Goal: Use online tool/utility: Utilize a website feature to perform a specific function

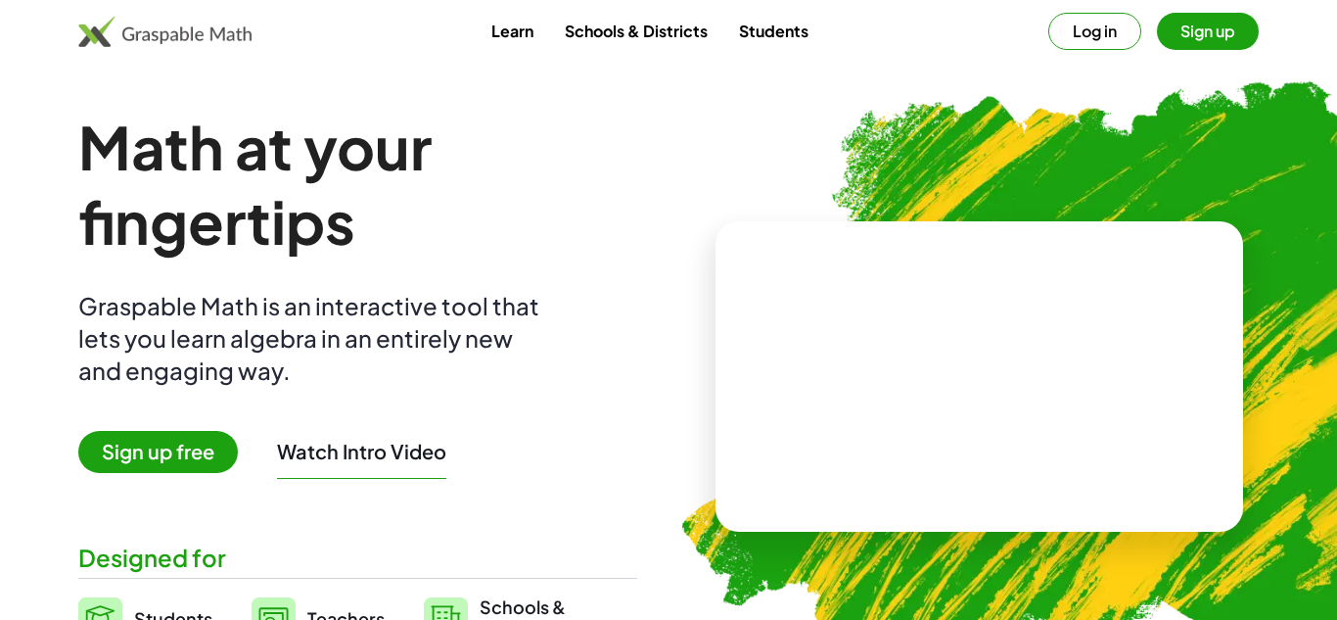
click at [1087, 34] on button "Log in" at bounding box center [1095, 31] width 93 height 37
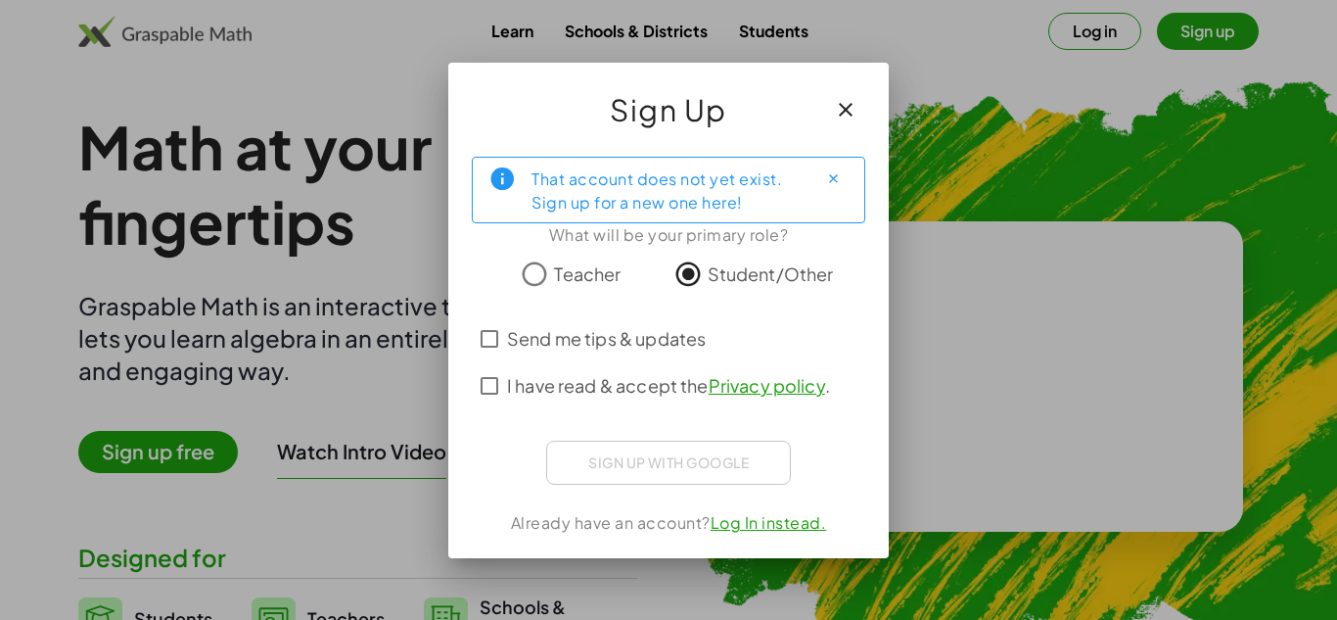
click at [694, 469] on div "Sign up with Google Sign in with Google Sign in with Google. Opens in new tab" at bounding box center [668, 463] width 245 height 44
click at [828, 181] on icon "Close" at bounding box center [833, 178] width 15 height 15
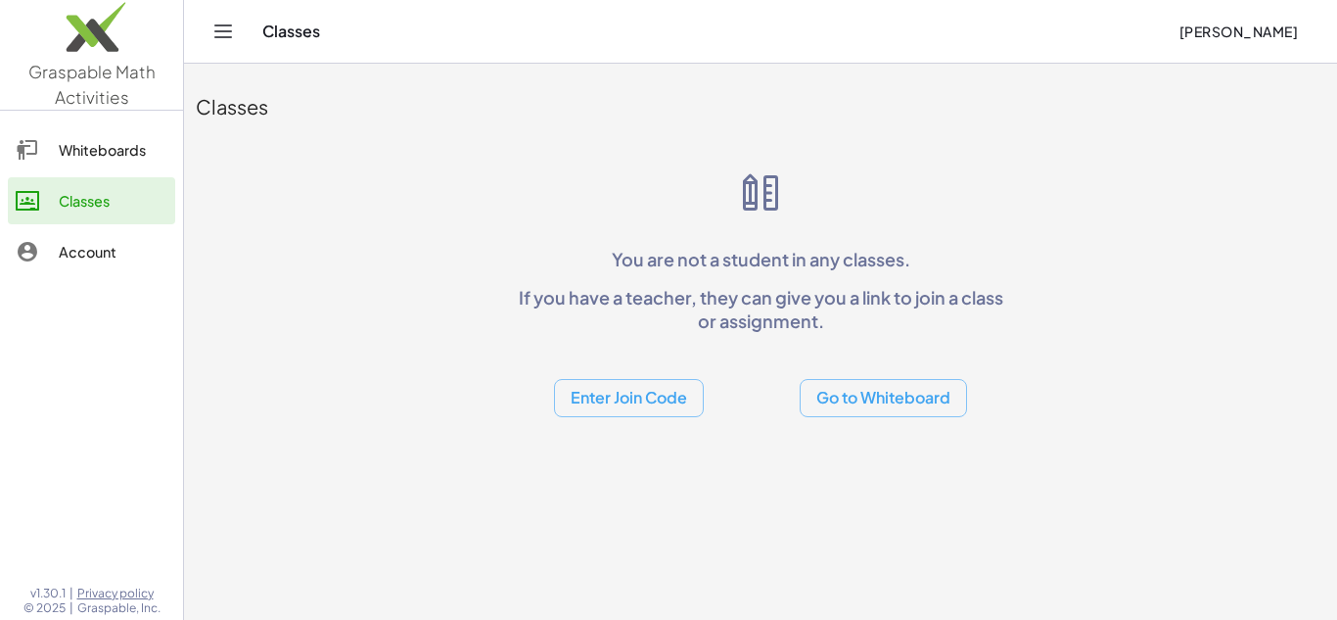
click at [129, 154] on div "Whiteboards" at bounding box center [113, 149] width 109 height 23
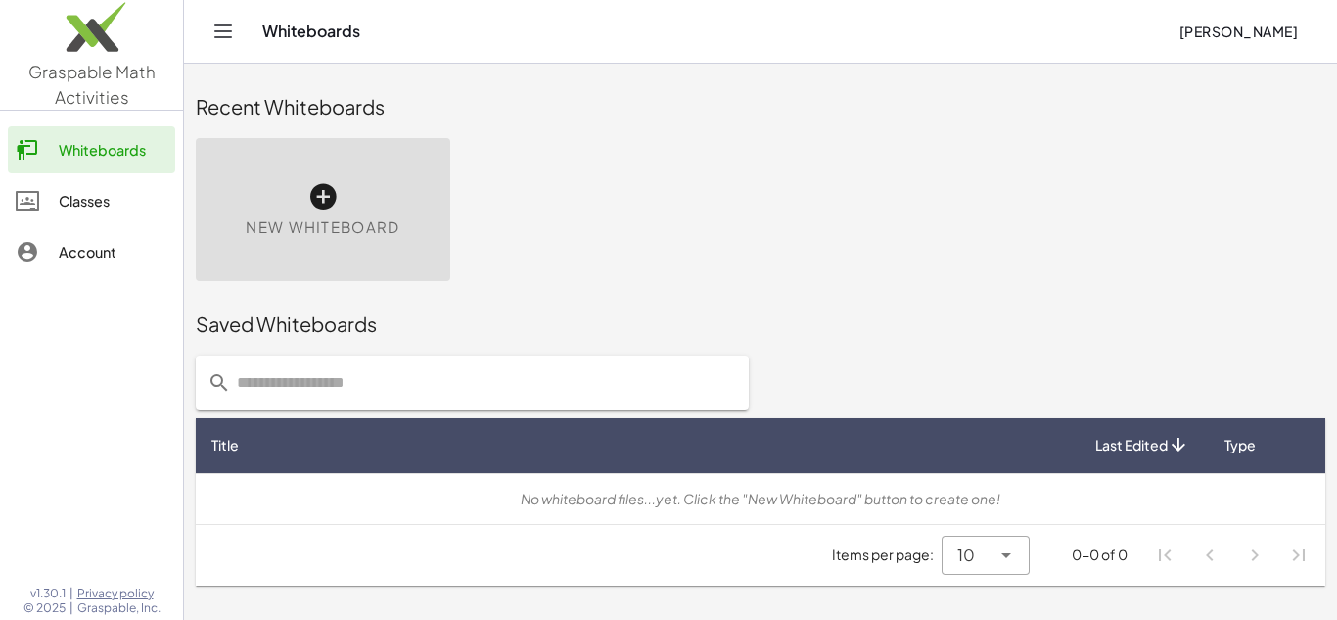
click at [303, 201] on div "New Whiteboard" at bounding box center [323, 209] width 255 height 143
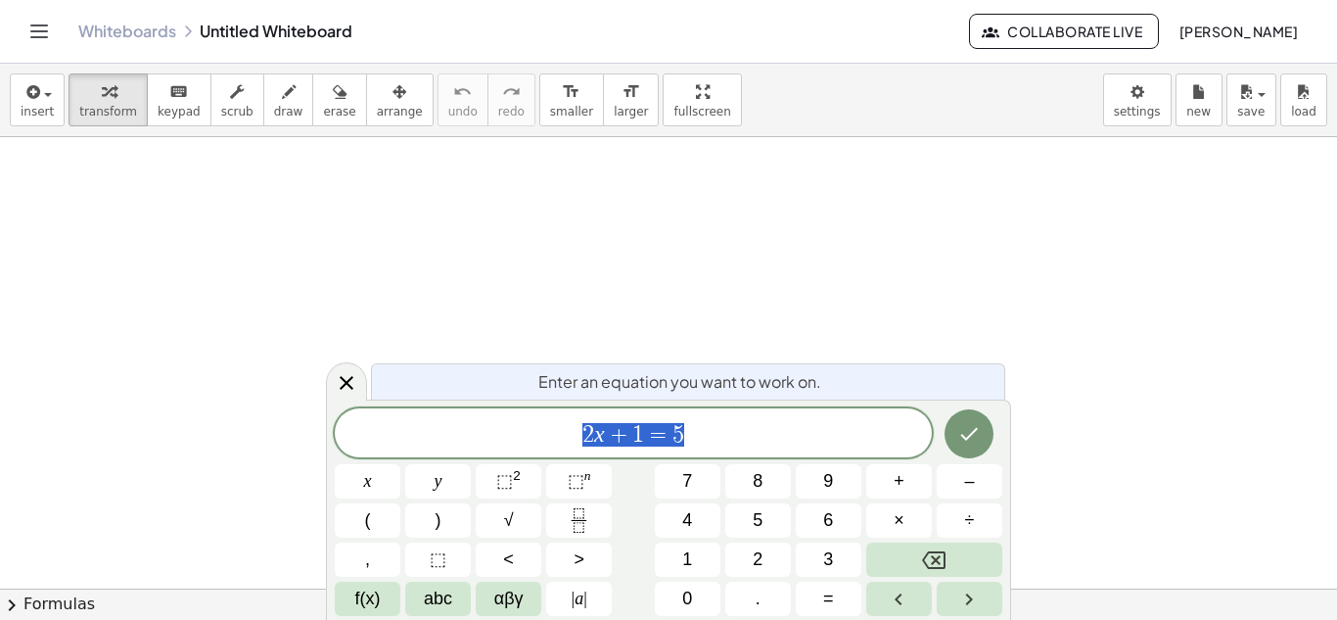
scroll to position [1, 0]
click at [385, 473] on button "x" at bounding box center [368, 481] width 66 height 34
click at [961, 479] on button "–" at bounding box center [970, 481] width 66 height 34
click at [830, 562] on span "3" at bounding box center [828, 559] width 10 height 26
click at [852, 598] on button "=" at bounding box center [829, 599] width 66 height 34
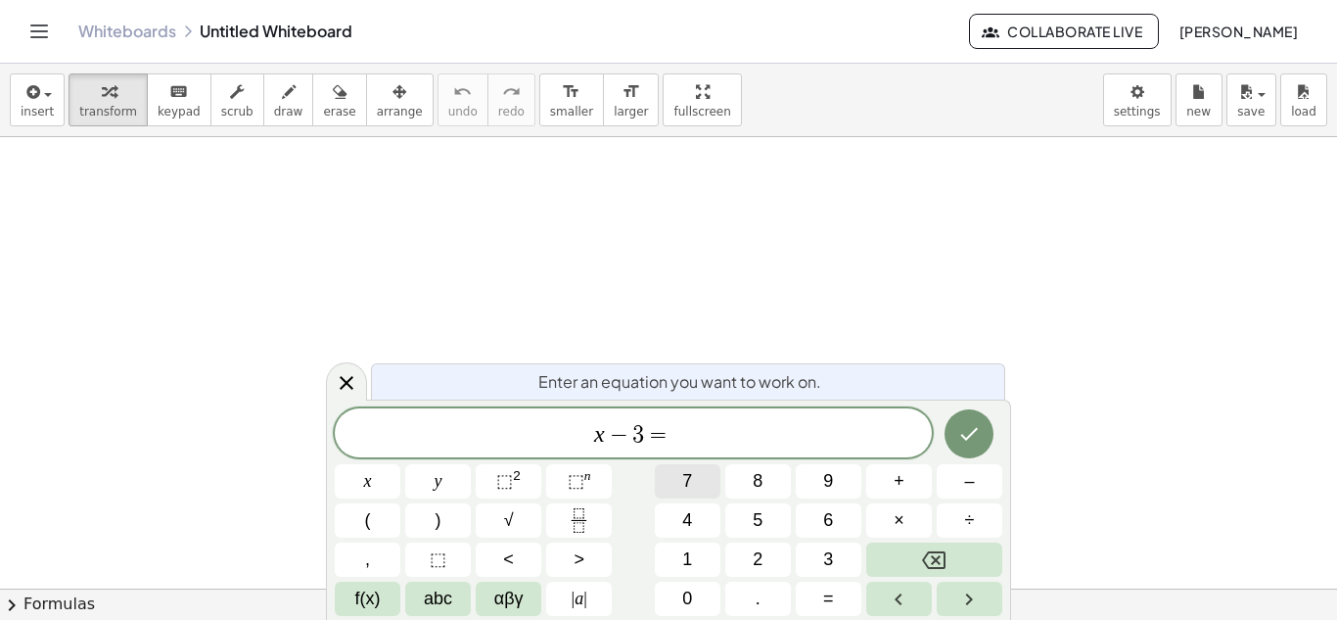
click at [679, 487] on button "7" at bounding box center [688, 481] width 66 height 34
click at [966, 426] on icon "Done" at bounding box center [968, 433] width 23 height 23
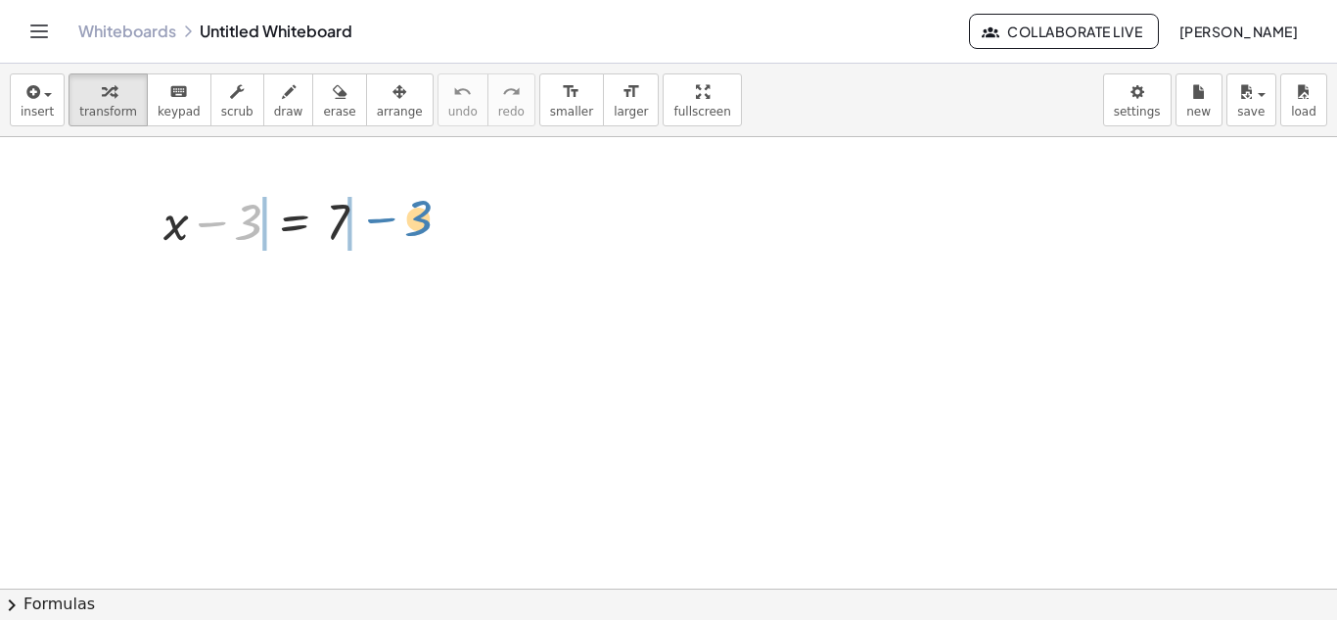
drag, startPoint x: 217, startPoint y: 217, endPoint x: 378, endPoint y: 214, distance: 160.6
click at [378, 214] on div at bounding box center [273, 220] width 239 height 67
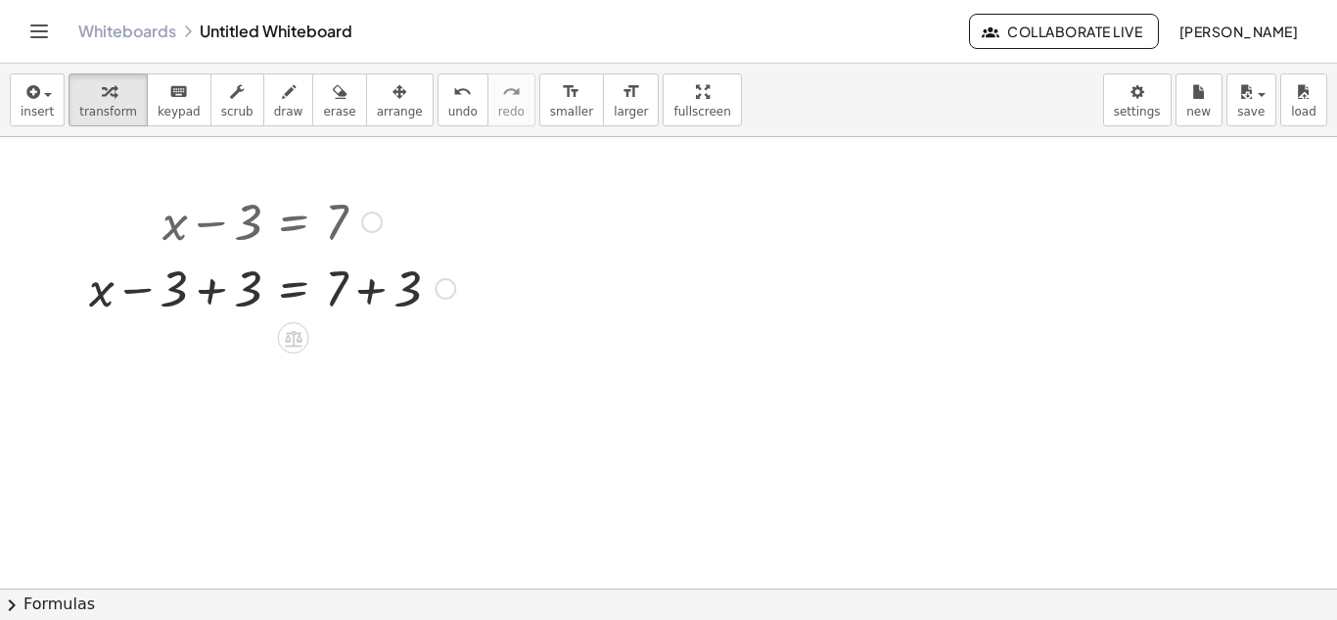
click at [218, 286] on div at bounding box center [272, 287] width 386 height 67
click at [396, 356] on div at bounding box center [272, 353] width 386 height 67
click at [294, 355] on div "x = 7 + + 3 10" at bounding box center [294, 355] width 0 height 0
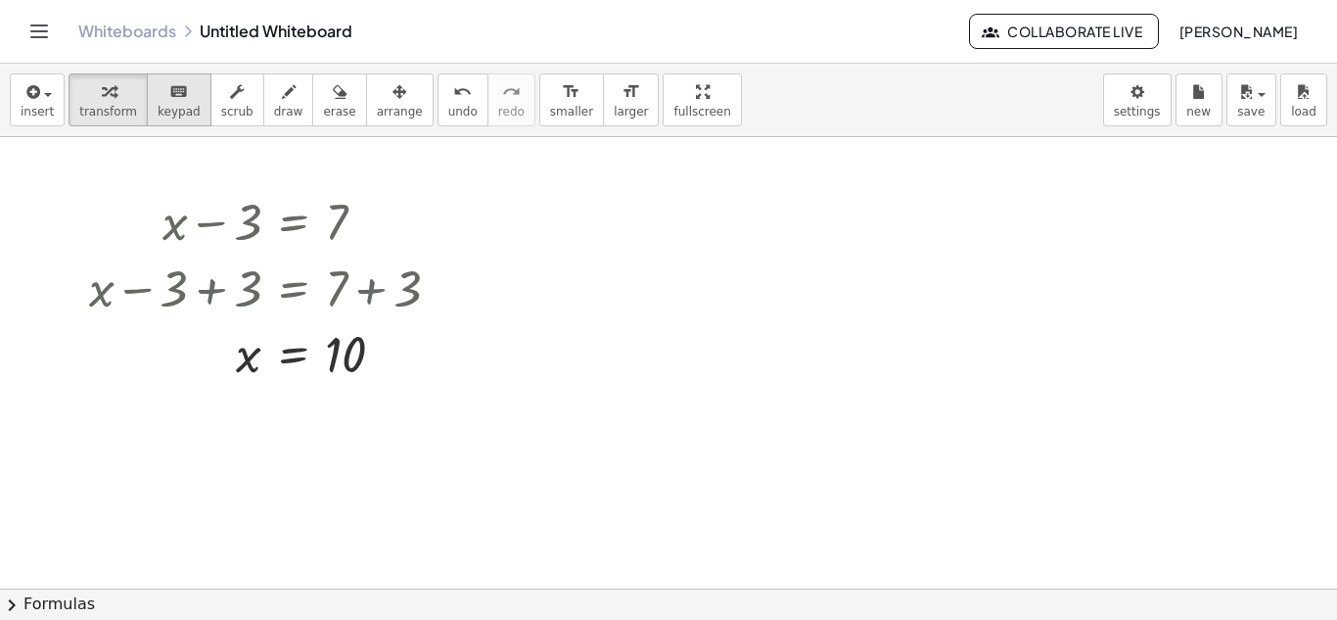
click at [158, 105] on span "keypad" at bounding box center [179, 112] width 43 height 14
click at [161, 112] on span "keypad" at bounding box center [179, 112] width 43 height 14
click at [583, 441] on div at bounding box center [668, 588] width 1337 height 903
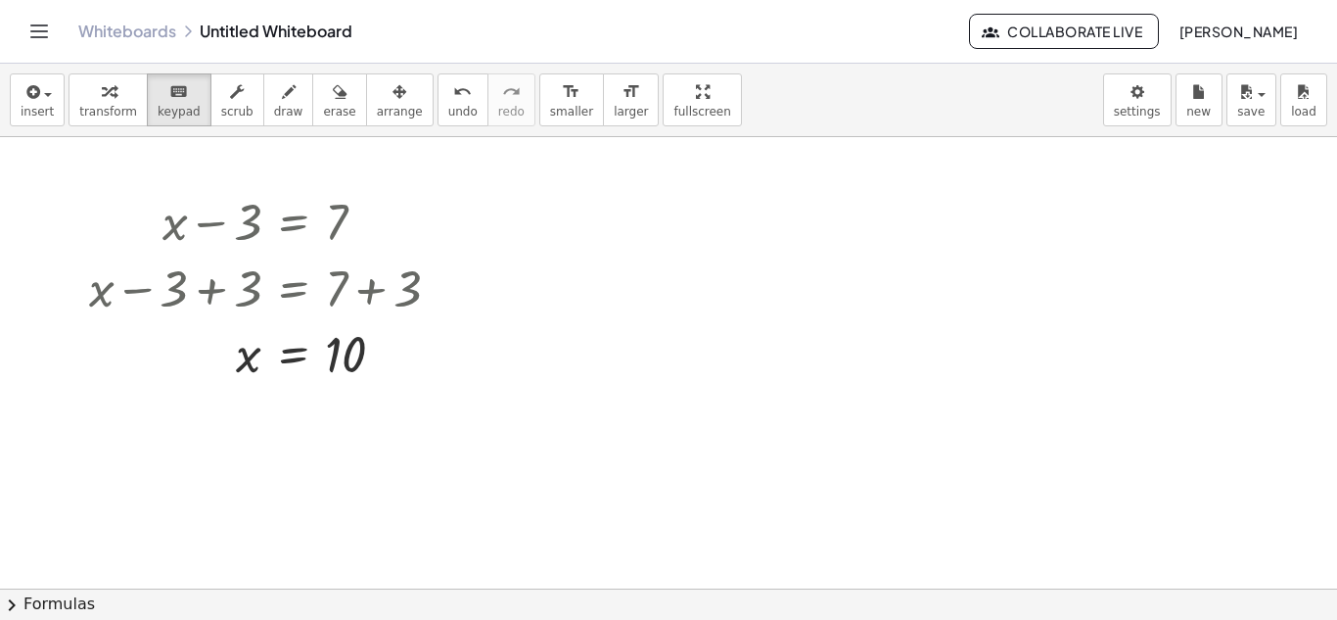
click at [583, 441] on div at bounding box center [668, 588] width 1337 height 903
click at [350, 344] on div at bounding box center [345, 355] width 41 height 55
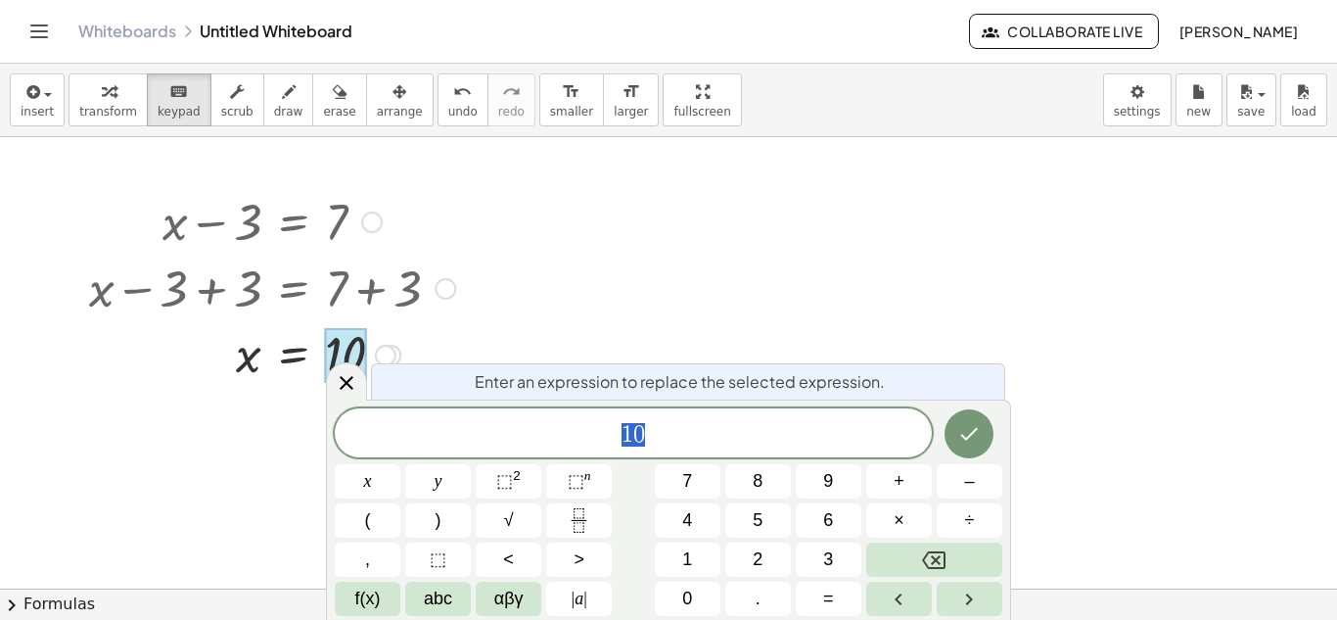
click at [678, 417] on div "1 0" at bounding box center [633, 432] width 597 height 49
click at [969, 432] on icon "Done" at bounding box center [968, 433] width 23 height 23
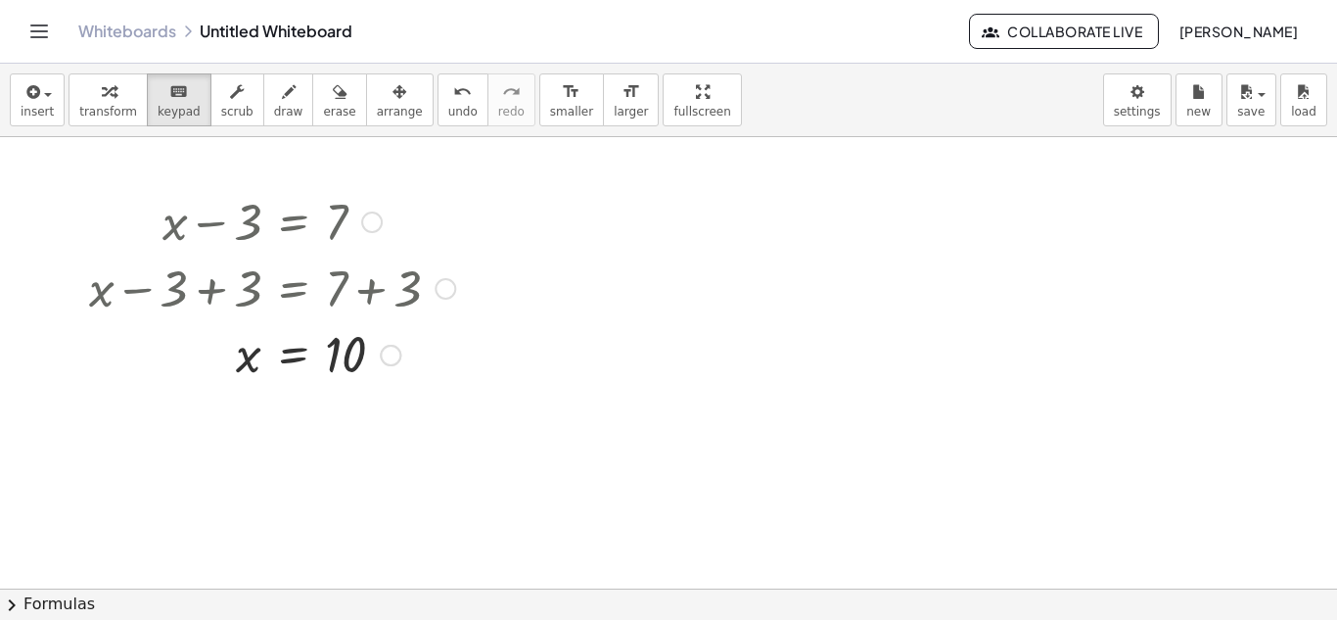
click at [749, 270] on div at bounding box center [668, 588] width 1337 height 903
click at [545, 292] on div at bounding box center [668, 588] width 1337 height 903
drag, startPoint x: 160, startPoint y: 212, endPoint x: 388, endPoint y: 393, distance: 290.7
click at [388, 393] on div "+ x − 3 = 7 + x − 3 + 3 = + 7 + 3 + x + 0 = + 7 + 3 x = + 7 + 3 x = 10" at bounding box center [668, 588] width 1337 height 903
click at [147, 75] on button "keyboard keypad" at bounding box center [179, 99] width 65 height 53
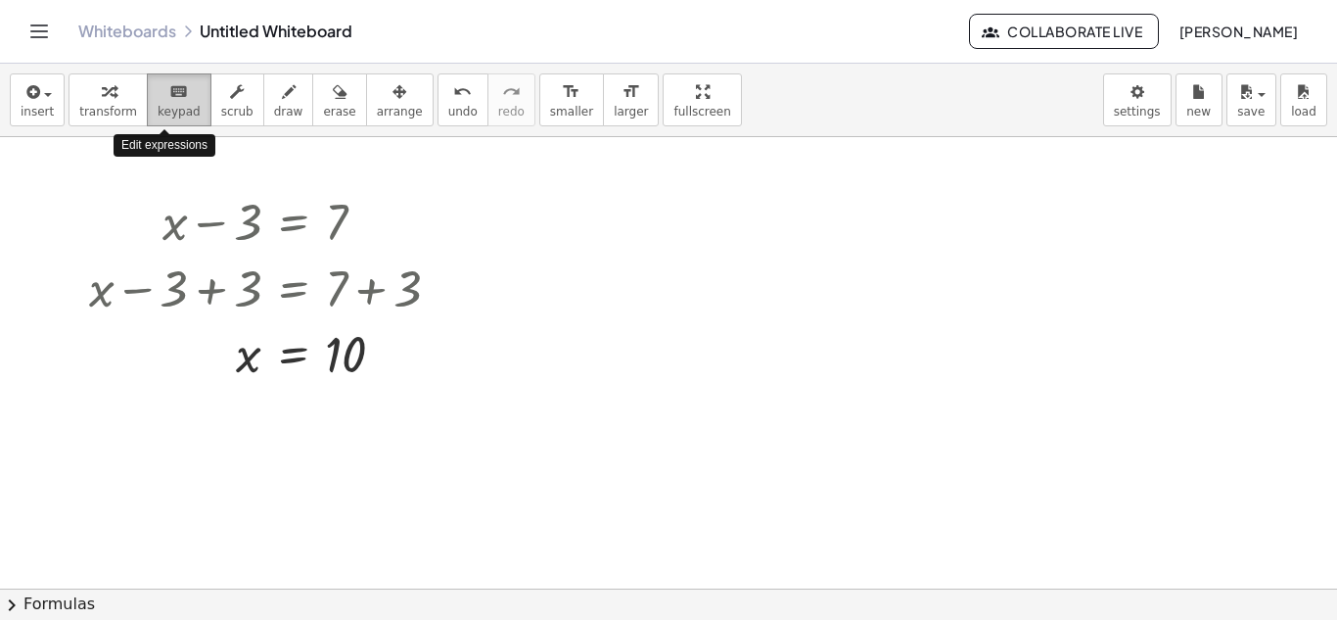
click at [169, 90] on icon "keyboard" at bounding box center [178, 91] width 19 height 23
click at [169, 91] on icon "keyboard" at bounding box center [178, 91] width 19 height 23
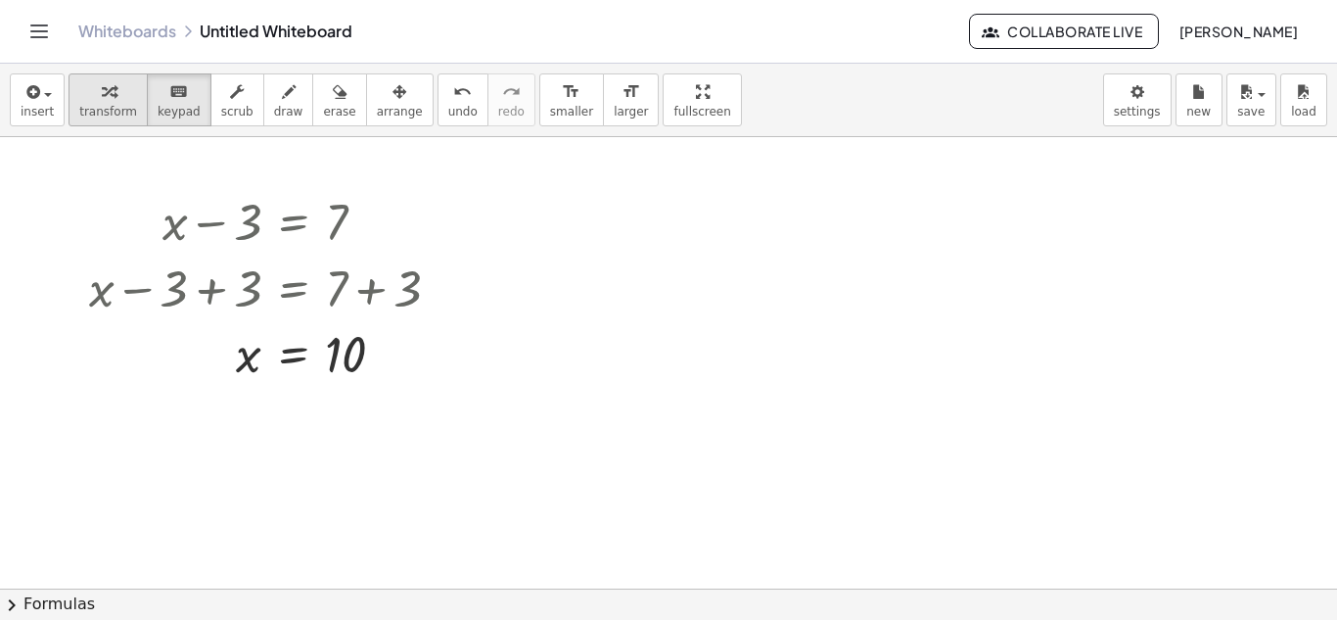
click at [97, 116] on span "transform" at bounding box center [108, 112] width 58 height 14
click at [158, 109] on span "keypad" at bounding box center [179, 112] width 43 height 14
click at [42, 115] on span "insert" at bounding box center [37, 112] width 33 height 14
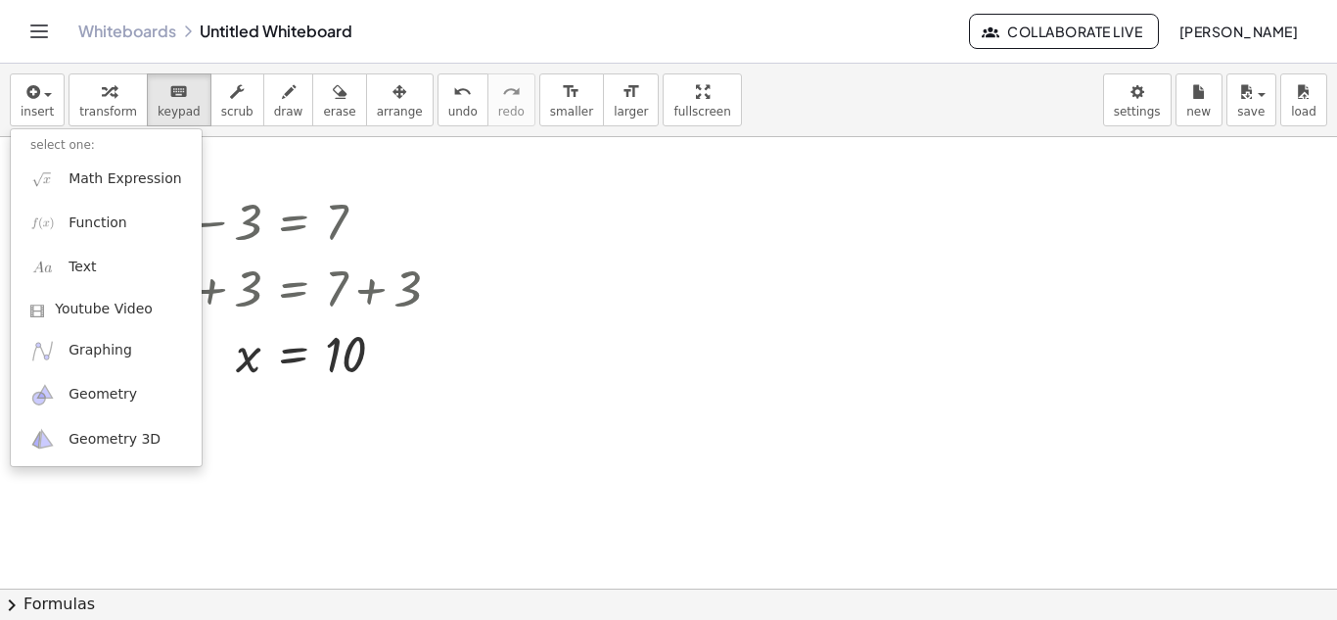
click at [282, 134] on div "insert select one: Math Expression Function Text Youtube Video Graphing Geometr…" at bounding box center [668, 100] width 1337 height 73
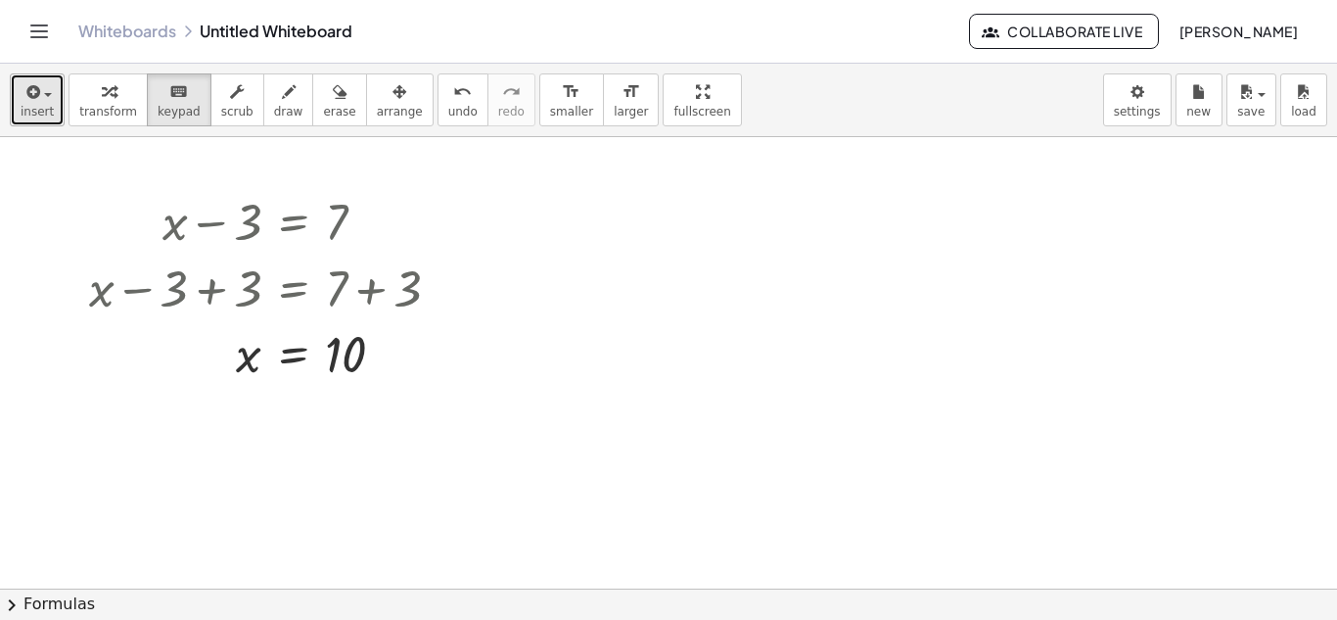
click at [24, 99] on icon "button" at bounding box center [32, 91] width 18 height 23
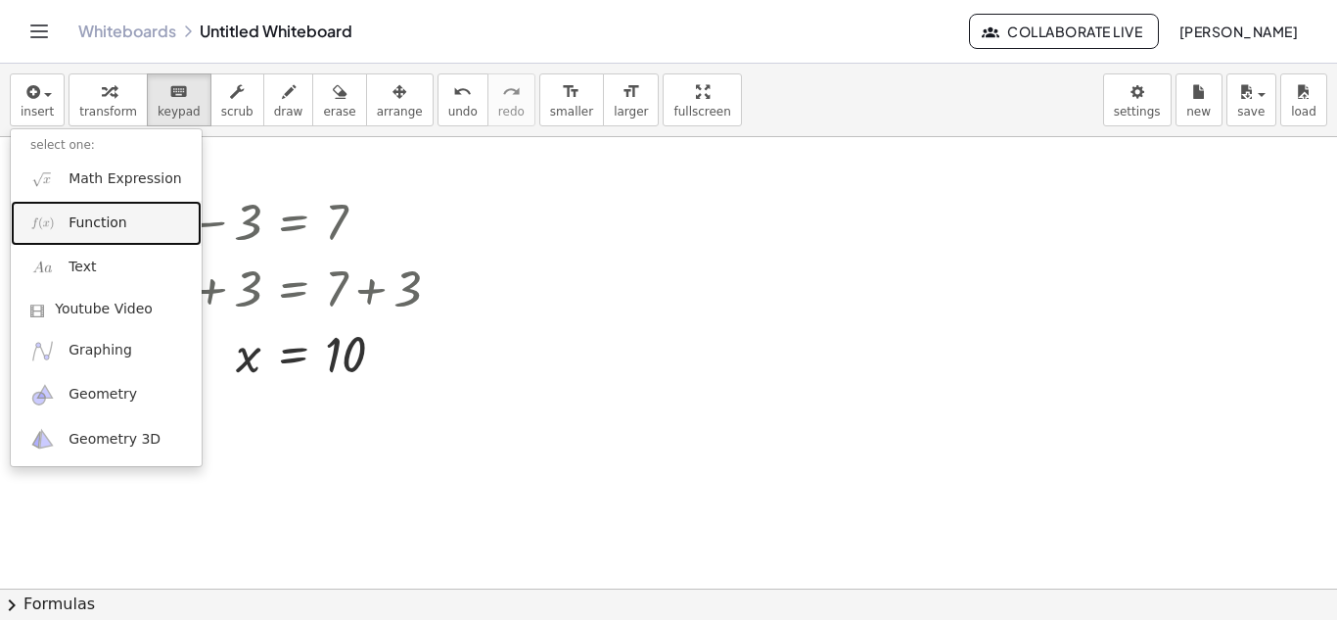
click at [132, 223] on link "Function" at bounding box center [106, 223] width 191 height 44
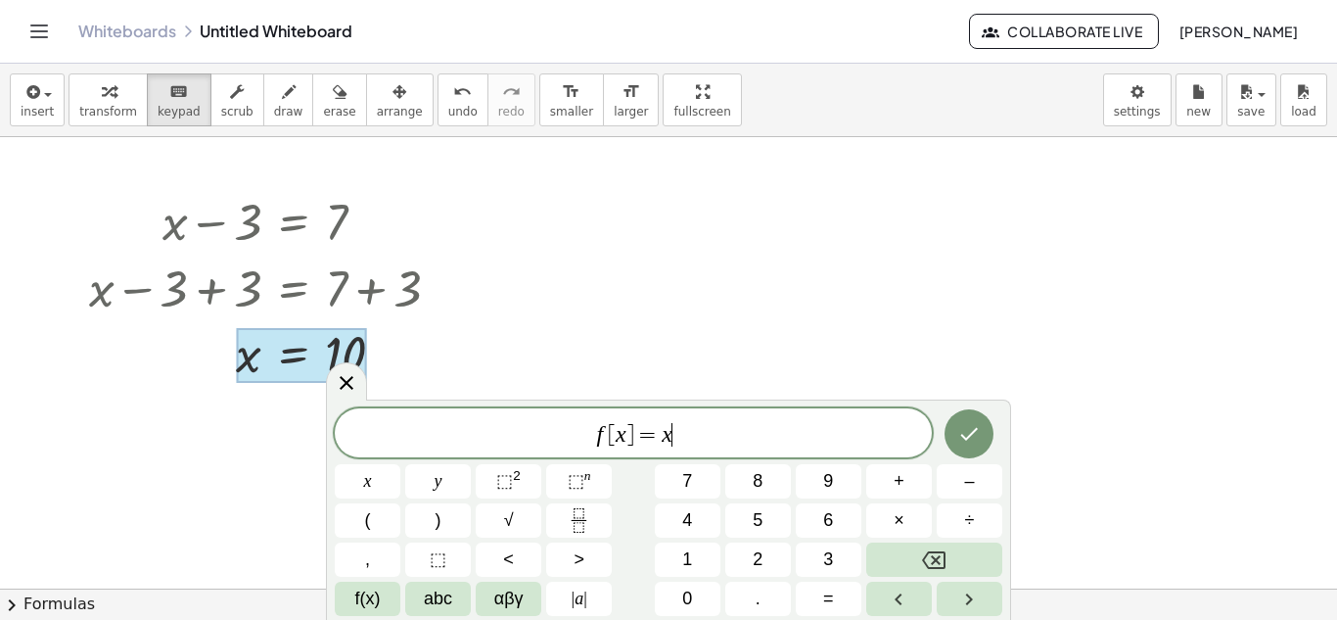
click at [694, 440] on span "f [ x ] = x ​" at bounding box center [633, 434] width 597 height 27
click at [850, 331] on div at bounding box center [668, 588] width 1337 height 903
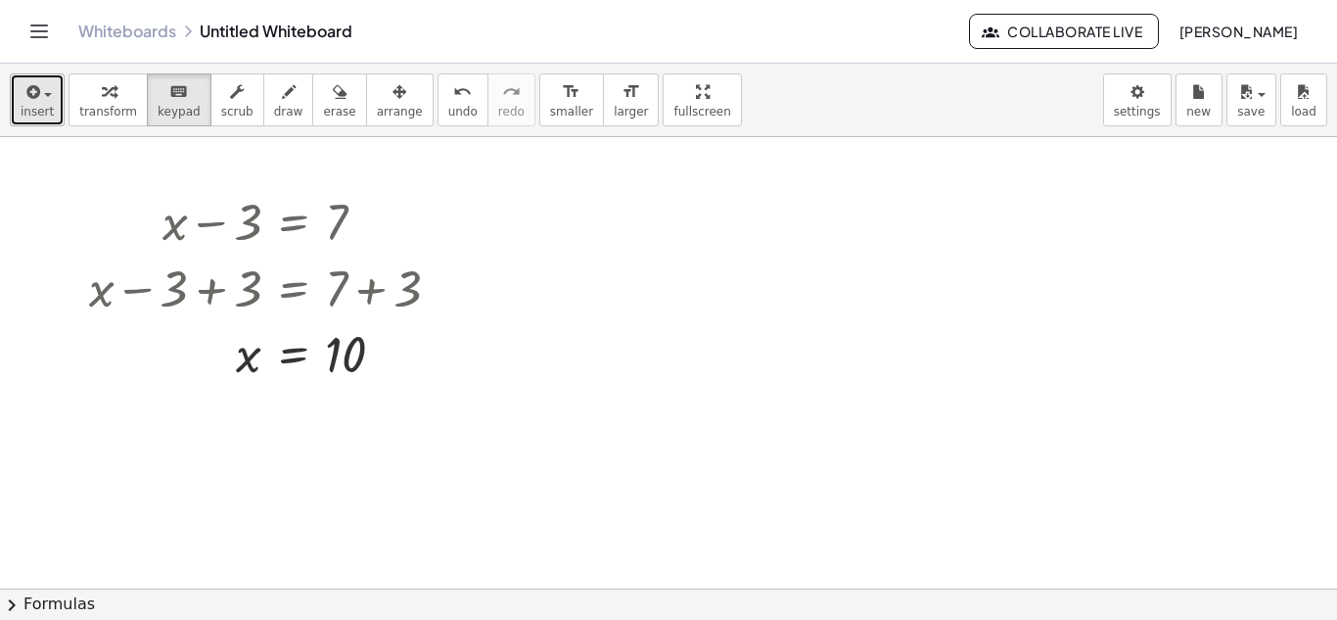
click at [39, 111] on span "insert" at bounding box center [37, 112] width 33 height 14
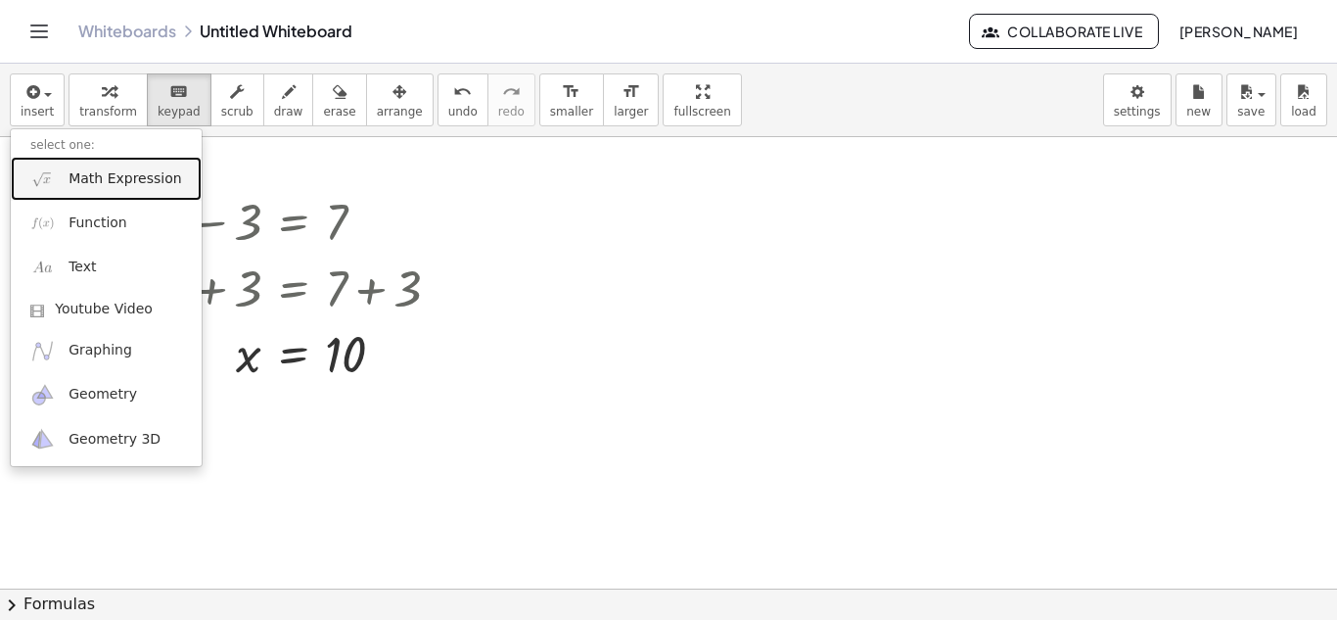
click at [105, 190] on link "Math Expression" at bounding box center [106, 179] width 191 height 44
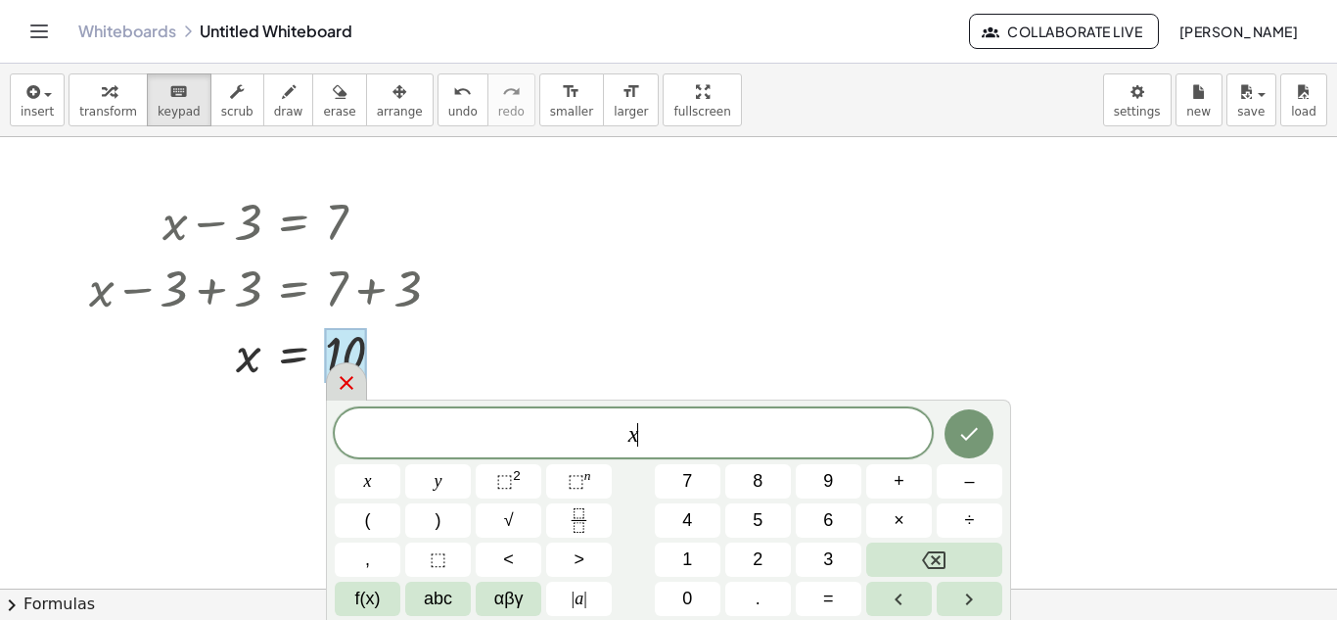
scroll to position [4, 0]
click at [381, 489] on button "x" at bounding box center [368, 481] width 66 height 34
click at [969, 480] on span "–" at bounding box center [969, 481] width 10 height 26
click at [935, 545] on button "Backspace" at bounding box center [934, 559] width 136 height 34
click at [887, 482] on button "+" at bounding box center [899, 481] width 66 height 34
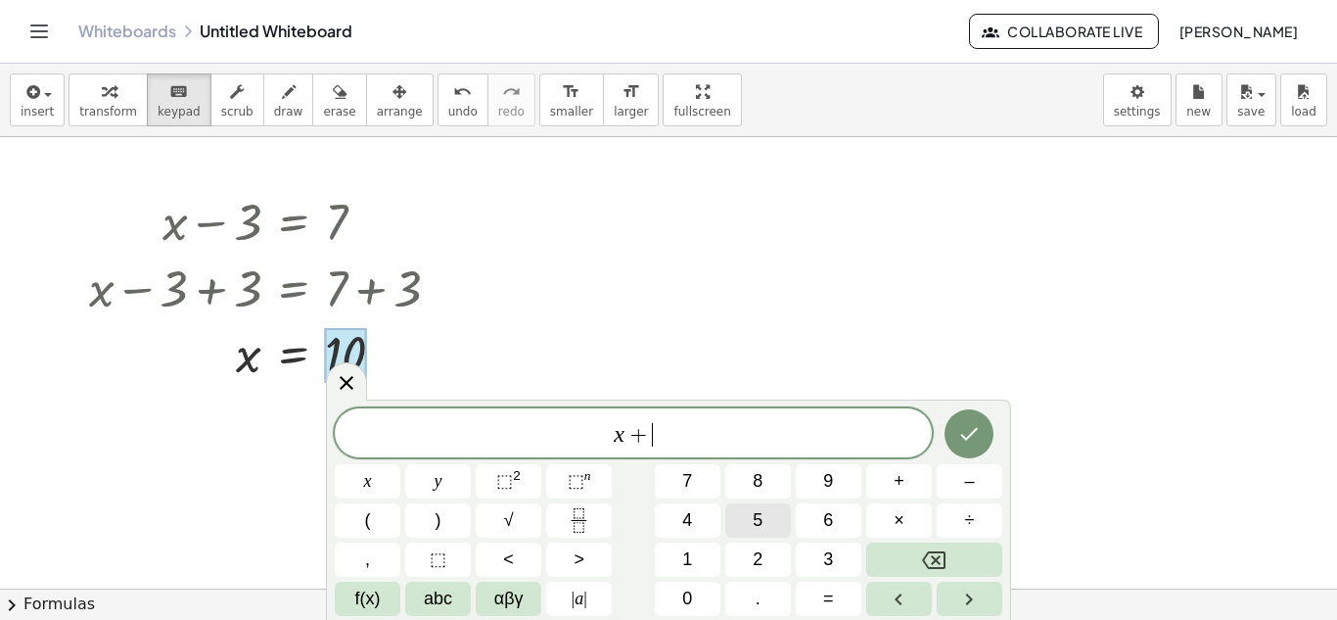
click at [769, 516] on button "5" at bounding box center [758, 520] width 66 height 34
click at [838, 591] on button "=" at bounding box center [829, 599] width 66 height 34
click at [829, 484] on span "9" at bounding box center [828, 481] width 10 height 26
click at [971, 437] on icon "Done" at bounding box center [968, 433] width 23 height 23
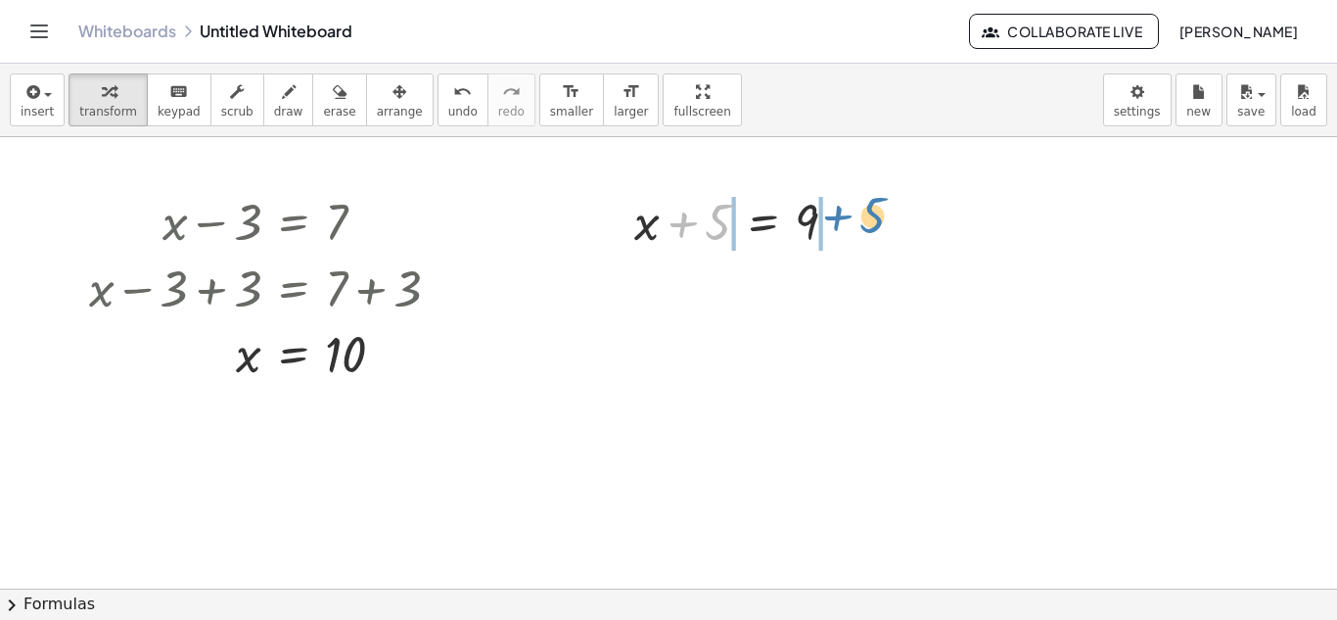
drag, startPoint x: 691, startPoint y: 216, endPoint x: 849, endPoint y: 209, distance: 157.8
click at [849, 209] on div at bounding box center [744, 220] width 239 height 67
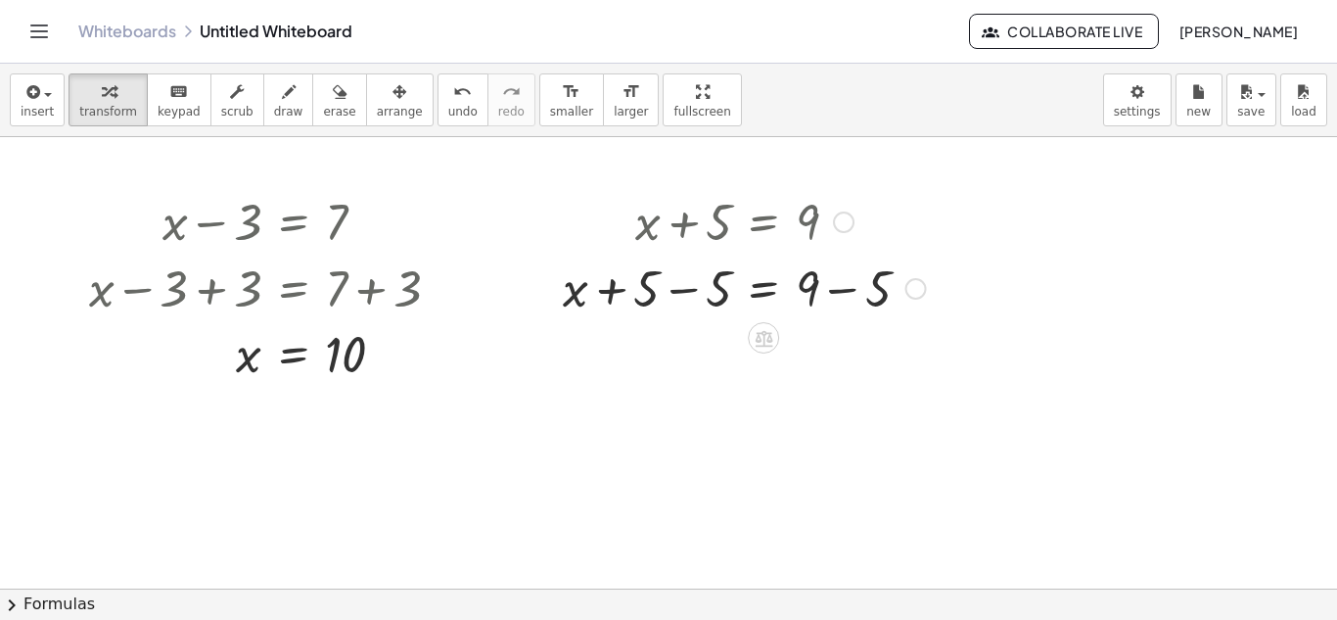
click at [697, 279] on div at bounding box center [744, 287] width 383 height 67
click at [697, 279] on div at bounding box center [780, 287] width 310 height 67
click at [857, 364] on div at bounding box center [744, 353] width 383 height 67
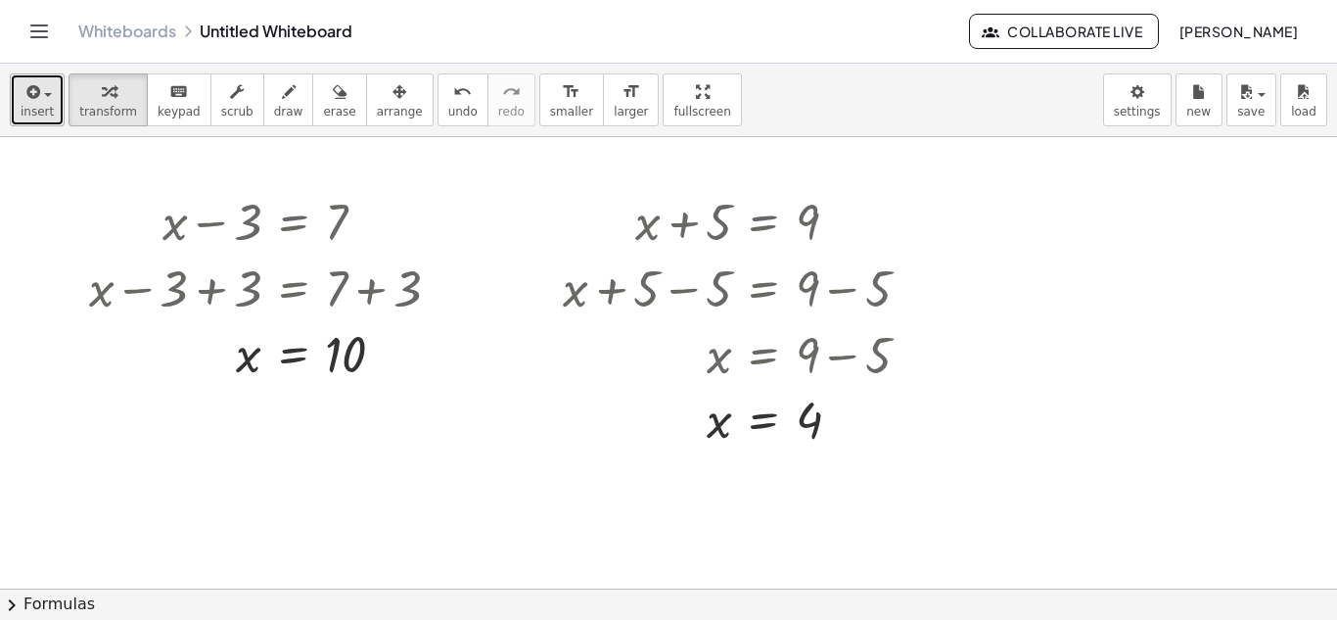
click at [30, 114] on span "insert" at bounding box center [37, 112] width 33 height 14
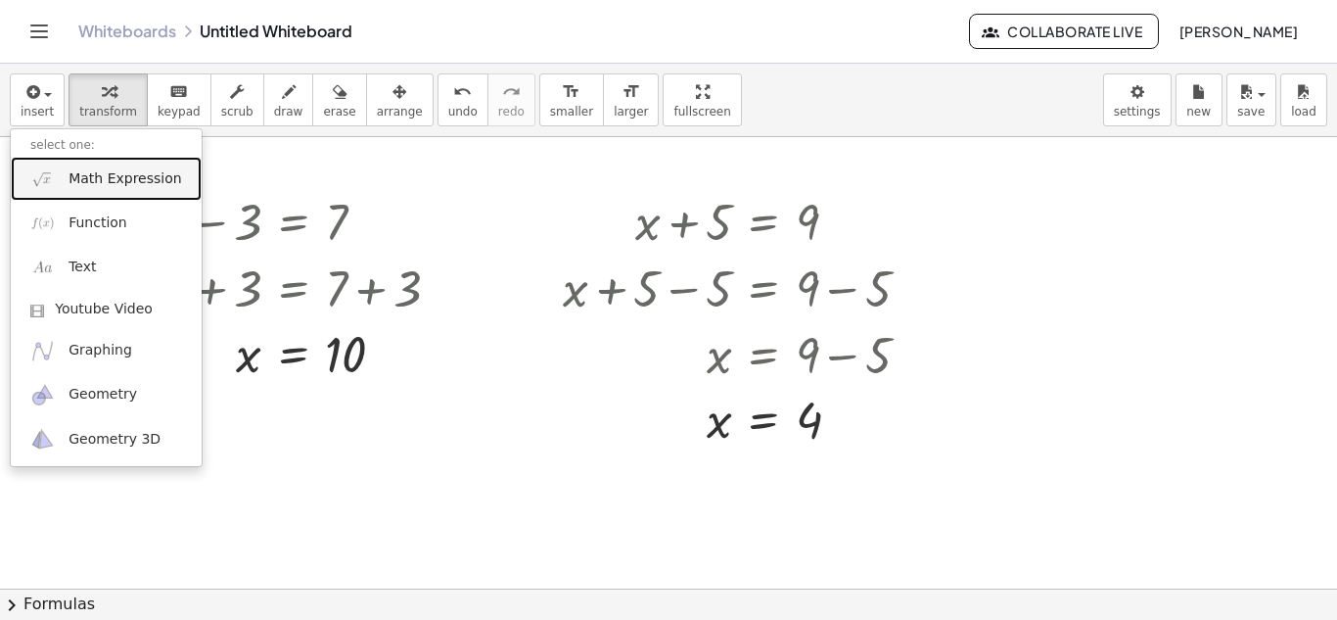
click at [66, 179] on link "Math Expression" at bounding box center [106, 179] width 191 height 44
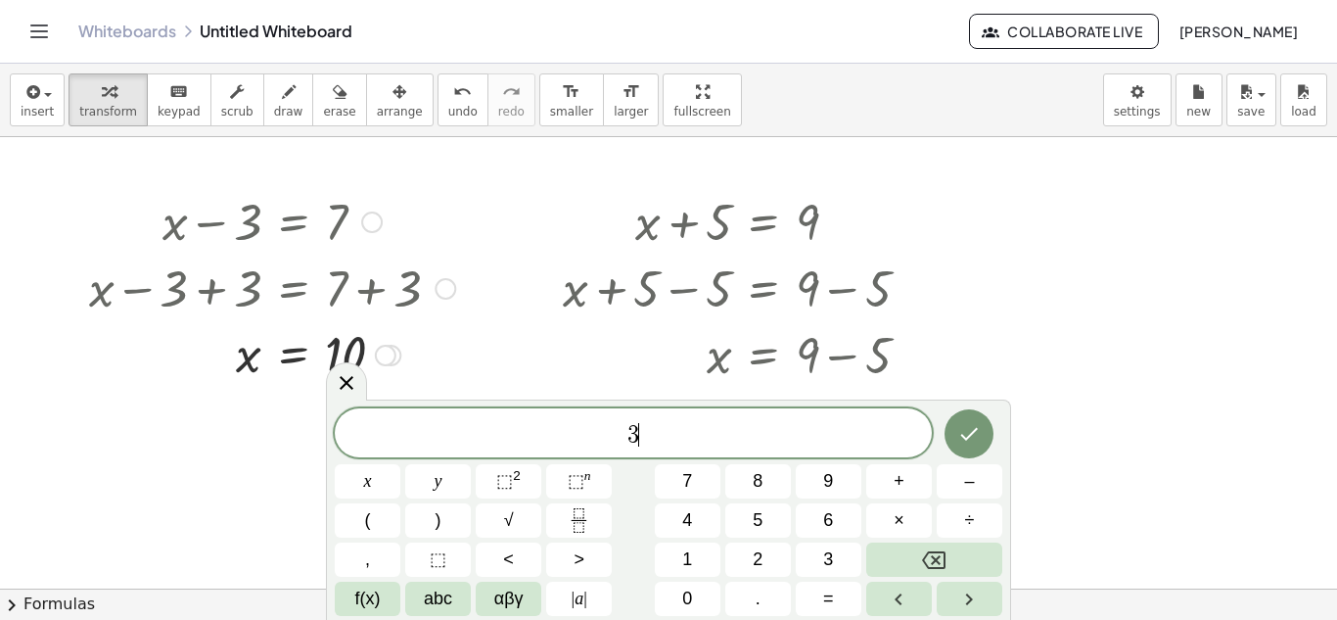
scroll to position [6, 0]
click at [829, 603] on span "=" at bounding box center [828, 598] width 11 height 26
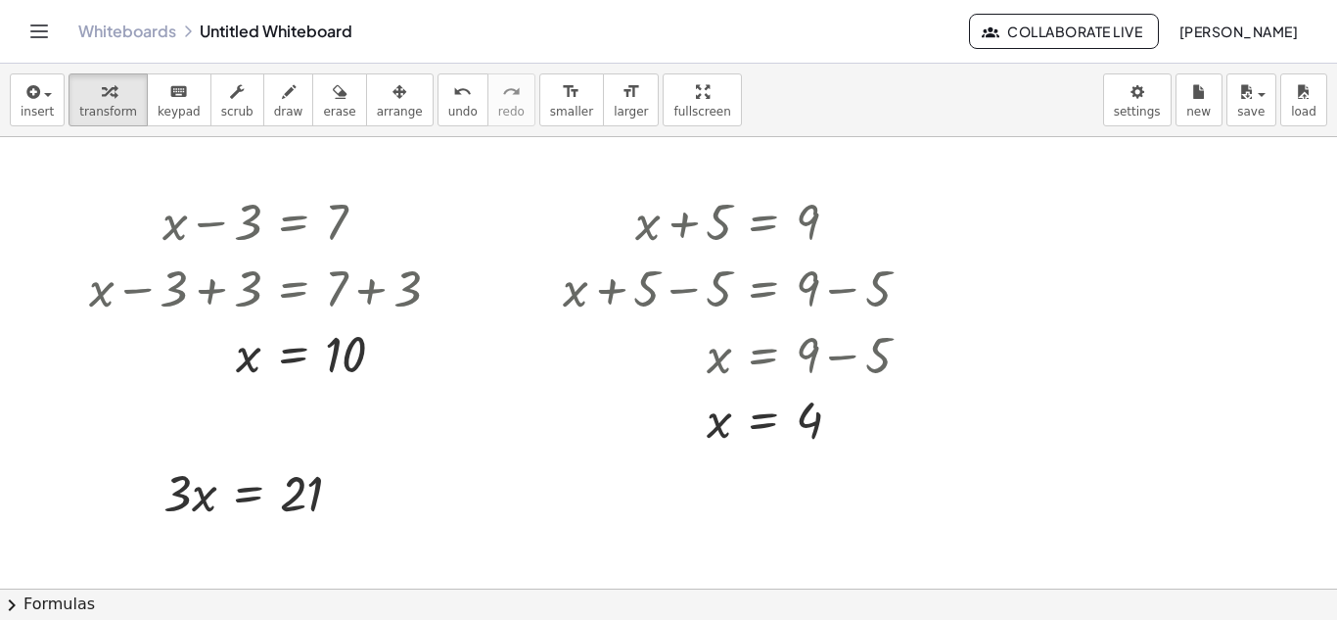
scroll to position [0, 0]
drag, startPoint x: 185, startPoint y: 486, endPoint x: 368, endPoint y: 496, distance: 183.4
click at [163, 495] on div at bounding box center [261, 491] width 412 height 67
click at [181, 500] on div at bounding box center [261, 491] width 412 height 67
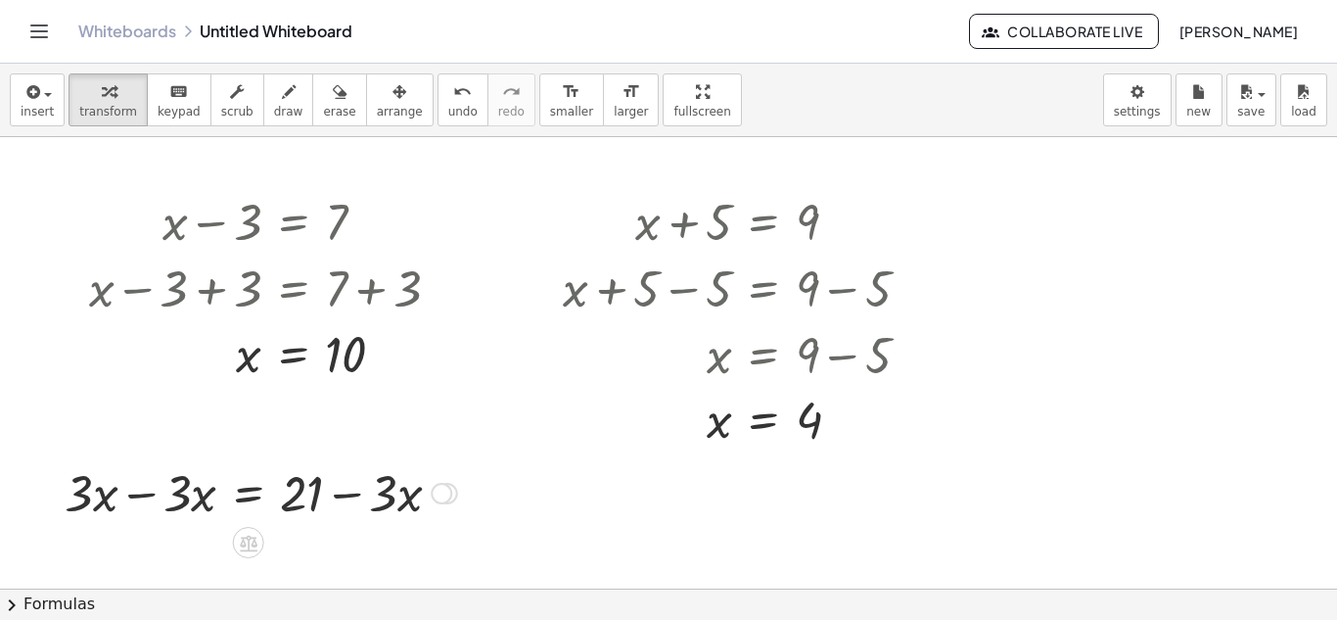
click at [181, 500] on div at bounding box center [261, 491] width 412 height 67
click at [127, 492] on div at bounding box center [261, 491] width 412 height 67
click at [127, 492] on div at bounding box center [668, 588] width 1337 height 903
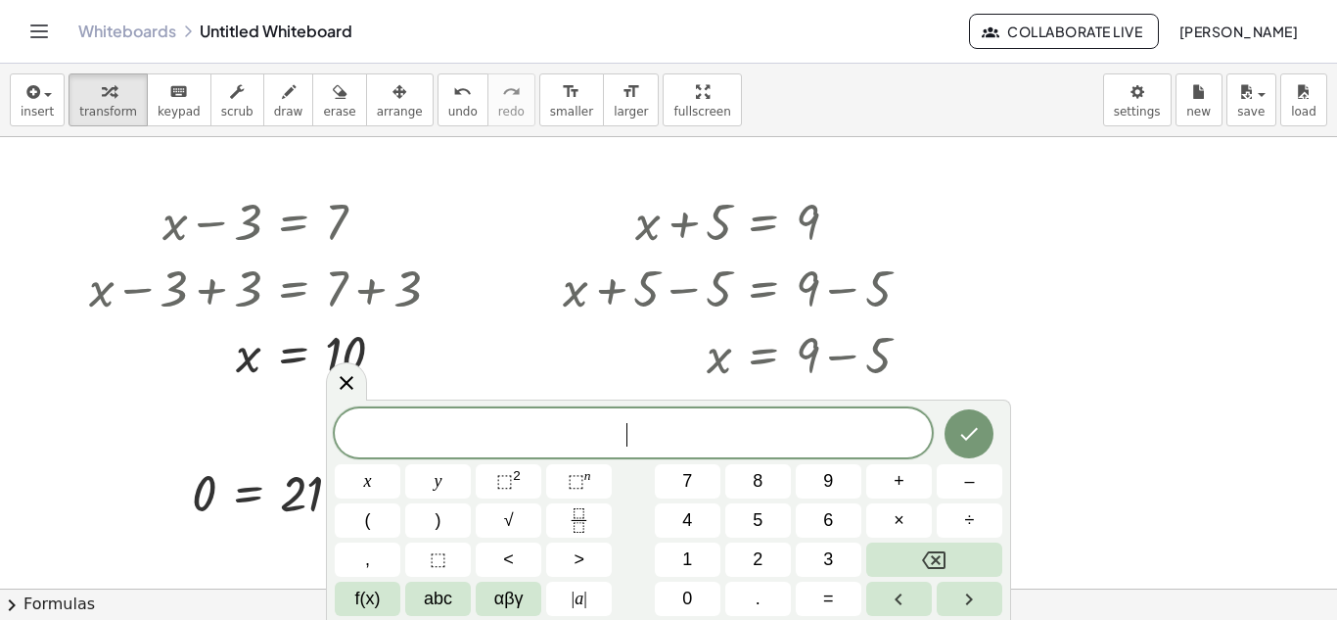
click at [296, 498] on div at bounding box center [324, 491] width 285 height 67
click at [341, 383] on icon at bounding box center [346, 382] width 23 height 23
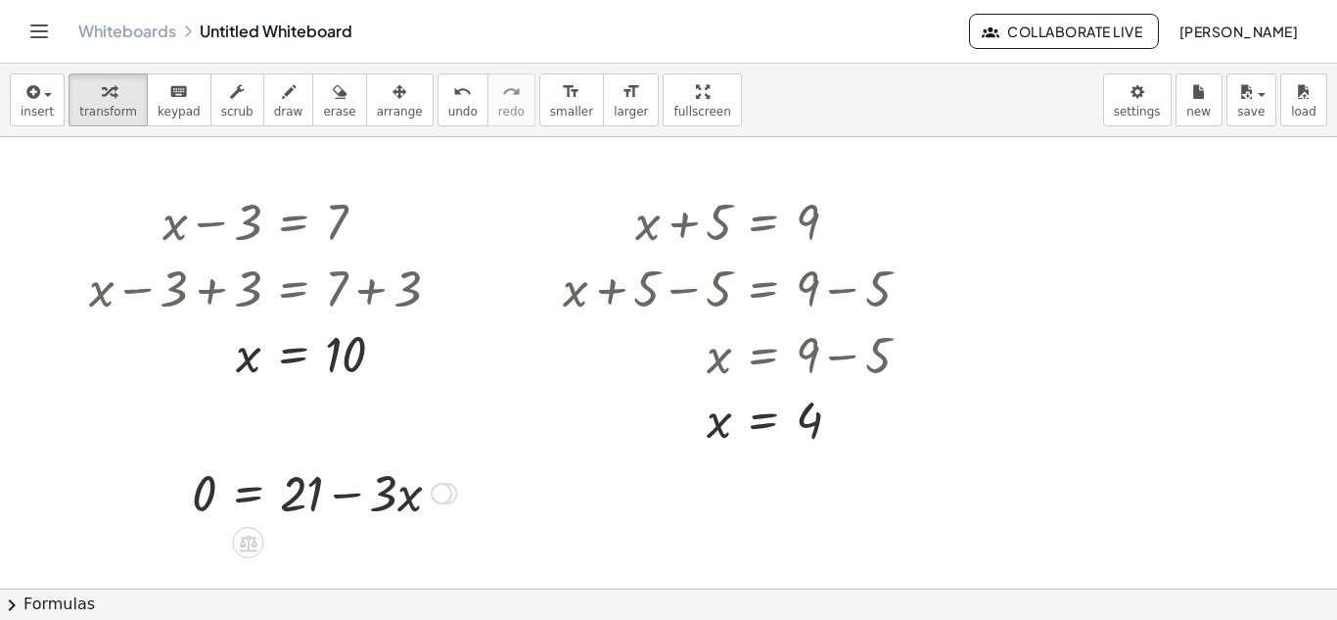
click at [339, 502] on div at bounding box center [324, 491] width 285 height 67
click at [341, 494] on div at bounding box center [324, 491] width 285 height 67
click at [303, 492] on div at bounding box center [324, 491] width 285 height 67
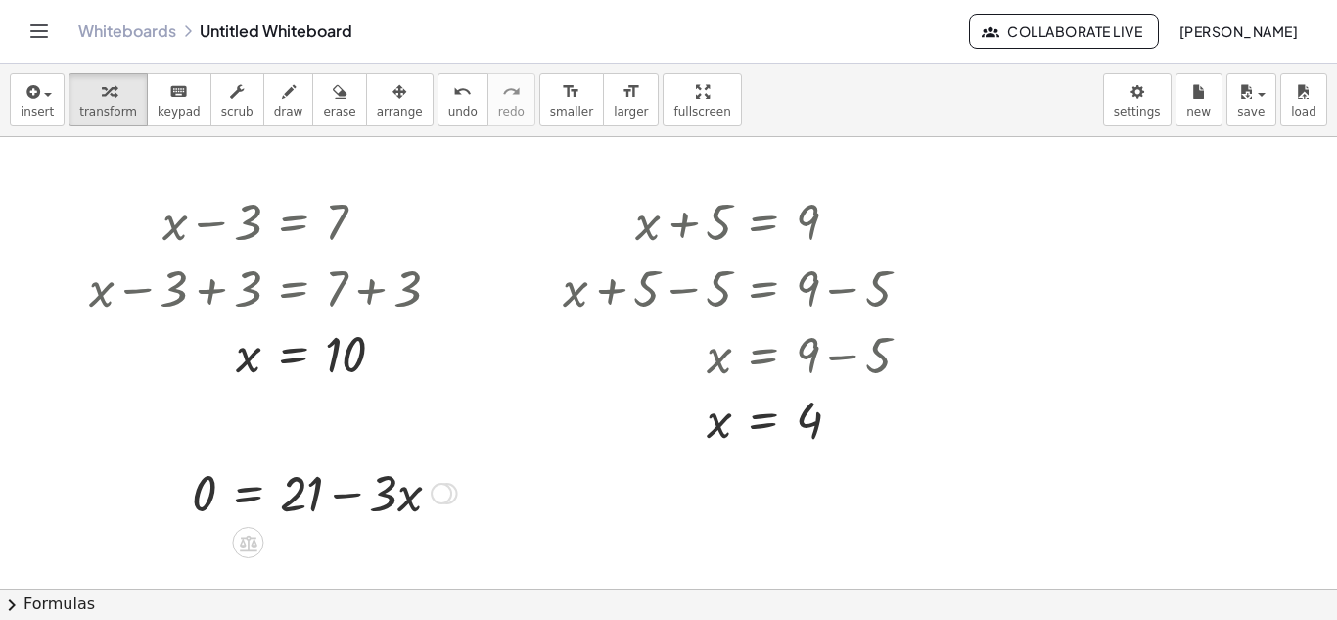
click at [303, 492] on div at bounding box center [324, 491] width 285 height 67
click at [391, 499] on div at bounding box center [324, 491] width 285 height 67
click at [323, 492] on div at bounding box center [324, 491] width 285 height 67
click at [216, 489] on div at bounding box center [324, 491] width 285 height 67
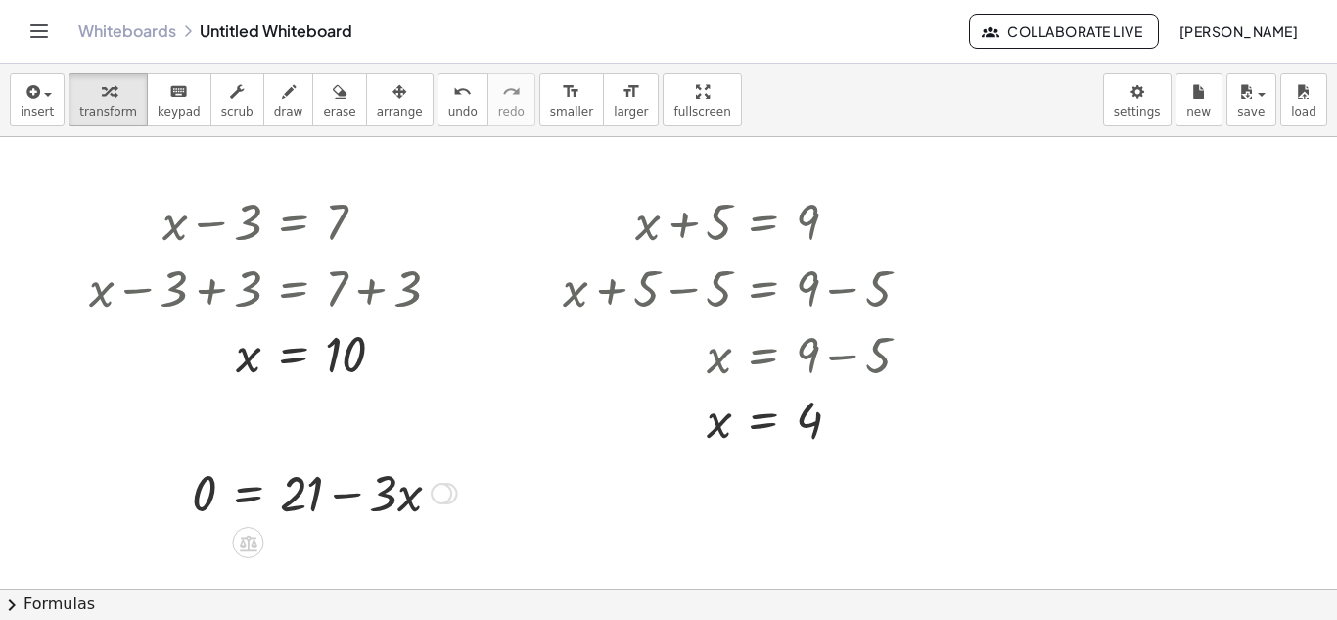
click at [216, 489] on div at bounding box center [324, 491] width 285 height 67
drag, startPoint x: 216, startPoint y: 489, endPoint x: 351, endPoint y: 518, distance: 138.1
click at [351, 518] on div at bounding box center [324, 491] width 285 height 67
click at [448, 105] on span "undo" at bounding box center [462, 112] width 29 height 14
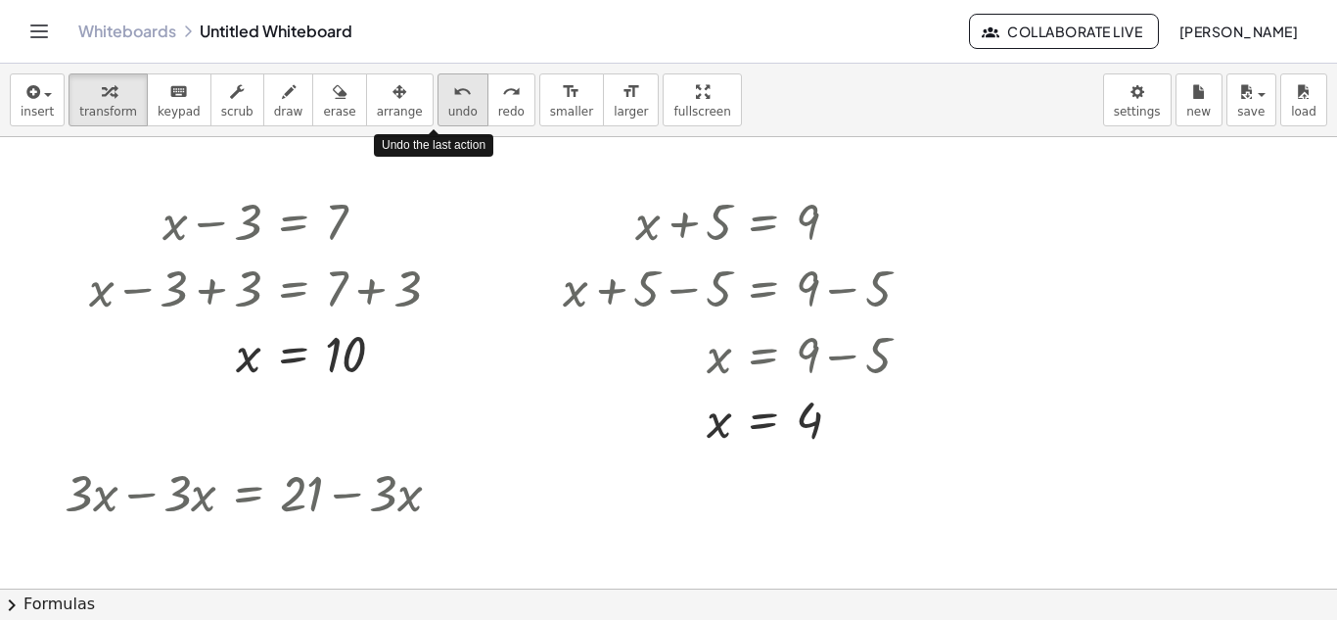
click at [448, 105] on span "undo" at bounding box center [462, 112] width 29 height 14
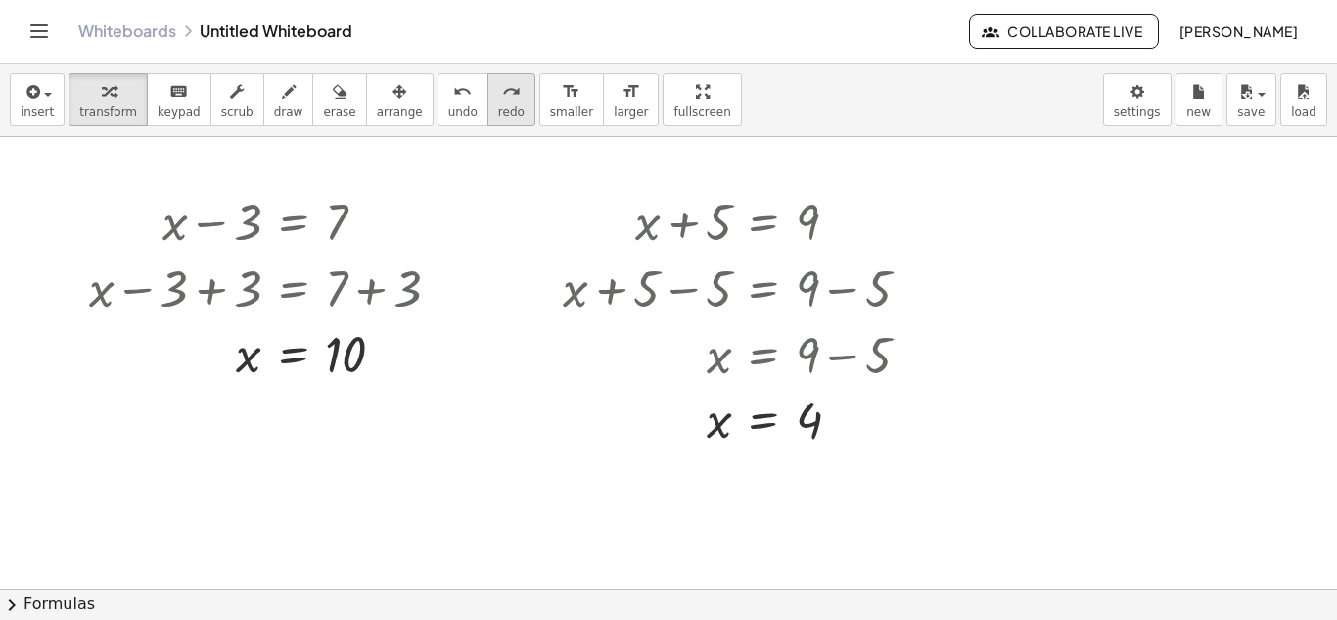
click at [498, 107] on span "redo" at bounding box center [511, 112] width 26 height 14
drag, startPoint x: 177, startPoint y: 486, endPoint x: 306, endPoint y: 543, distance: 141.5
click at [191, 486] on div at bounding box center [262, 492] width 222 height 98
click at [191, 486] on div at bounding box center [177, 492] width 29 height 108
click at [305, 494] on div at bounding box center [277, 492] width 191 height 98
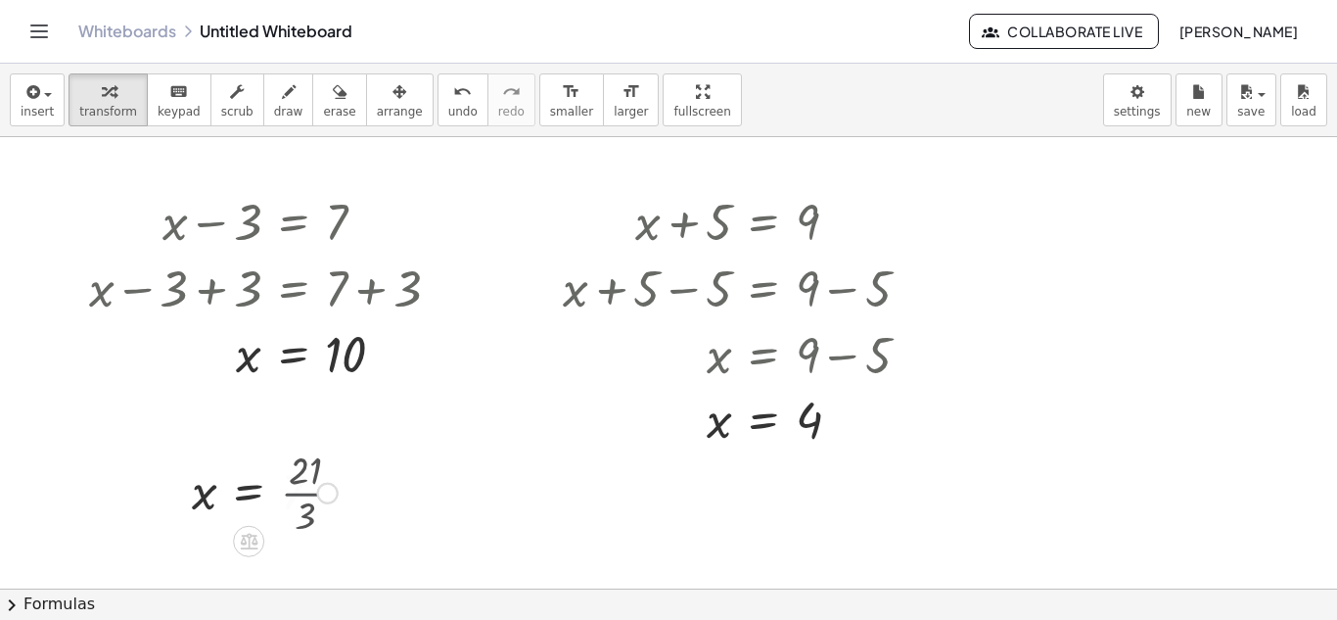
click at [305, 494] on div at bounding box center [264, 491] width 165 height 65
click at [34, 106] on span "insert" at bounding box center [37, 112] width 33 height 14
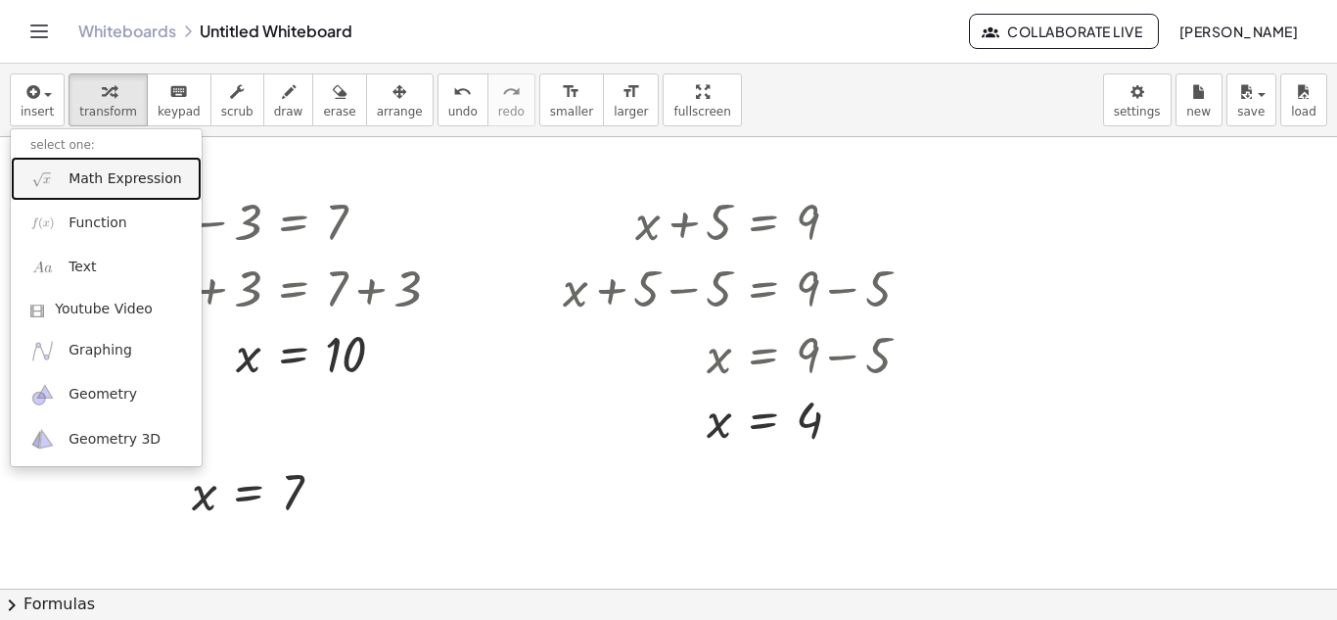
click at [71, 180] on span "Math Expression" at bounding box center [125, 179] width 113 height 20
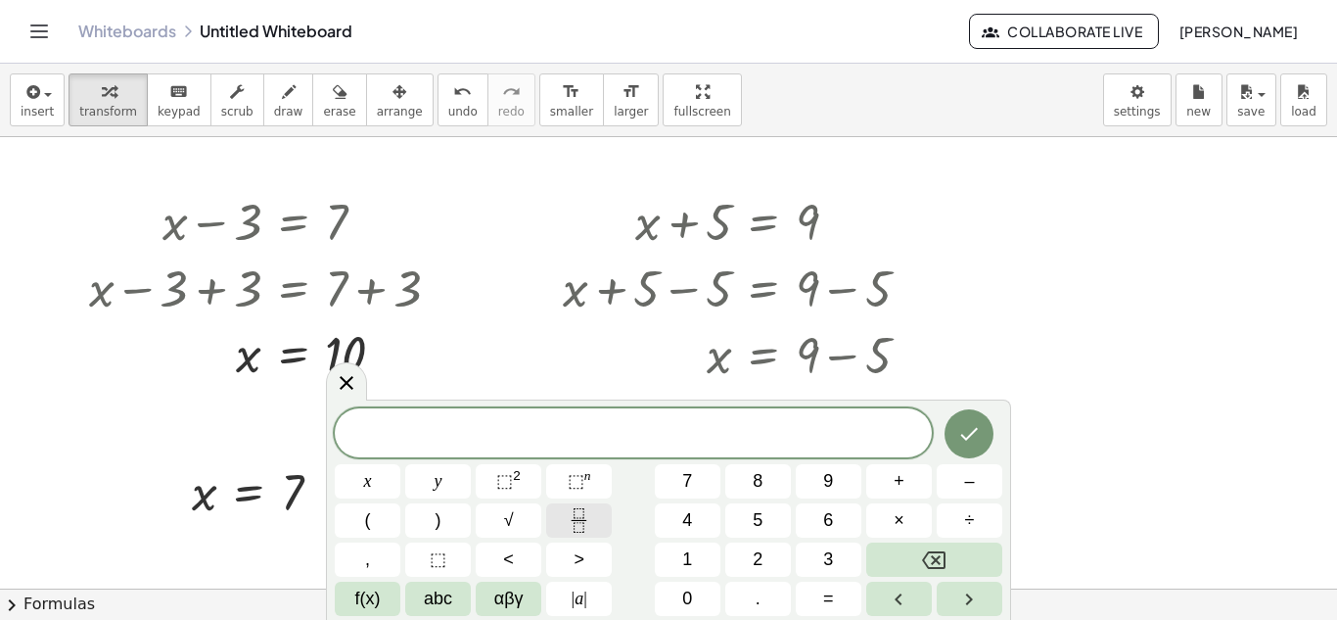
click at [610, 507] on button "Fraction" at bounding box center [579, 520] width 66 height 34
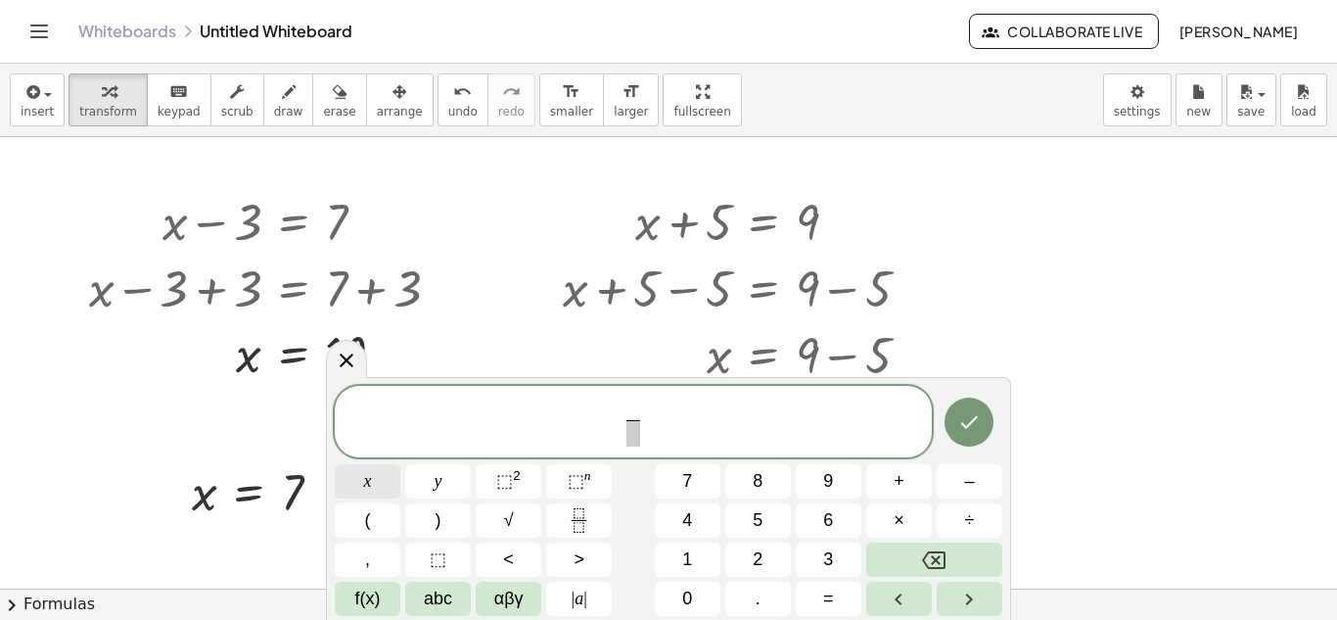
click at [359, 486] on button "x" at bounding box center [368, 481] width 66 height 34
click at [850, 589] on button "=" at bounding box center [829, 599] width 66 height 34
click at [702, 490] on button "7" at bounding box center [688, 481] width 66 height 34
click at [975, 417] on icon "Done" at bounding box center [968, 421] width 23 height 23
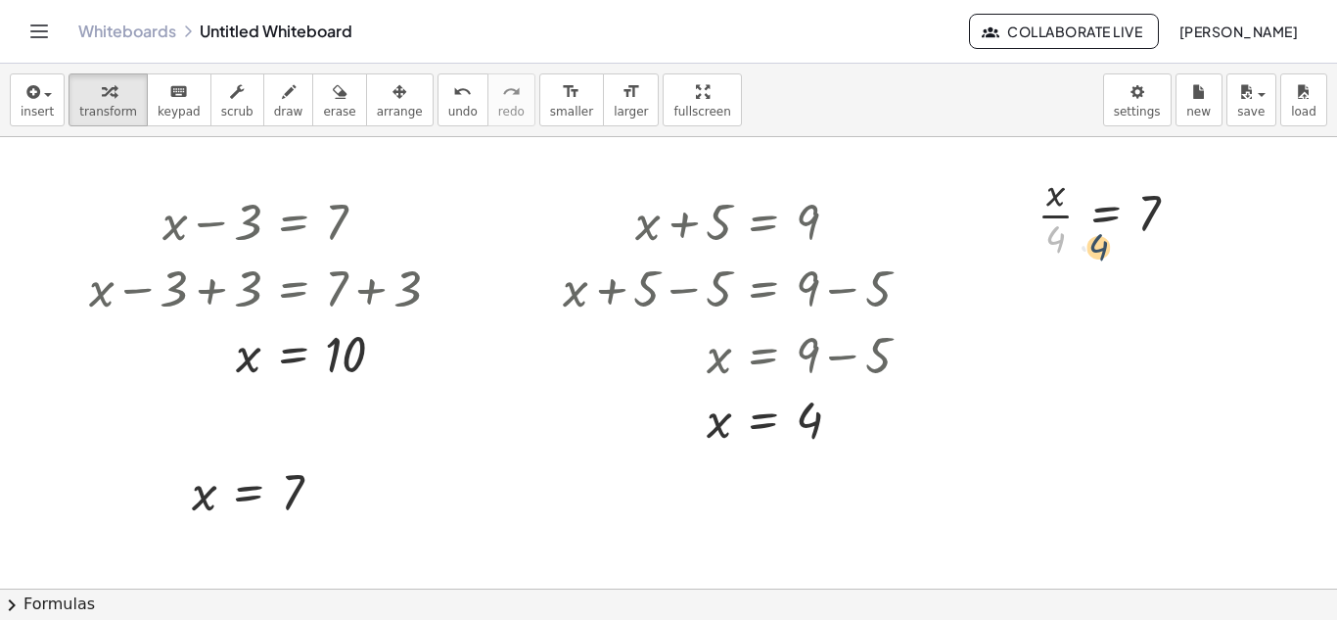
drag, startPoint x: 1052, startPoint y: 231, endPoint x: 1126, endPoint y: 232, distance: 73.4
click at [1126, 232] on div at bounding box center [1116, 213] width 176 height 98
click at [1041, 314] on div at bounding box center [1116, 311] width 254 height 98
click at [1041, 314] on div at bounding box center [1125, 311] width 234 height 98
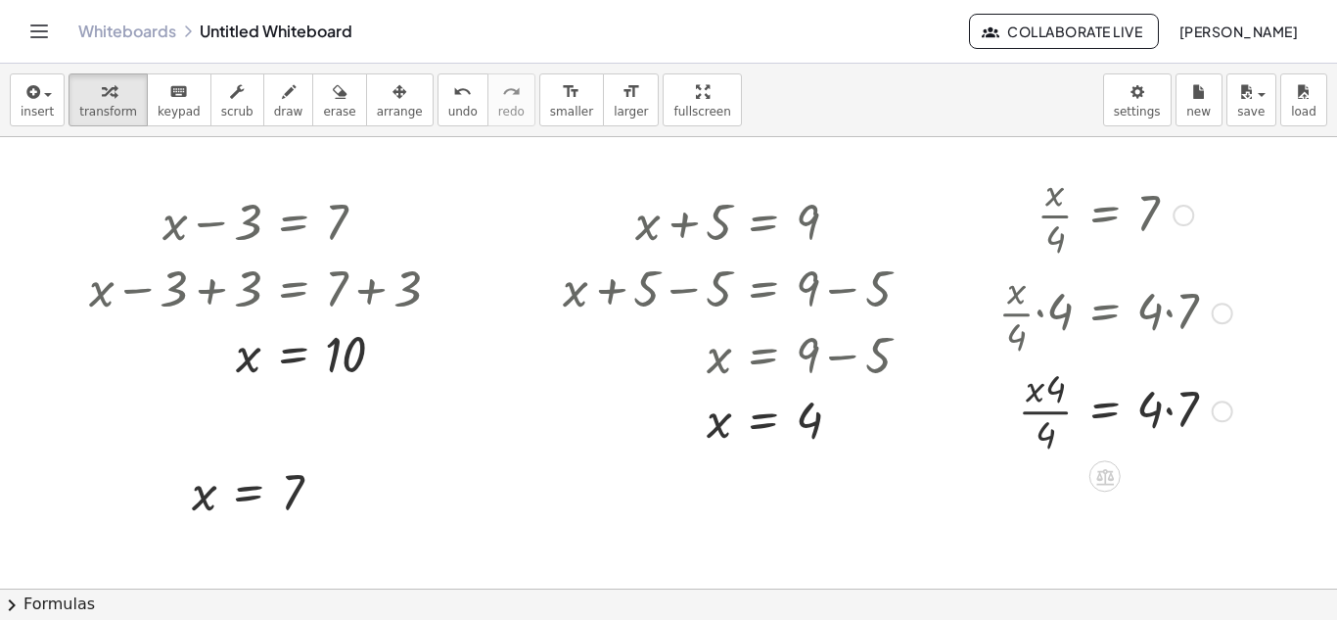
click at [1040, 401] on div at bounding box center [1116, 409] width 254 height 98
click at [1044, 401] on div at bounding box center [1116, 409] width 254 height 98
click at [1163, 411] on div at bounding box center [1116, 409] width 254 height 98
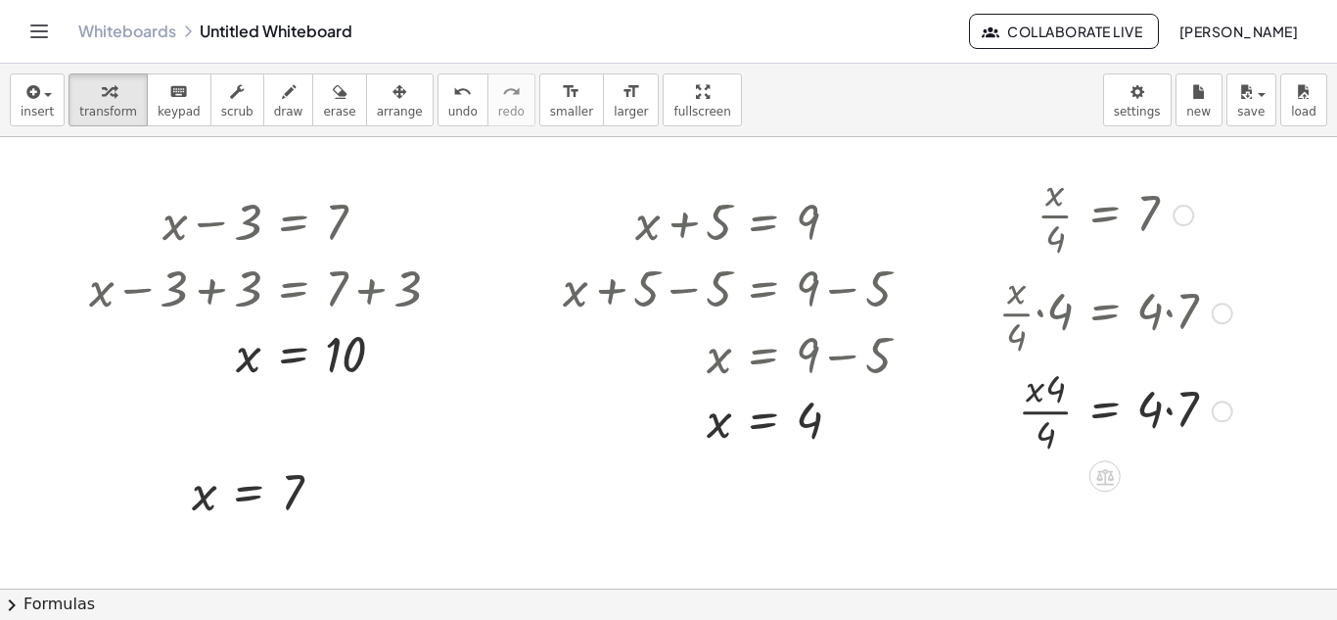
click at [1163, 411] on div at bounding box center [1116, 409] width 254 height 98
click at [1171, 414] on div at bounding box center [1116, 409] width 254 height 98
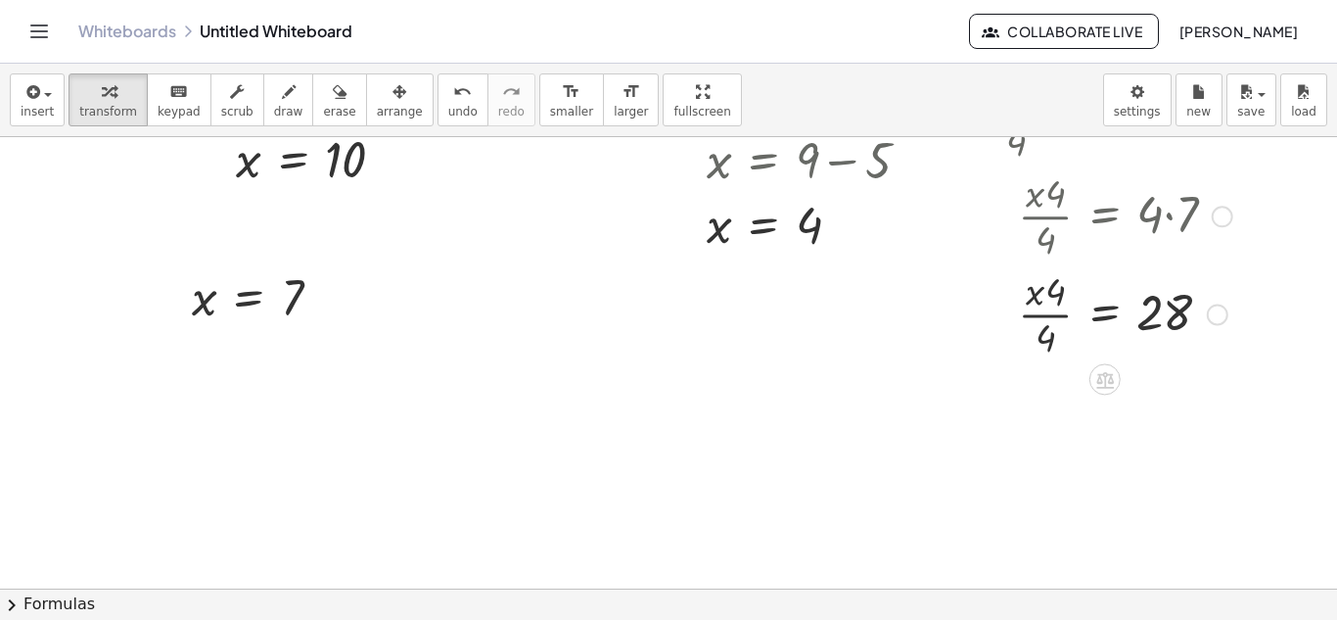
scroll to position [197, 0]
click at [1049, 322] on div at bounding box center [1116, 310] width 254 height 98
click at [16, 104] on button "insert" at bounding box center [37, 99] width 55 height 53
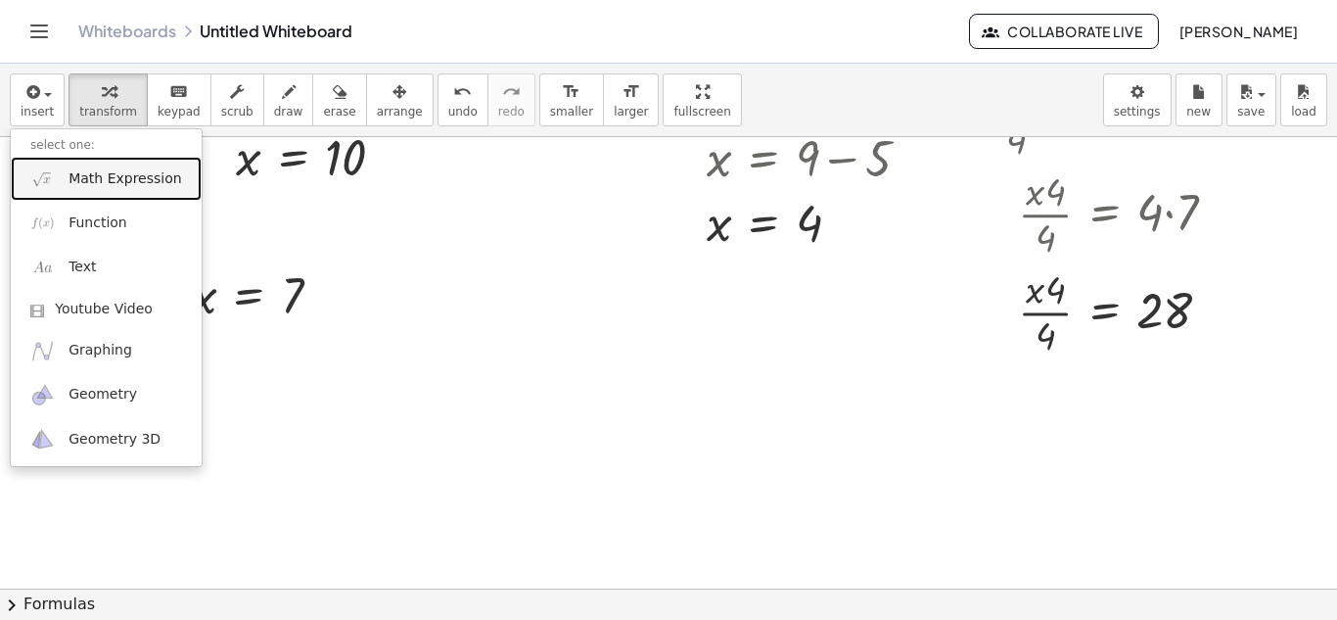
click at [137, 188] on span "Math Expression" at bounding box center [125, 179] width 113 height 20
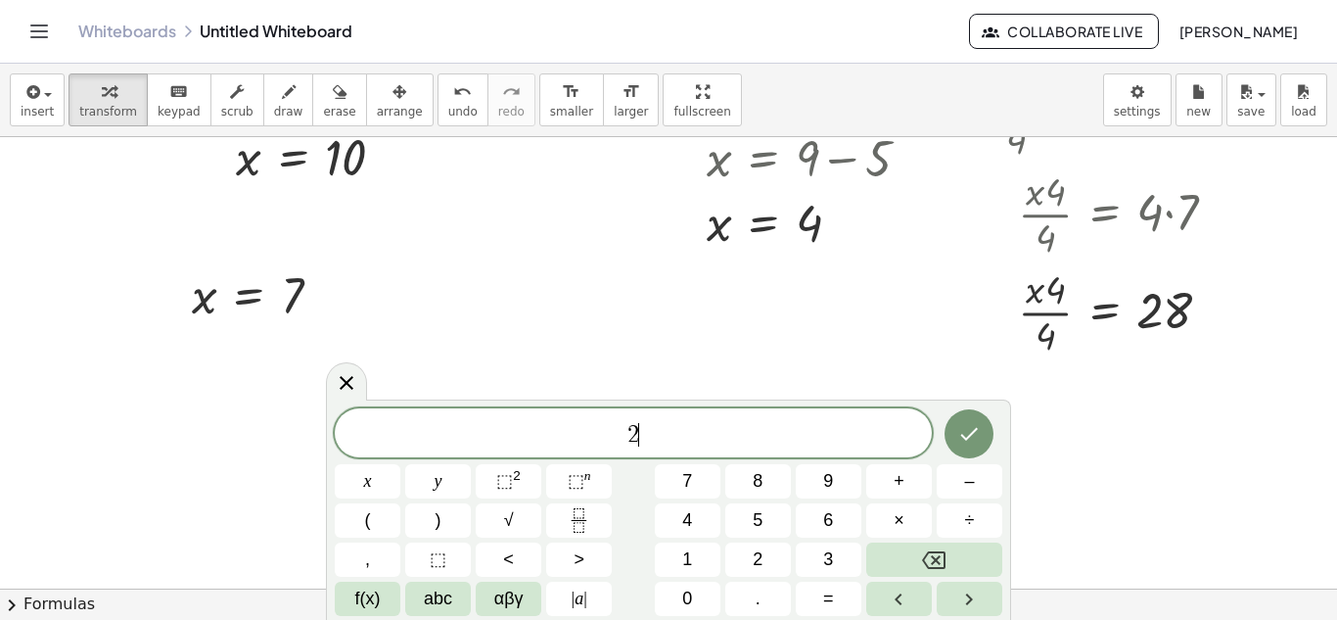
scroll to position [11, 0]
click at [884, 481] on button "+" at bounding box center [899, 481] width 66 height 34
click at [703, 569] on button "1" at bounding box center [688, 559] width 66 height 34
click at [851, 600] on button "=" at bounding box center [829, 599] width 66 height 34
click at [837, 461] on div "2 x + 1 = ​ x y ⬚ 2 ⬚ n 7 8 9 + – ( ) √ 4 5 6 × ÷ , ⬚ < > 1 2 3 f(x) abc αβγ | …" at bounding box center [669, 512] width 668 height 208
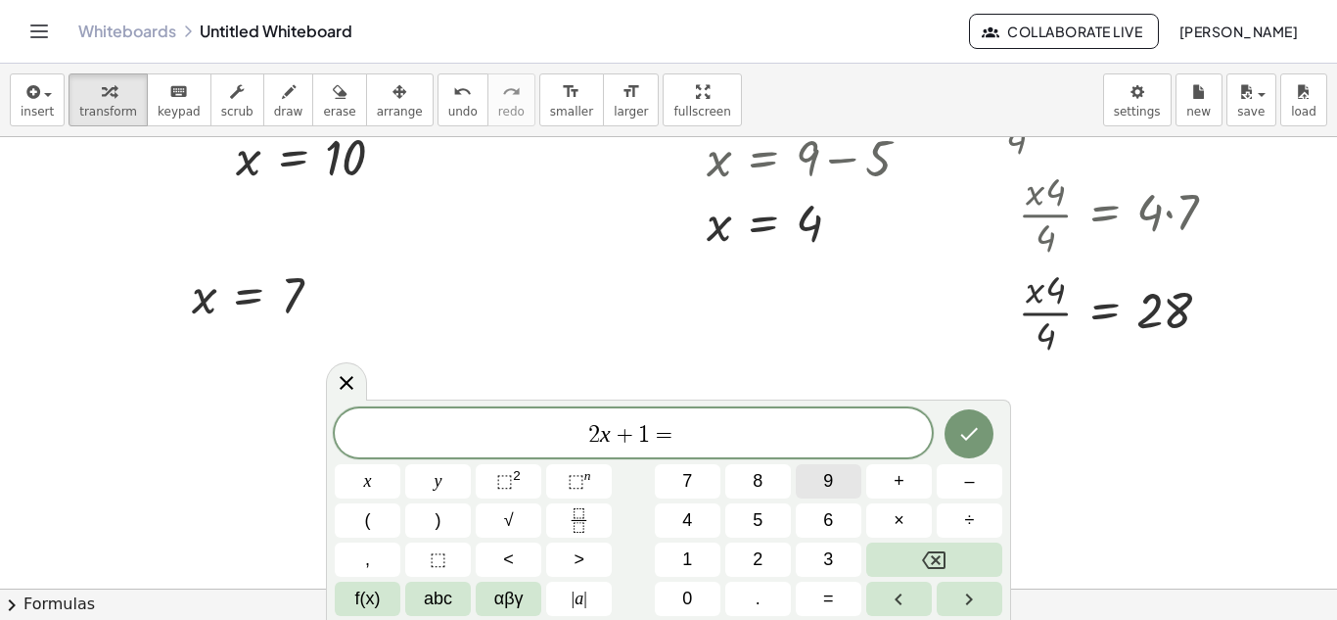
click at [837, 473] on button "9" at bounding box center [829, 481] width 66 height 34
click at [965, 433] on icon "Done" at bounding box center [968, 433] width 23 height 23
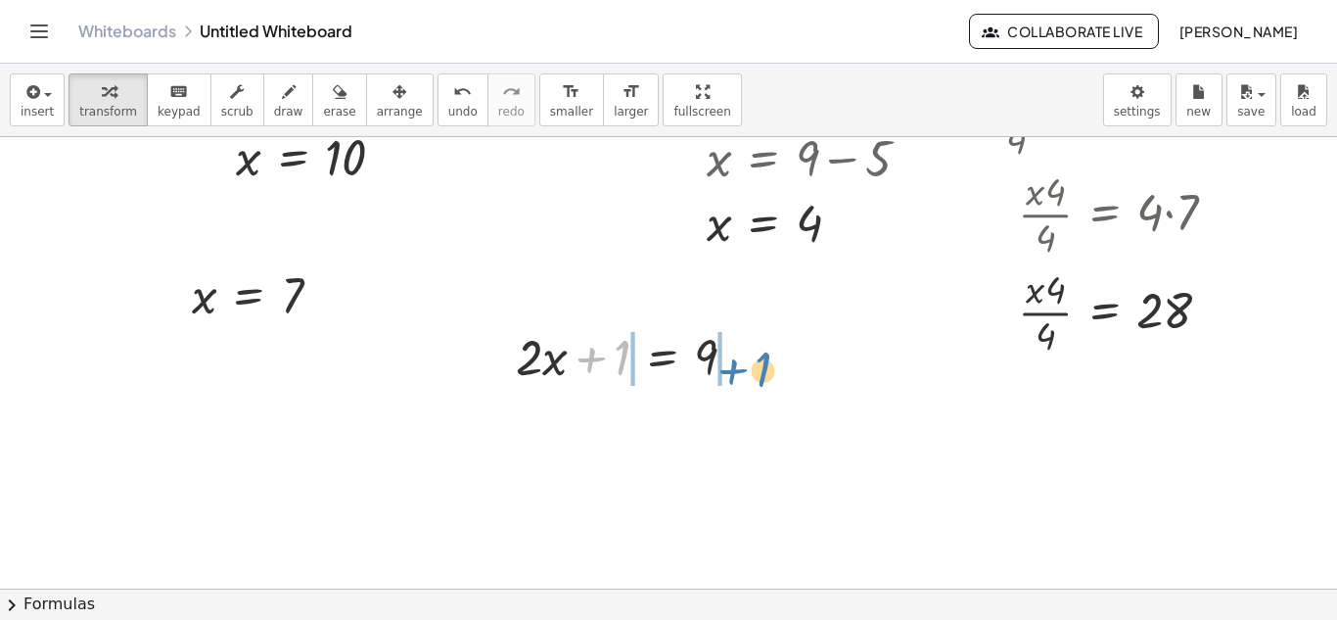
drag, startPoint x: 607, startPoint y: 357, endPoint x: 751, endPoint y: 365, distance: 144.1
click at [751, 365] on div at bounding box center [634, 355] width 256 height 67
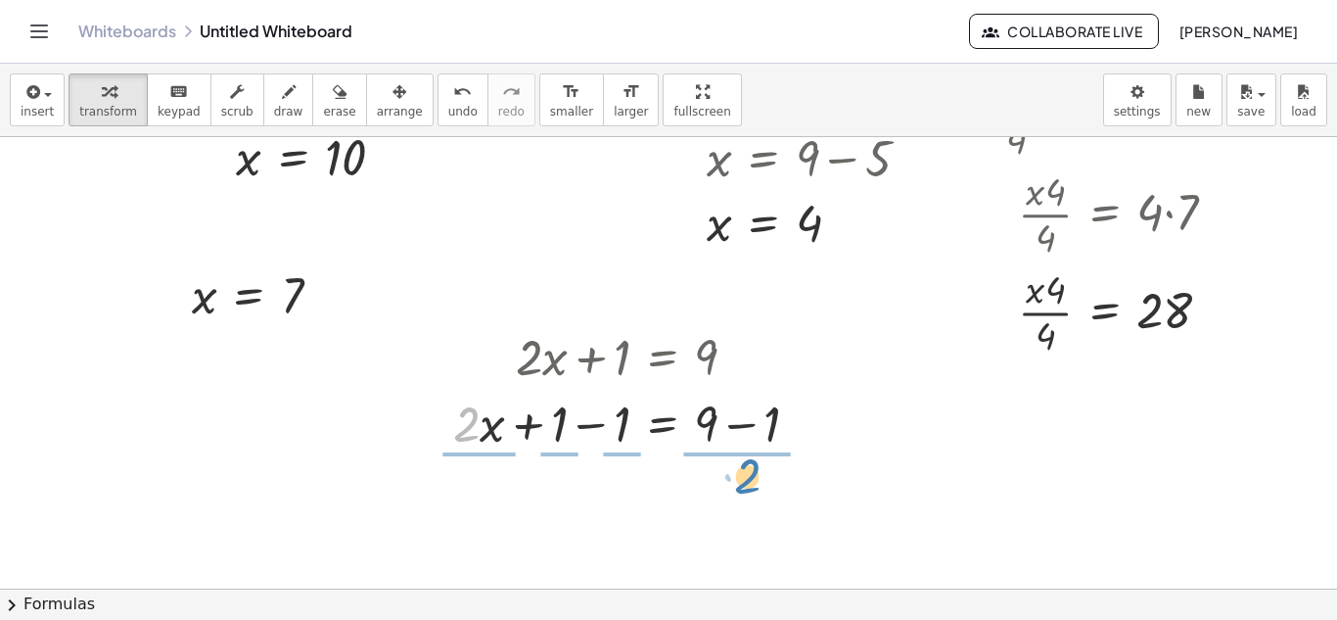
drag, startPoint x: 466, startPoint y: 424, endPoint x: 745, endPoint y: 476, distance: 283.8
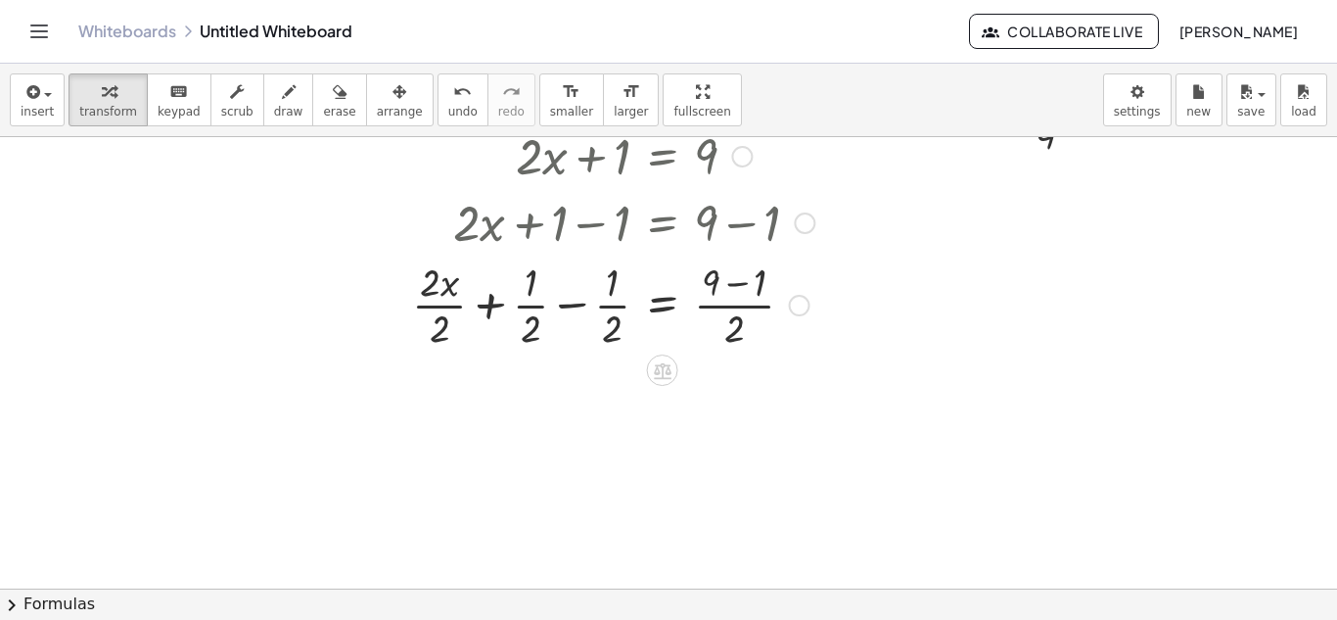
scroll to position [401, 0]
click at [451, 301] on div at bounding box center [613, 300] width 422 height 98
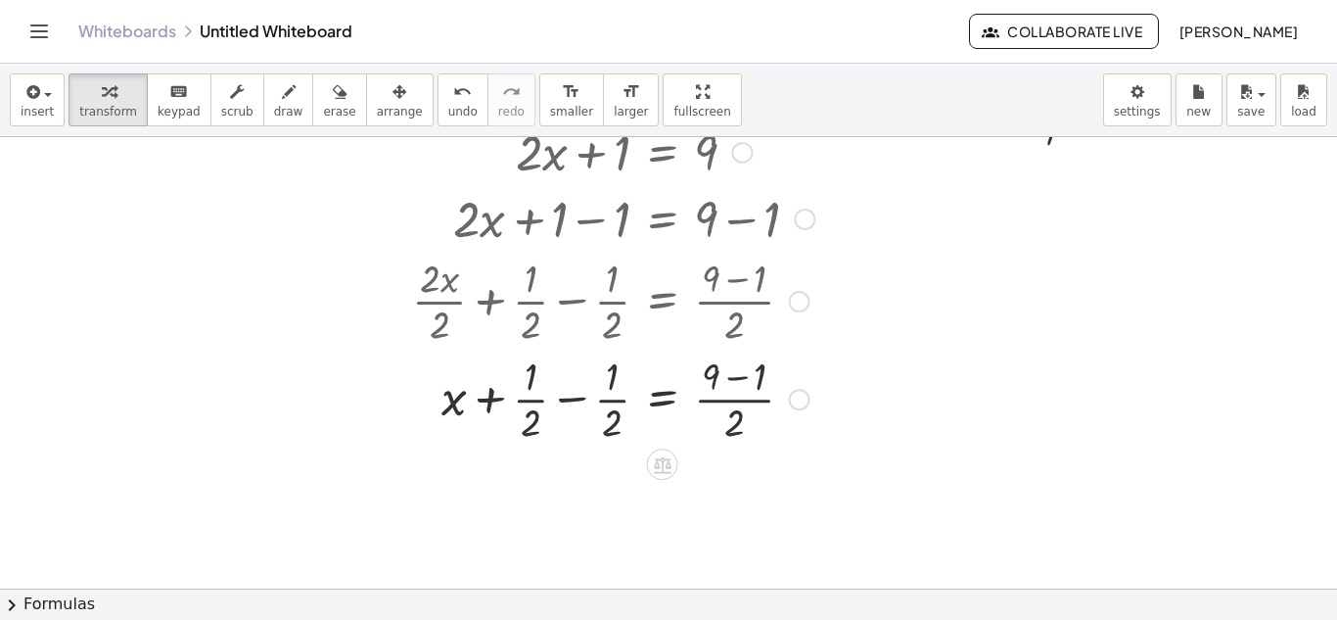
click at [526, 385] on div at bounding box center [613, 398] width 422 height 98
click at [563, 406] on div at bounding box center [613, 398] width 422 height 98
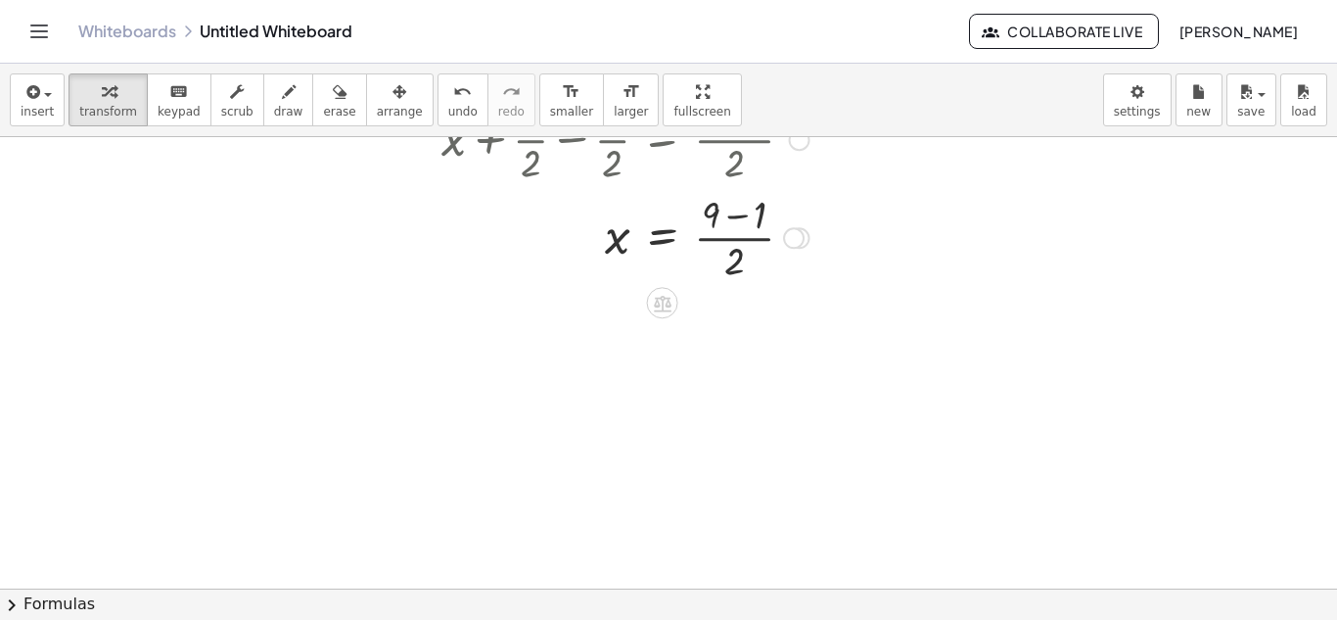
scroll to position [666, 0]
click at [756, 214] on div at bounding box center [613, 231] width 422 height 98
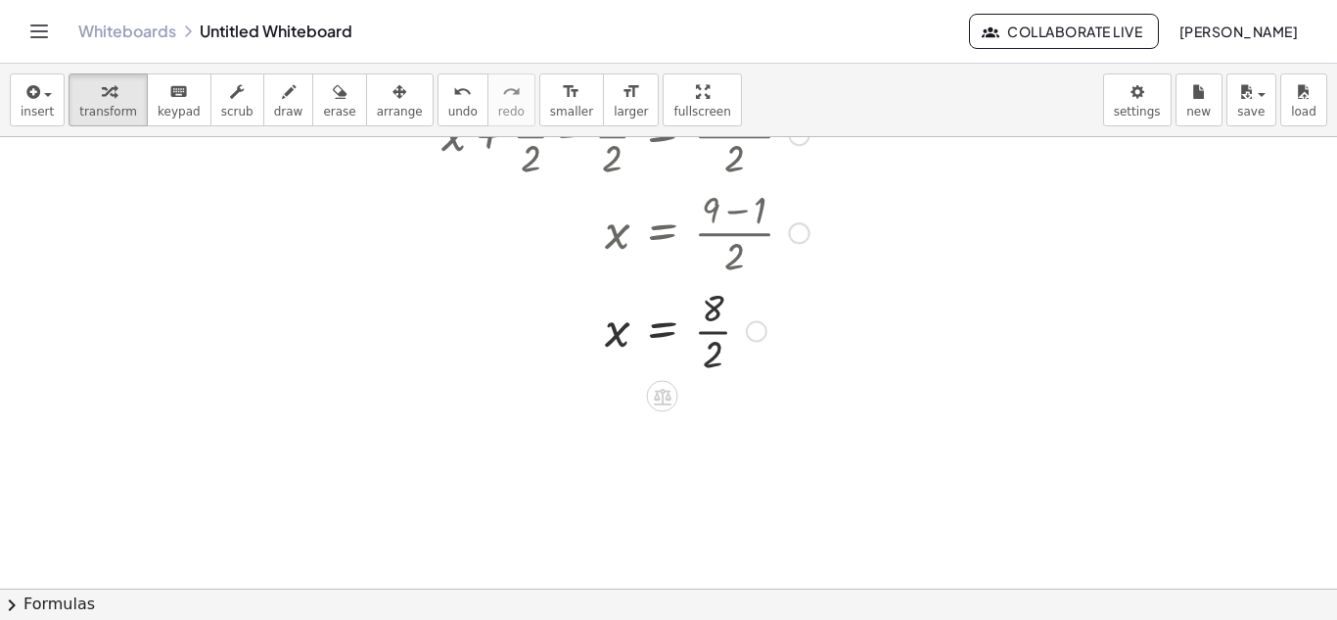
click at [706, 327] on div at bounding box center [613, 329] width 422 height 98
click at [706, 327] on div at bounding box center [613, 330] width 422 height 65
click at [35, 115] on span "insert" at bounding box center [37, 112] width 33 height 14
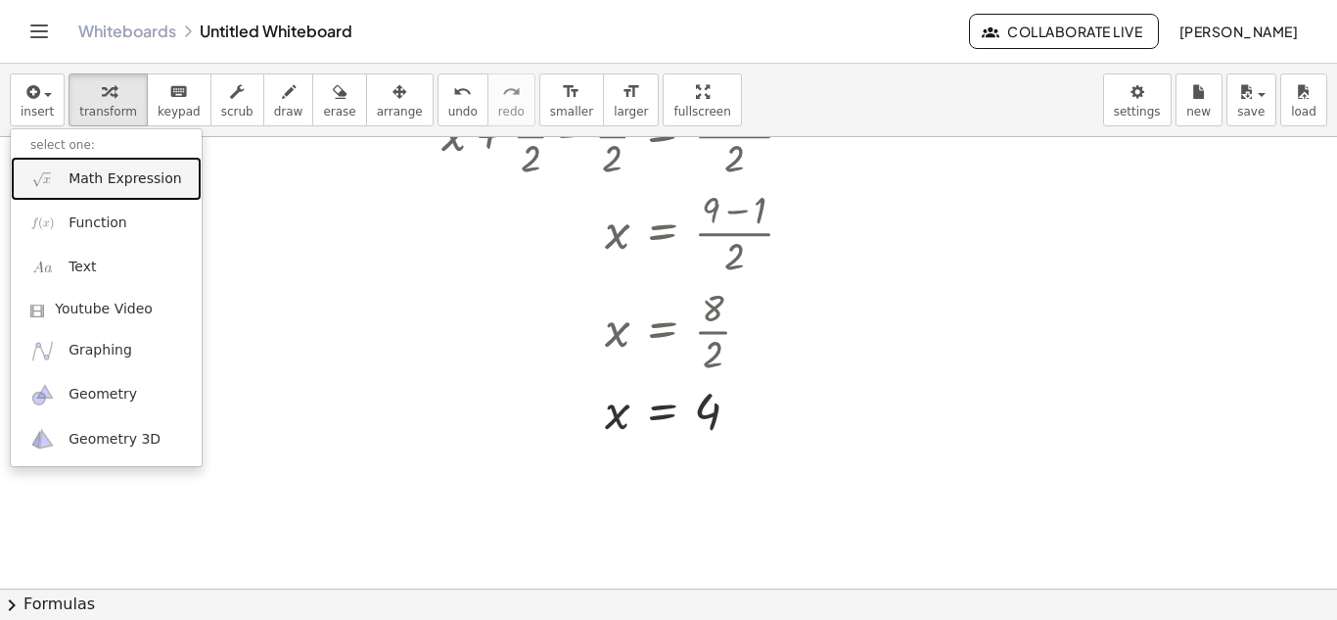
click at [70, 166] on link "Math Expression" at bounding box center [106, 179] width 191 height 44
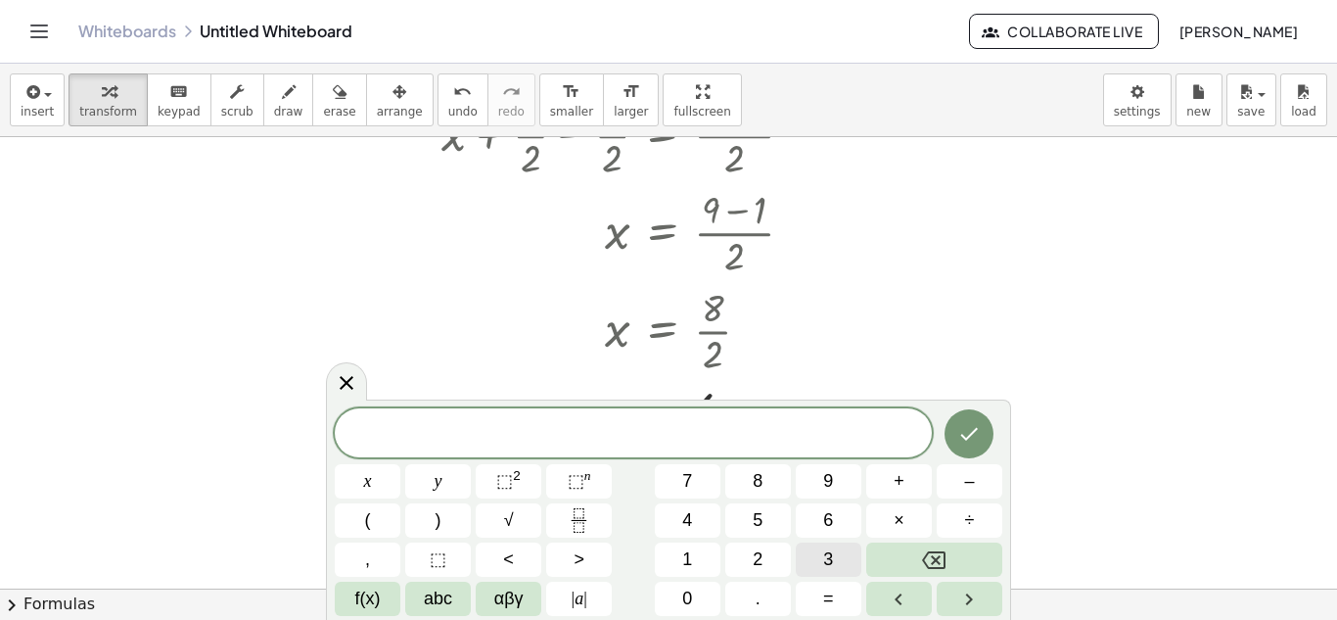
click at [815, 560] on button "3" at bounding box center [829, 559] width 66 height 34
click at [330, 474] on div "3 ​ x y ⬚ 2 ⬚ n 7 8 9 + – ( ) √ 4 5 6 × ÷ , ⬚ < > 1 2 3 f(x) abc αβγ | a | 0 . =" at bounding box center [668, 509] width 685 height 220
click at [354, 479] on button "x" at bounding box center [368, 481] width 66 height 34
click at [957, 489] on button "–" at bounding box center [970, 481] width 66 height 34
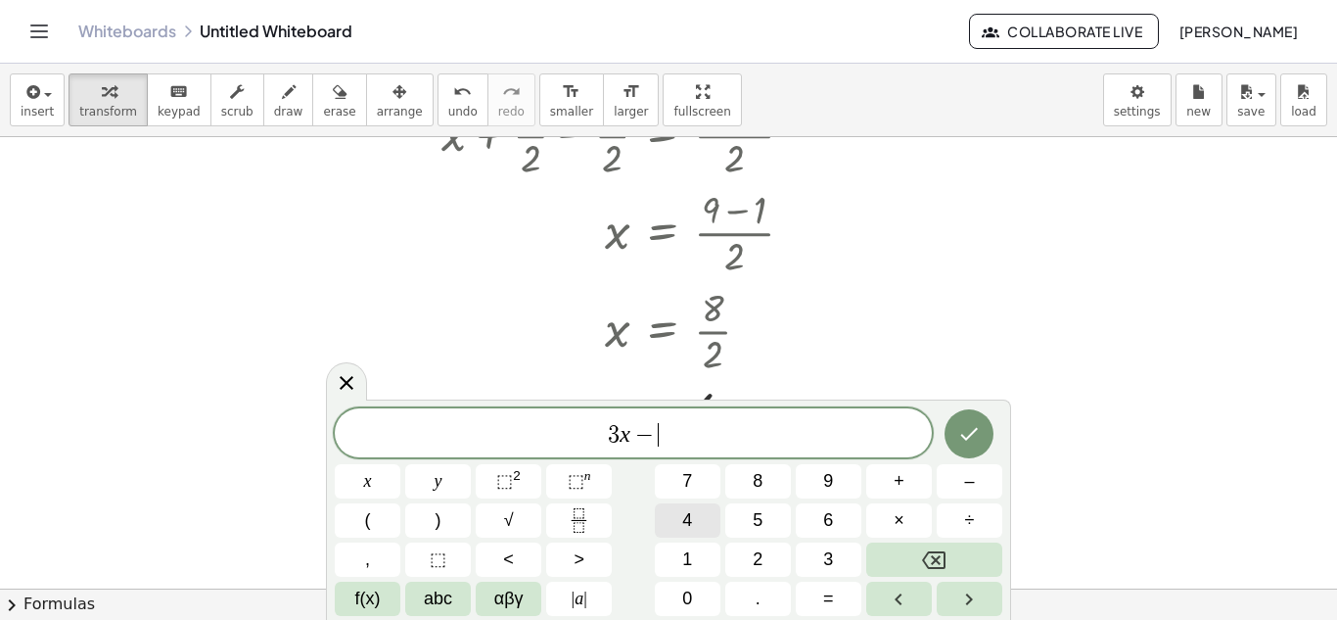
click at [701, 529] on button "4" at bounding box center [688, 520] width 66 height 34
click at [957, 437] on icon "Done" at bounding box center [968, 433] width 23 height 23
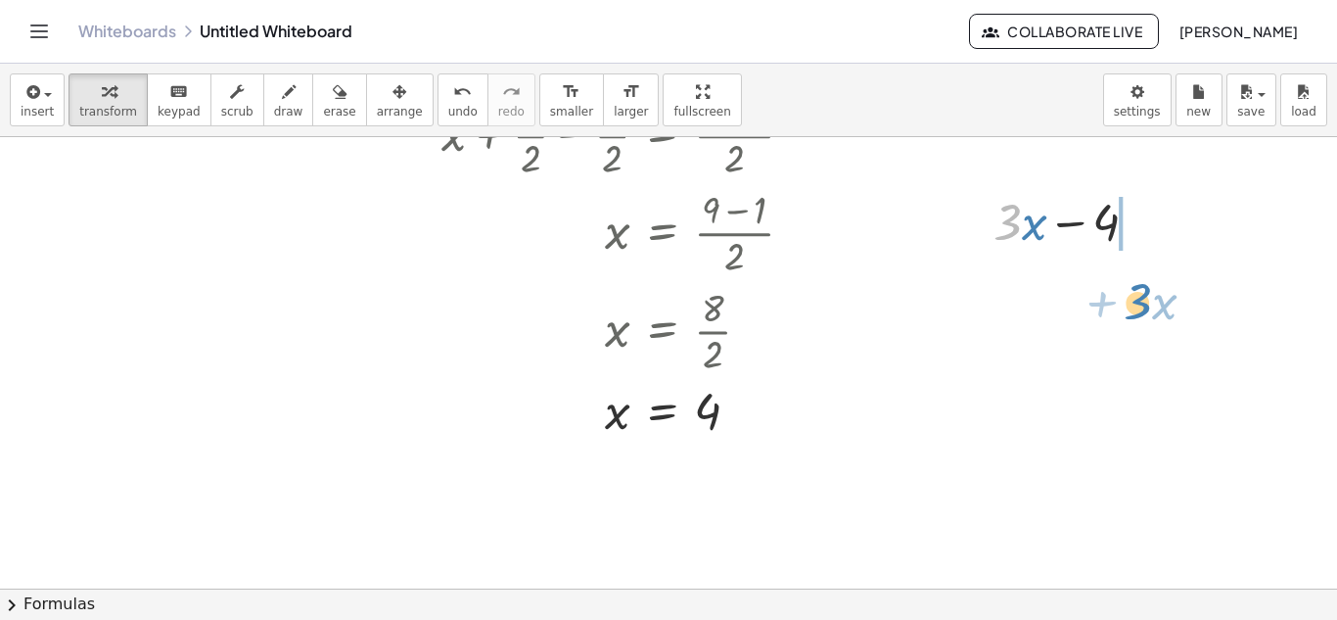
drag, startPoint x: 1008, startPoint y: 232, endPoint x: 1142, endPoint y: 302, distance: 151.1
click at [1138, 301] on div at bounding box center [668, 148] width 1337 height 1354
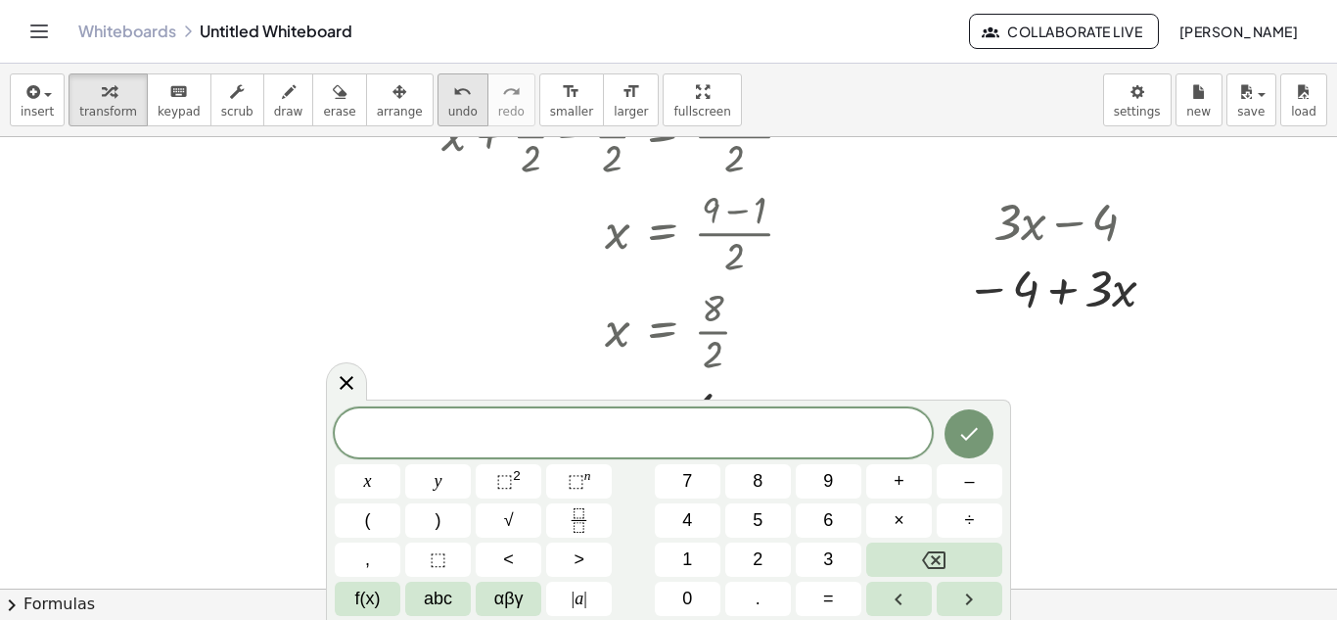
click at [438, 102] on button "undo undo" at bounding box center [463, 99] width 51 height 53
drag, startPoint x: 1004, startPoint y: 234, endPoint x: 1109, endPoint y: 292, distance: 119.6
click at [448, 105] on span "undo" at bounding box center [462, 112] width 29 height 14
click at [1022, 292] on div at bounding box center [1064, 287] width 217 height 67
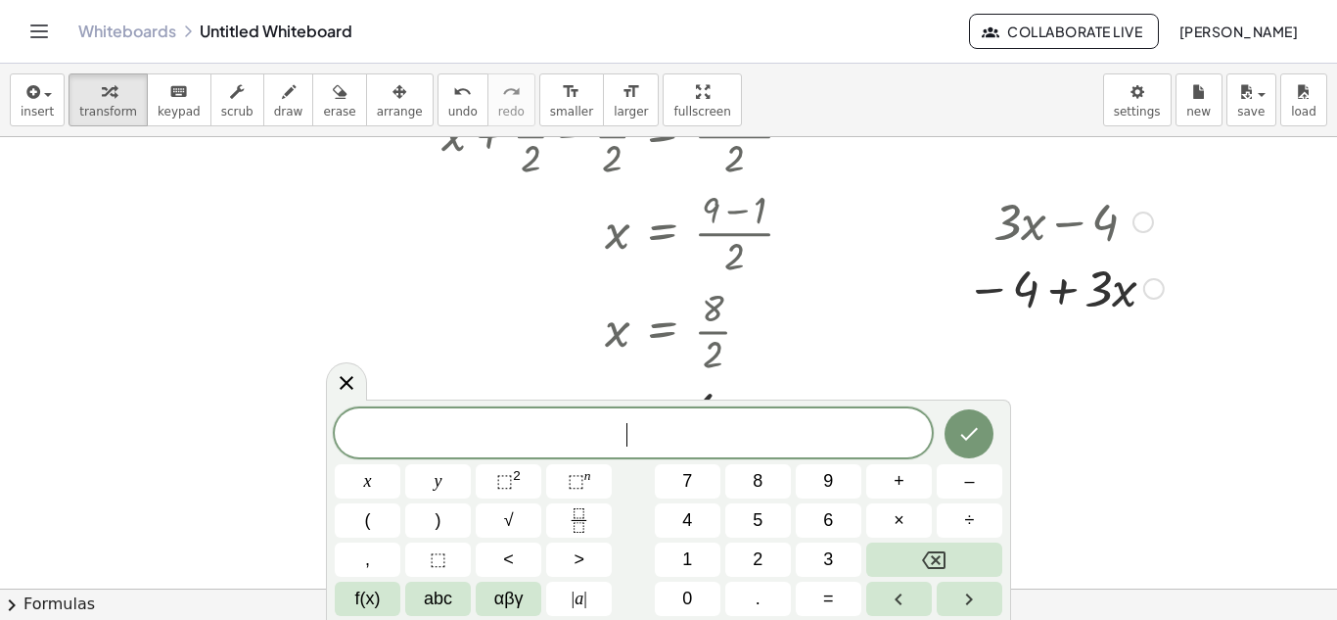
click at [979, 291] on div at bounding box center [1064, 287] width 217 height 67
click at [1083, 291] on div at bounding box center [1064, 287] width 217 height 67
click at [1071, 293] on div at bounding box center [1064, 287] width 217 height 67
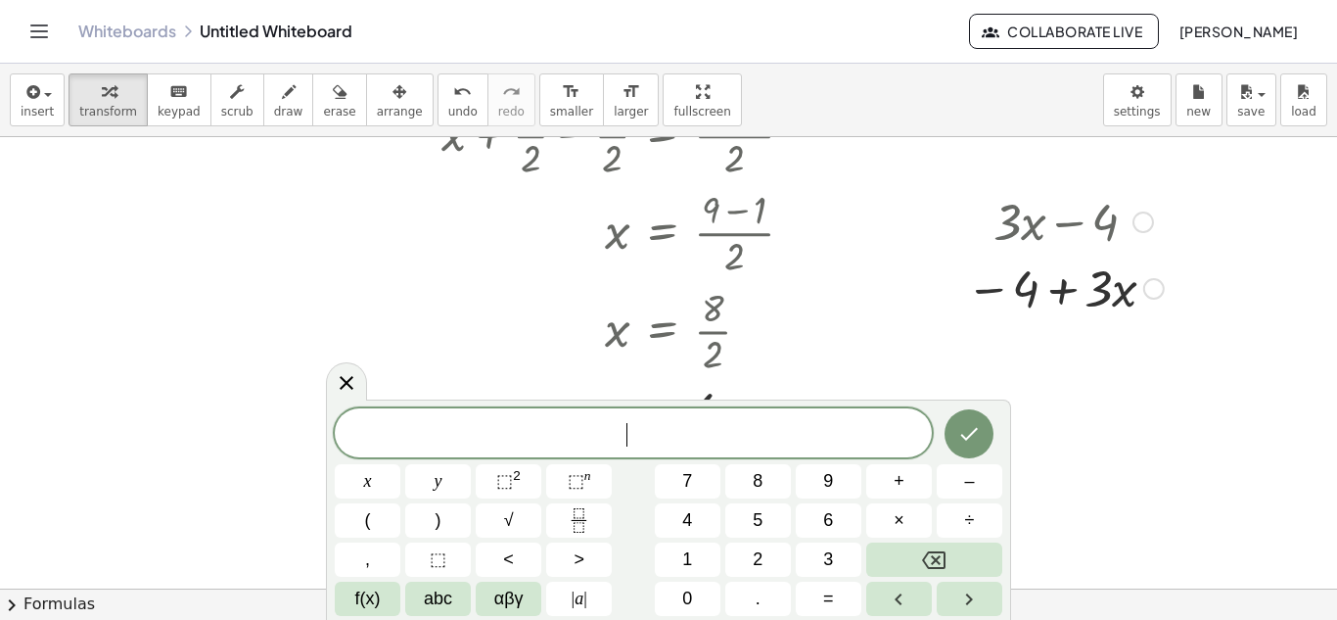
click at [1107, 296] on div at bounding box center [1064, 287] width 217 height 67
click at [438, 117] on button "undo undo" at bounding box center [463, 99] width 51 height 53
click at [1018, 253] on div at bounding box center [1073, 220] width 179 height 67
click at [821, 560] on button "3" at bounding box center [829, 559] width 66 height 34
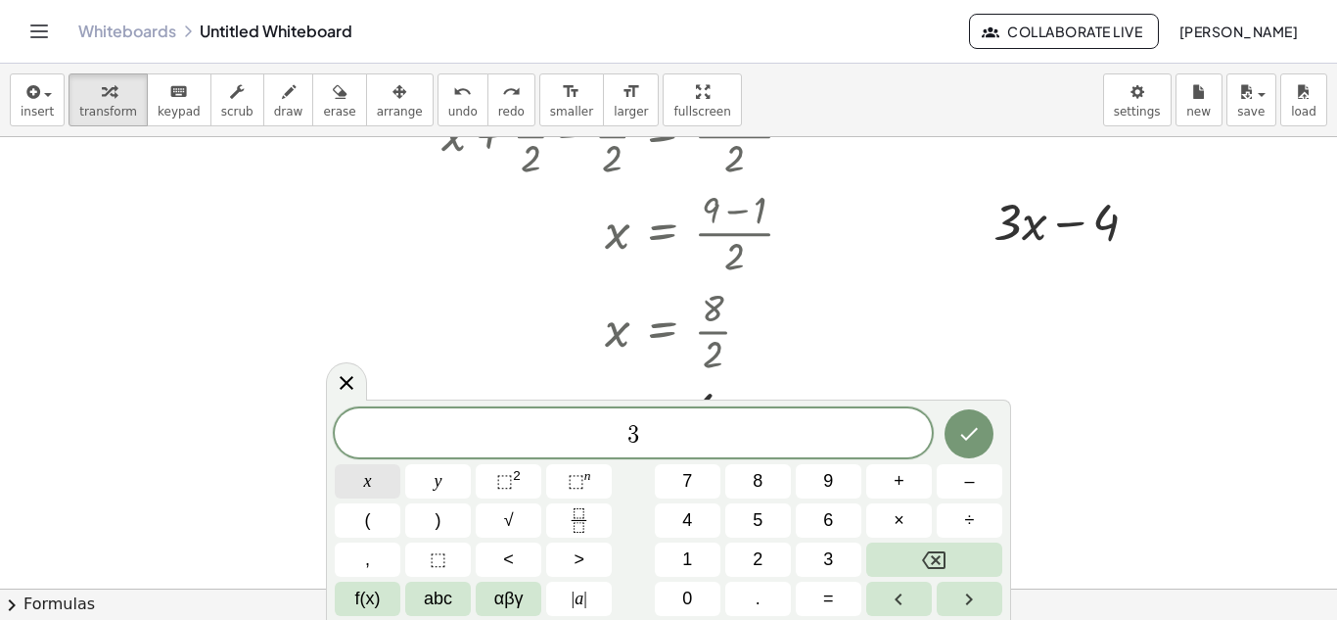
click at [368, 490] on span "x" at bounding box center [368, 481] width 8 height 26
click at [963, 492] on button "–" at bounding box center [970, 481] width 66 height 34
click at [701, 519] on button "4" at bounding box center [688, 520] width 66 height 34
click at [817, 604] on button "=" at bounding box center [829, 599] width 66 height 34
click at [762, 493] on span "8" at bounding box center [758, 481] width 10 height 26
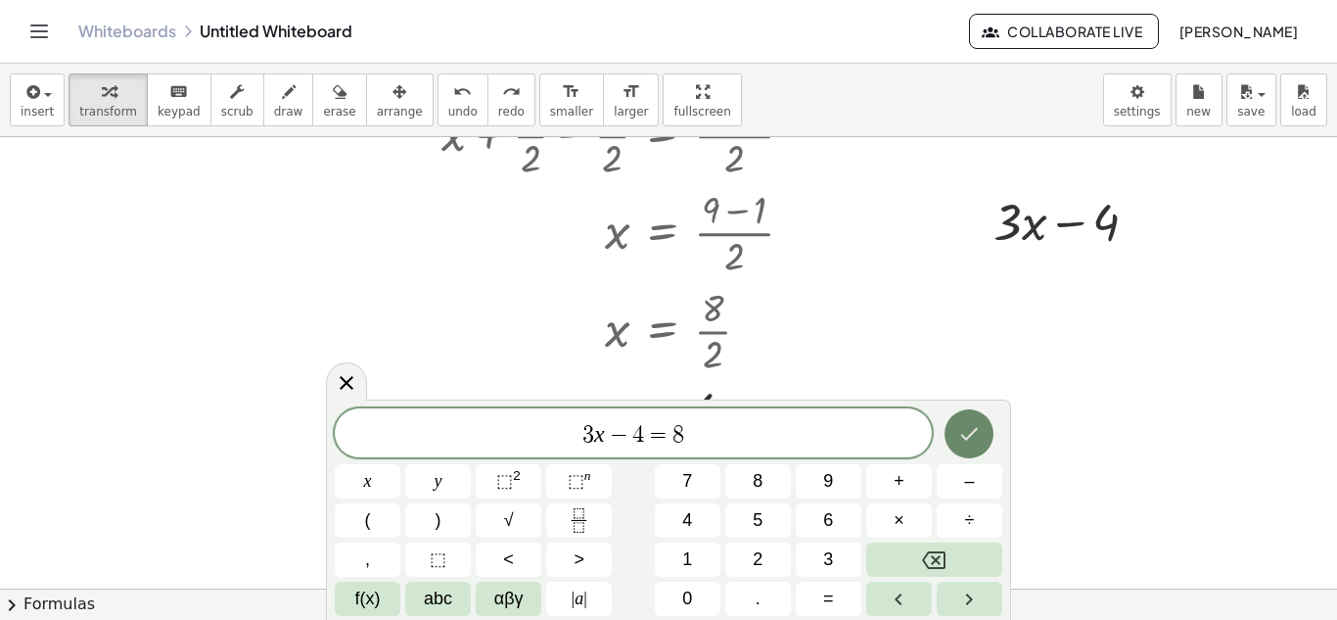
click at [964, 430] on icon "Done" at bounding box center [968, 433] width 23 height 23
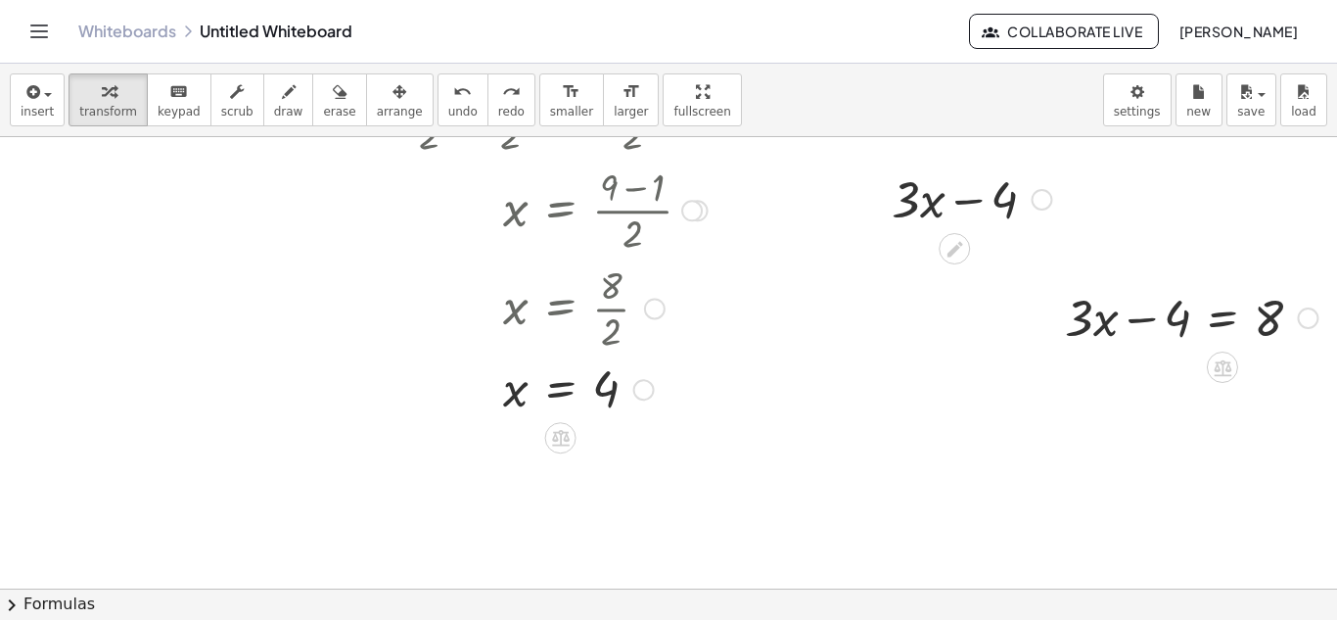
scroll to position [682, 102]
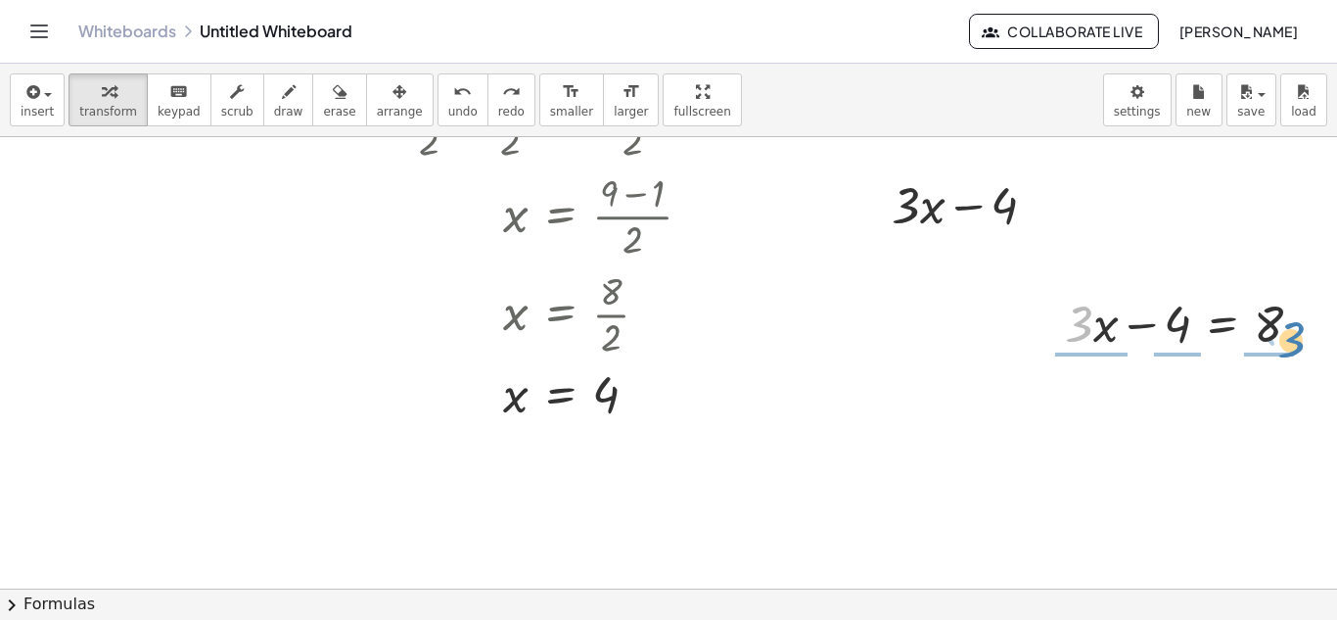
drag, startPoint x: 1074, startPoint y: 329, endPoint x: 1294, endPoint y: 338, distance: 220.4
click at [1294, 338] on div at bounding box center [1191, 322] width 272 height 67
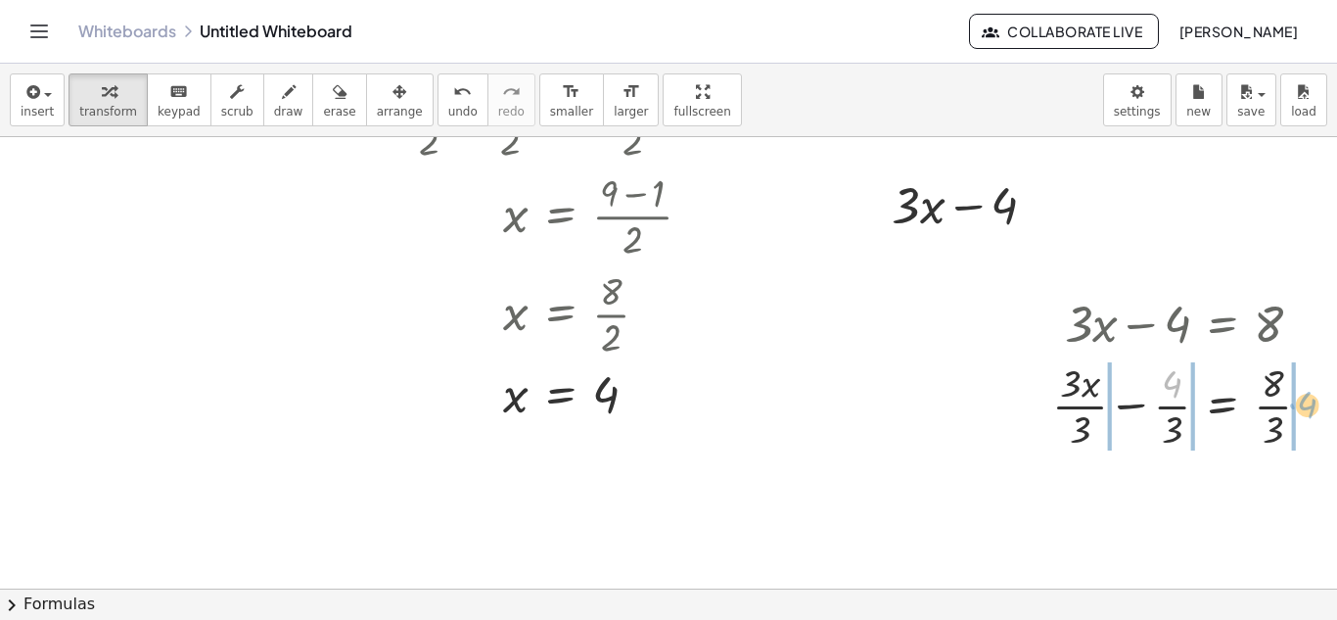
drag, startPoint x: 1172, startPoint y: 387, endPoint x: 1307, endPoint y: 407, distance: 136.7
click at [1307, 407] on div at bounding box center [1190, 404] width 294 height 98
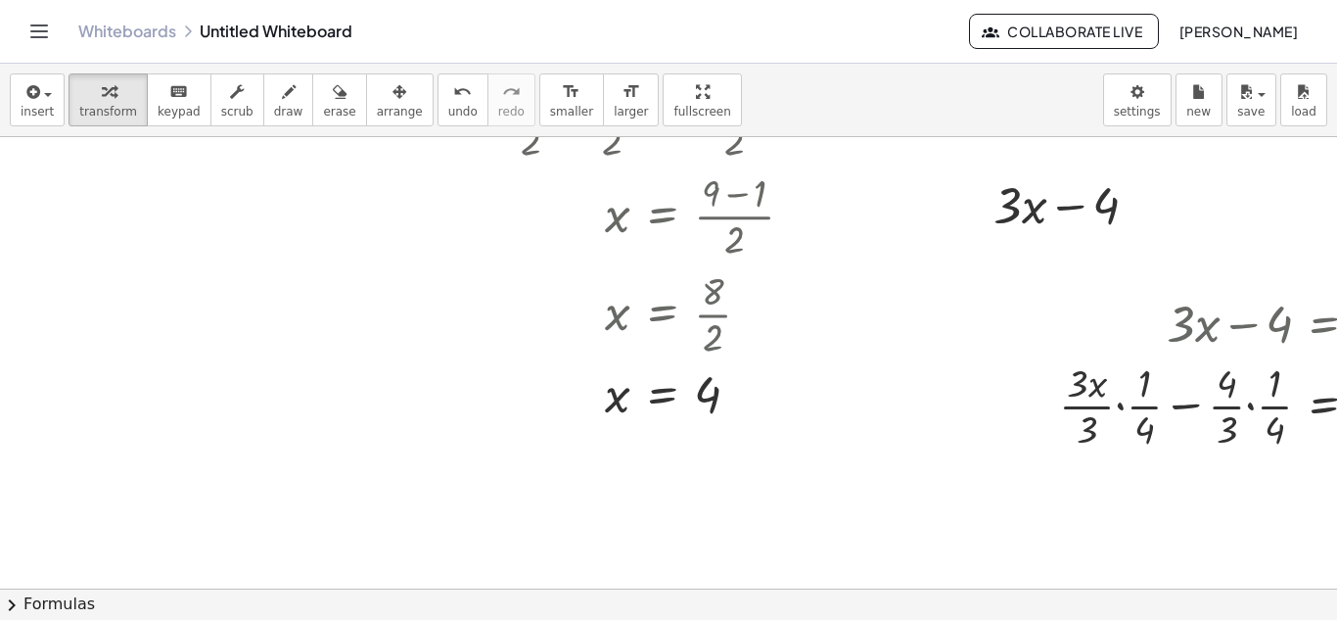
scroll to position [682, 159]
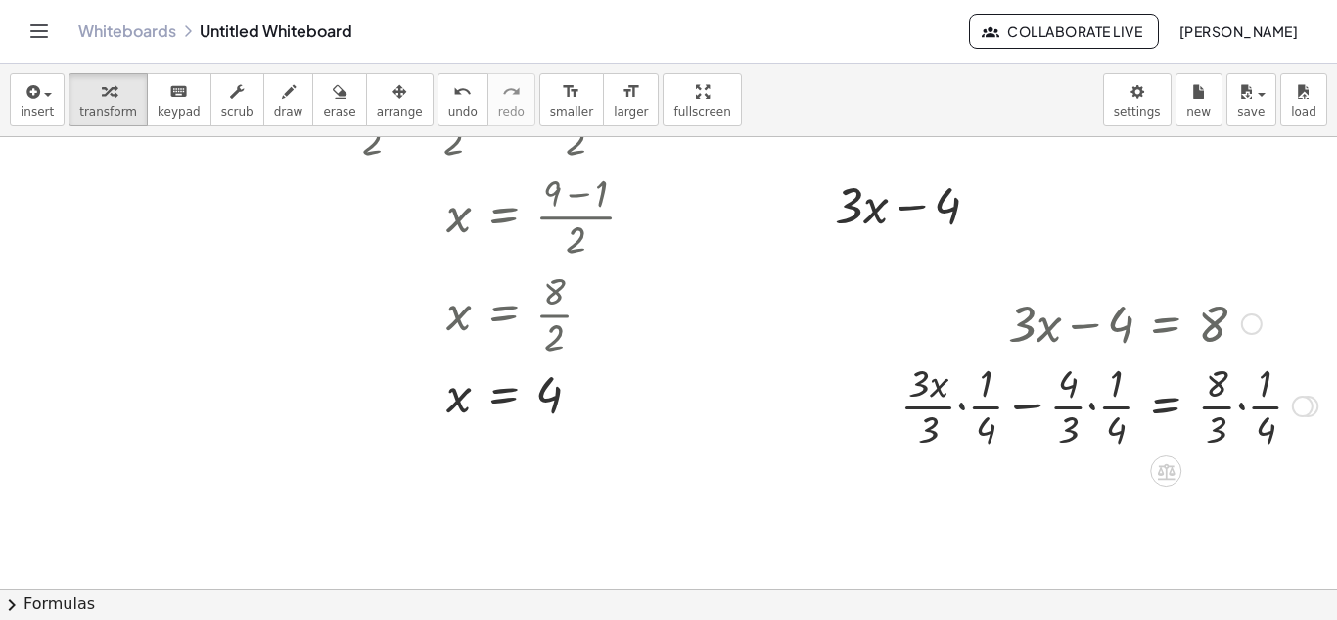
click at [958, 396] on div at bounding box center [1109, 404] width 437 height 98
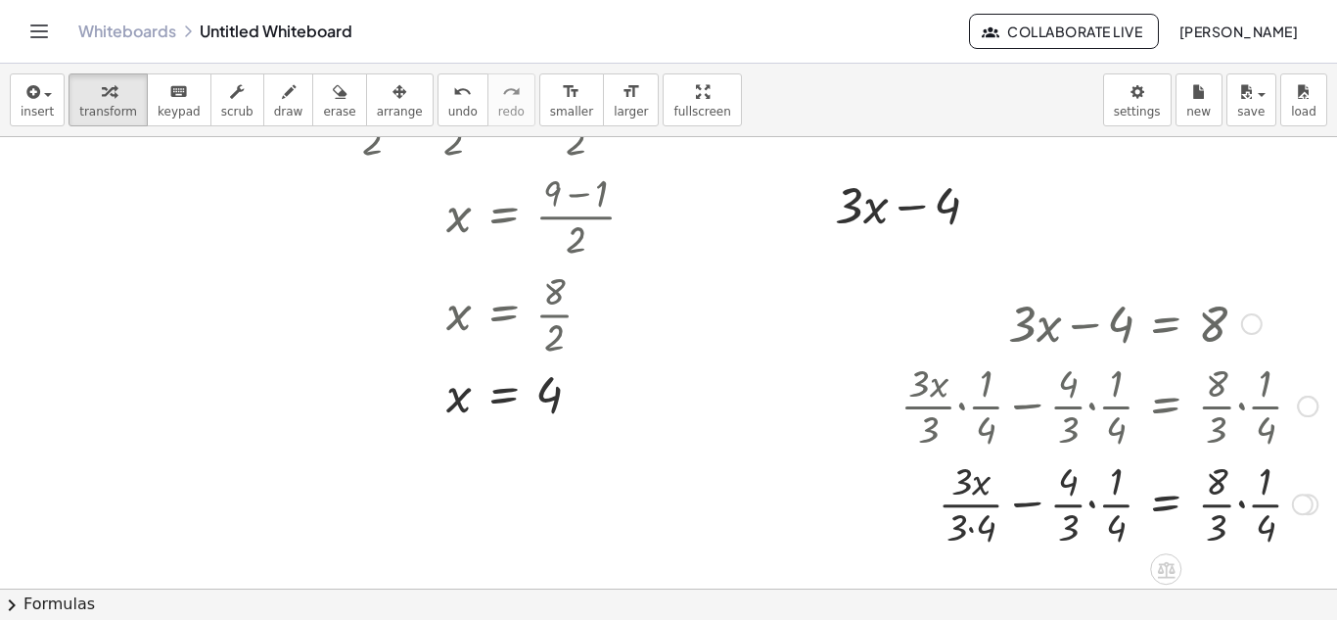
click at [1057, 501] on div at bounding box center [1109, 502] width 437 height 98
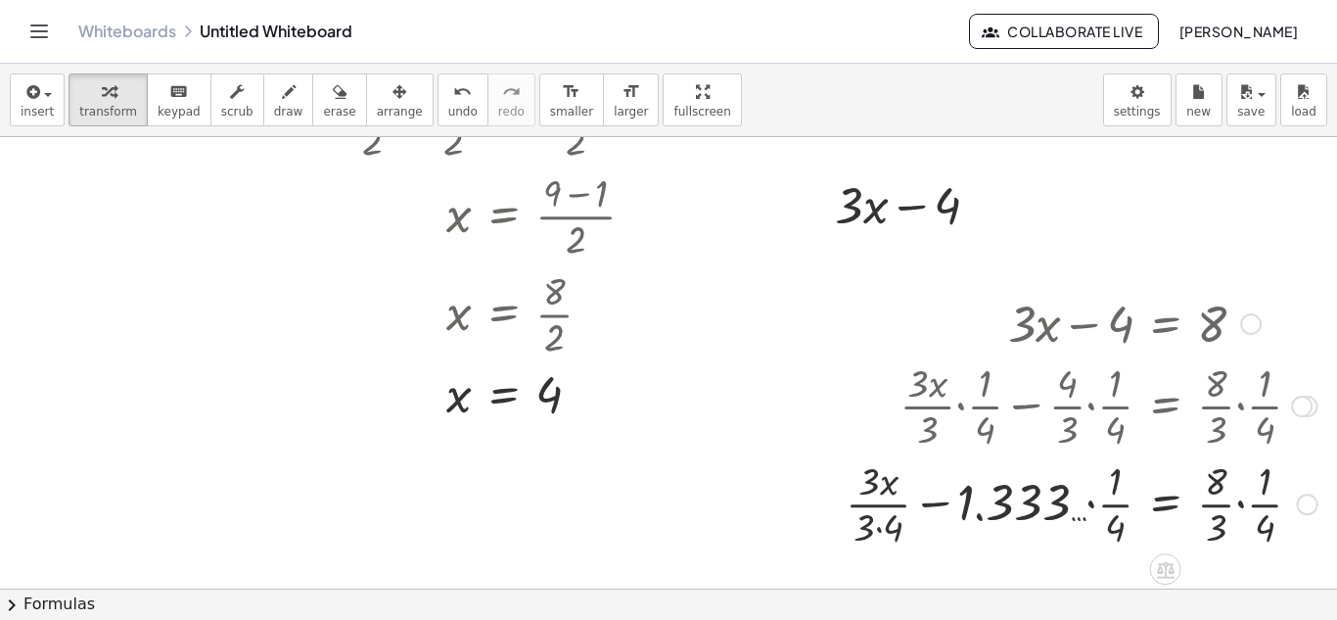
click at [1086, 506] on div at bounding box center [1081, 502] width 491 height 98
click at [1088, 506] on div at bounding box center [1081, 502] width 491 height 98
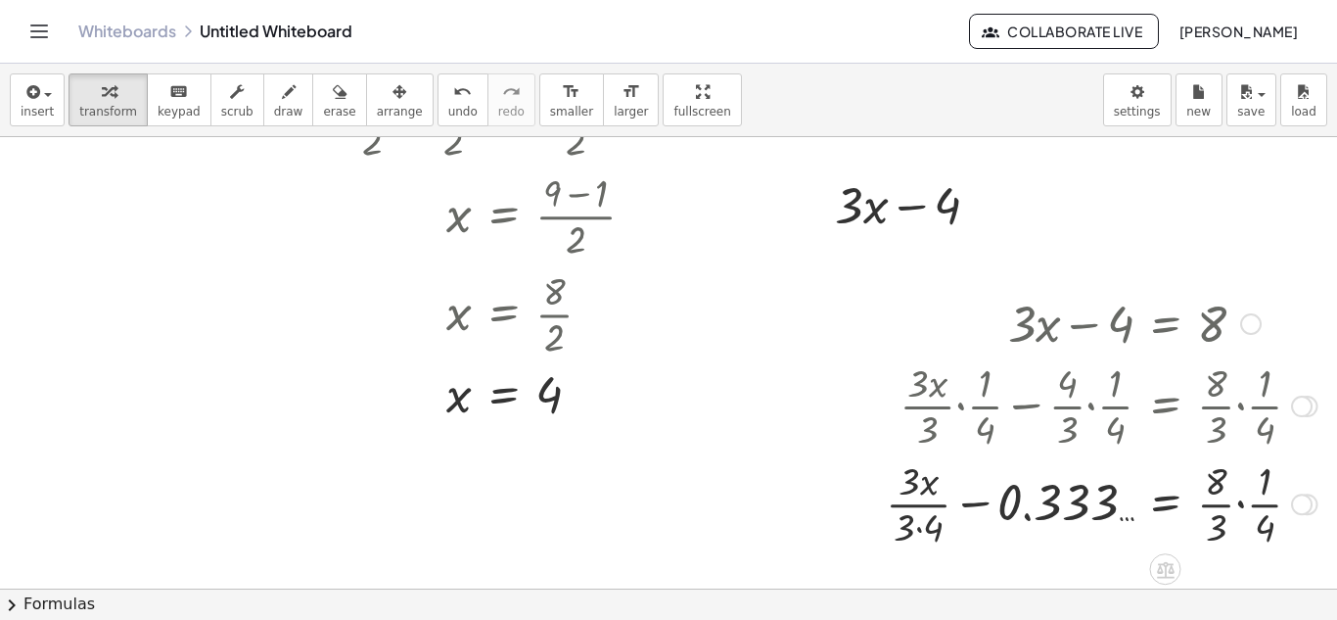
click at [976, 501] on div at bounding box center [1101, 502] width 451 height 98
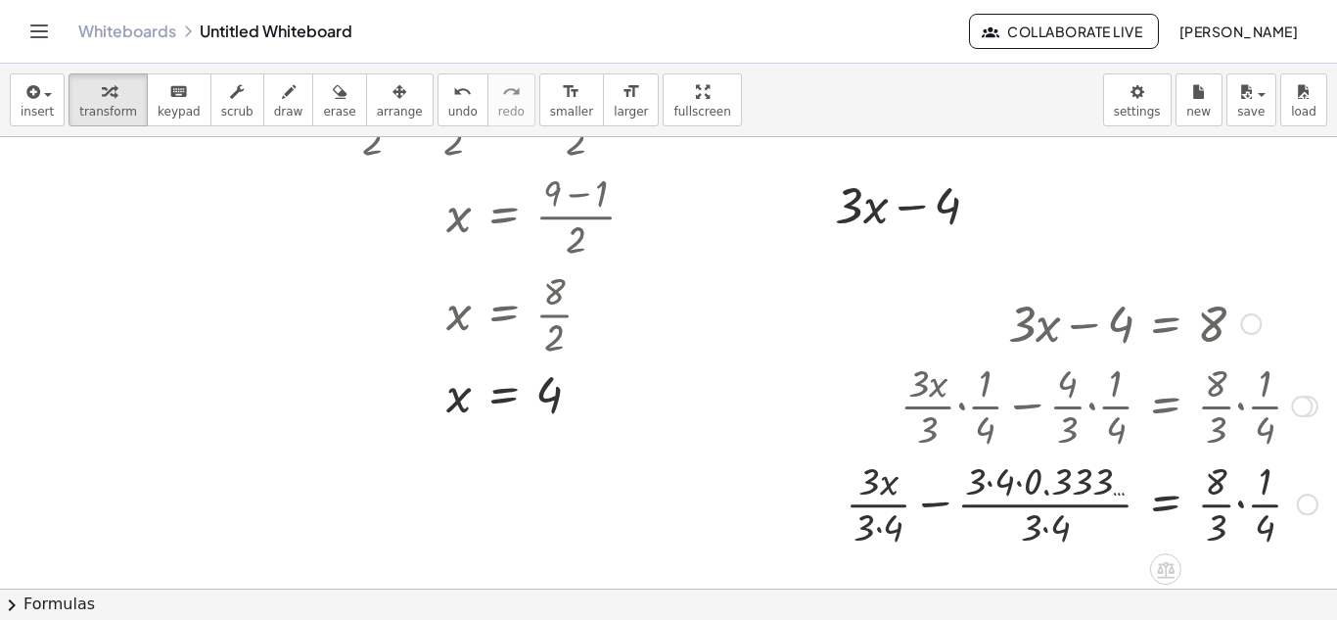
click at [946, 503] on div at bounding box center [1081, 502] width 491 height 98
click at [946, 503] on div at bounding box center [1100, 502] width 454 height 98
click at [947, 507] on div at bounding box center [1100, 502] width 454 height 98
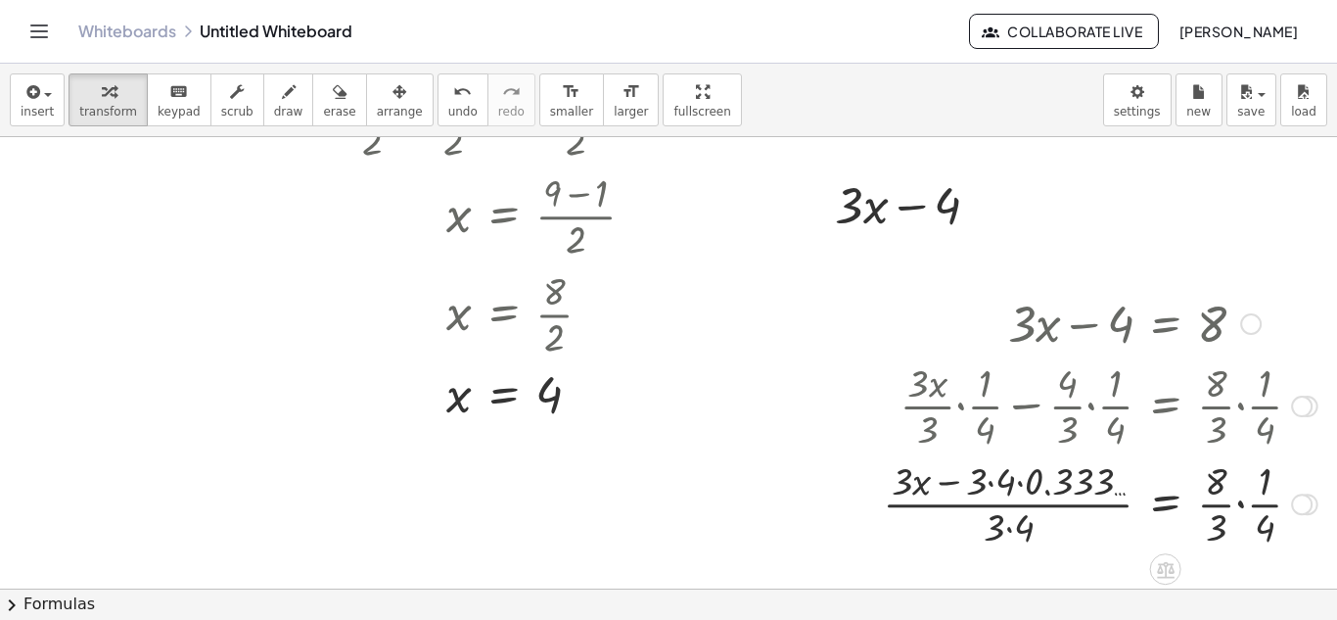
click at [947, 507] on div at bounding box center [1100, 502] width 454 height 98
click at [1071, 507] on div at bounding box center [1100, 502] width 454 height 98
click at [1219, 507] on div at bounding box center [1100, 502] width 454 height 98
click at [1256, 509] on div at bounding box center [1146, 502] width 547 height 98
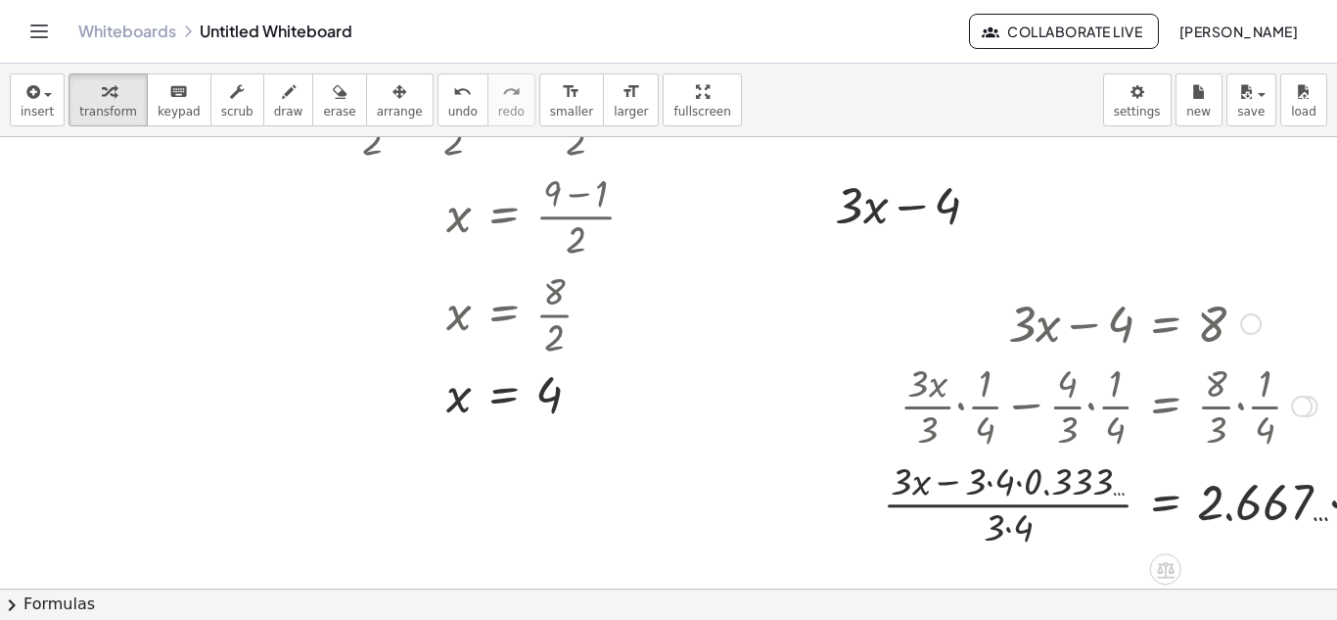
click at [1256, 509] on div at bounding box center [1146, 502] width 547 height 98
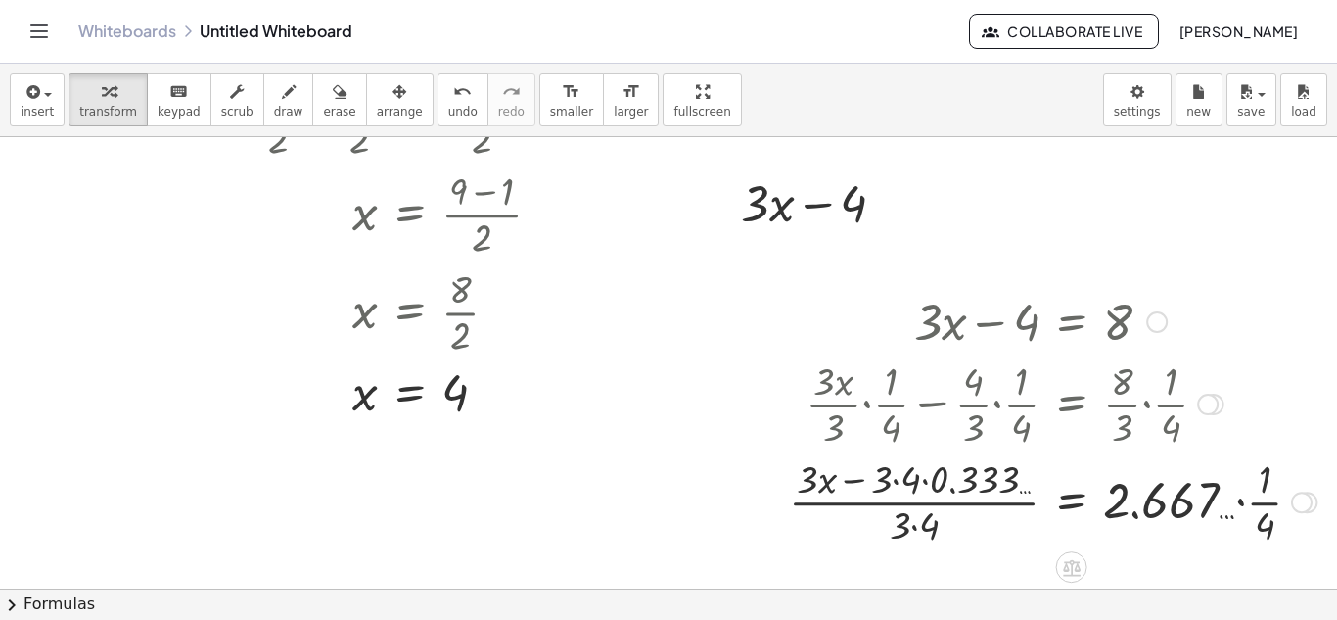
scroll to position [686, 253]
click at [1256, 509] on div at bounding box center [1052, 498] width 547 height 98
click at [1238, 502] on div at bounding box center [1079, 498] width 601 height 98
click at [1238, 502] on div at bounding box center [1027, 498] width 497 height 98
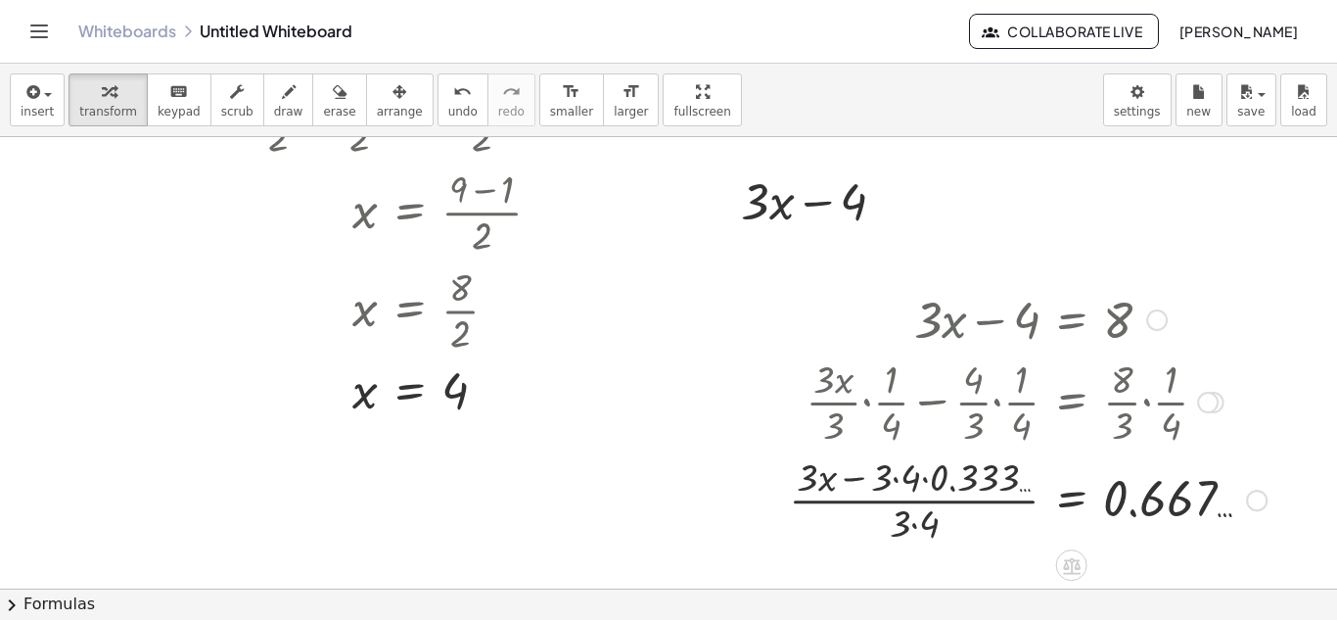
click at [1166, 523] on div at bounding box center [1027, 498] width 497 height 98
click at [1167, 510] on div at bounding box center [1027, 498] width 497 height 98
click at [438, 118] on button "undo undo" at bounding box center [463, 99] width 51 height 53
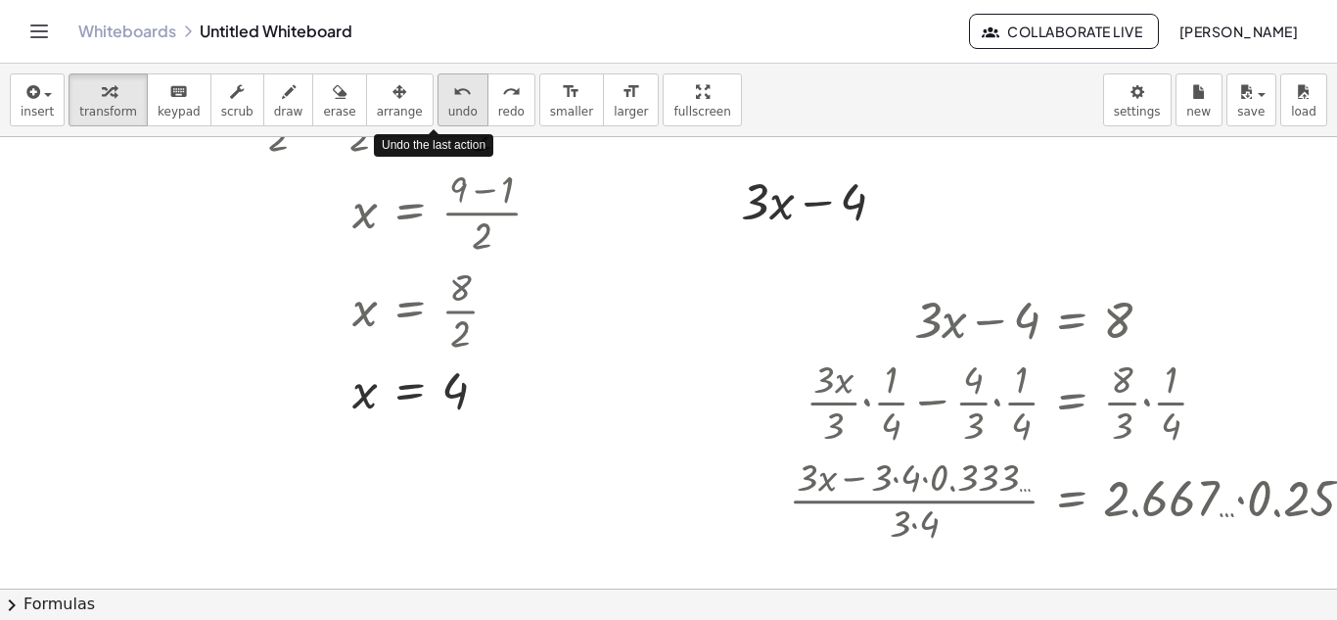
click at [438, 118] on button "undo undo" at bounding box center [463, 99] width 51 height 53
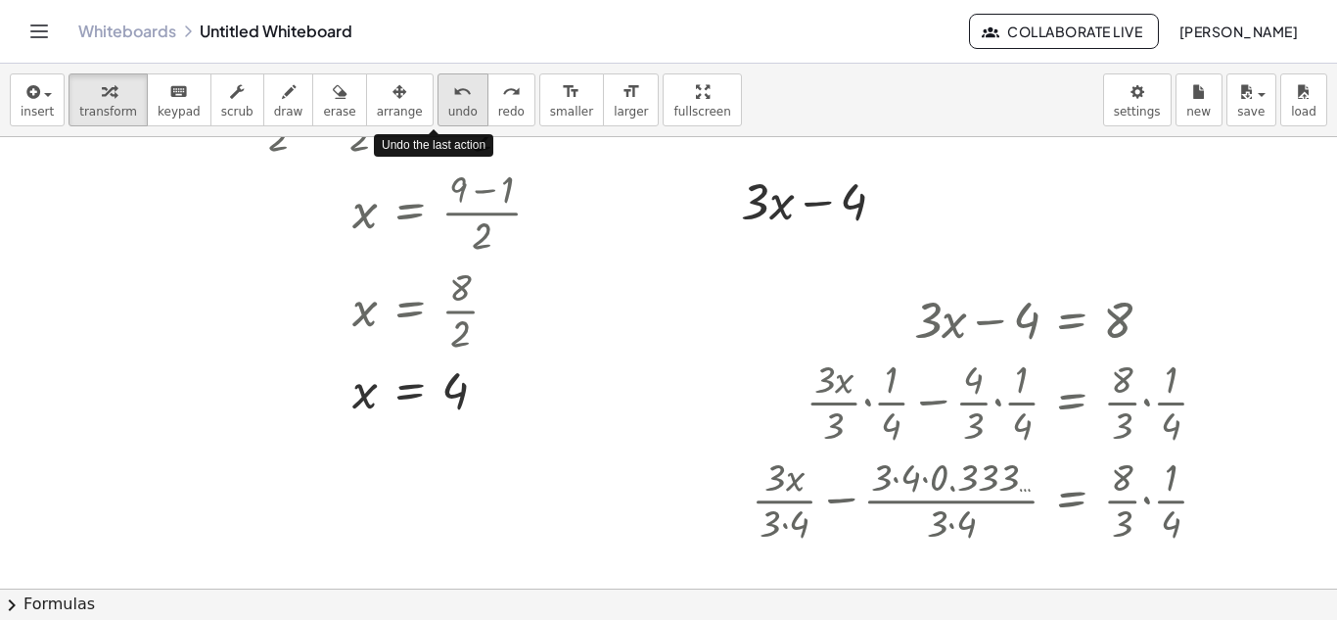
click at [438, 118] on button "undo undo" at bounding box center [463, 99] width 51 height 53
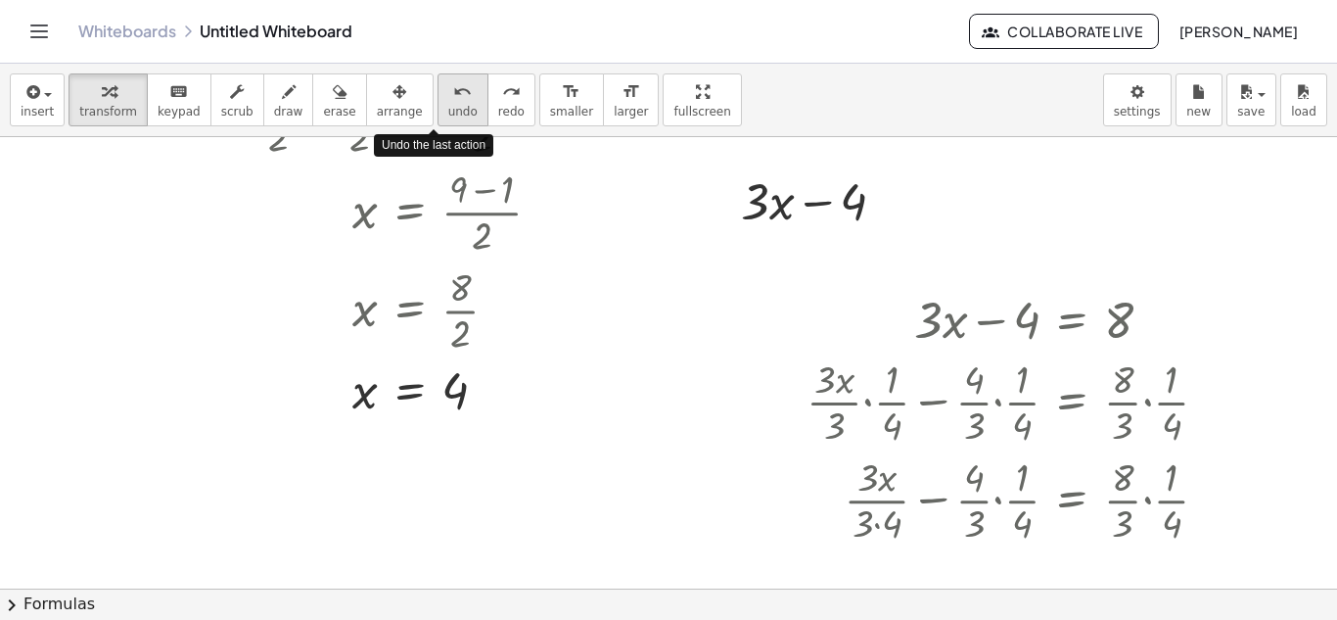
click at [438, 118] on button "undo undo" at bounding box center [463, 99] width 51 height 53
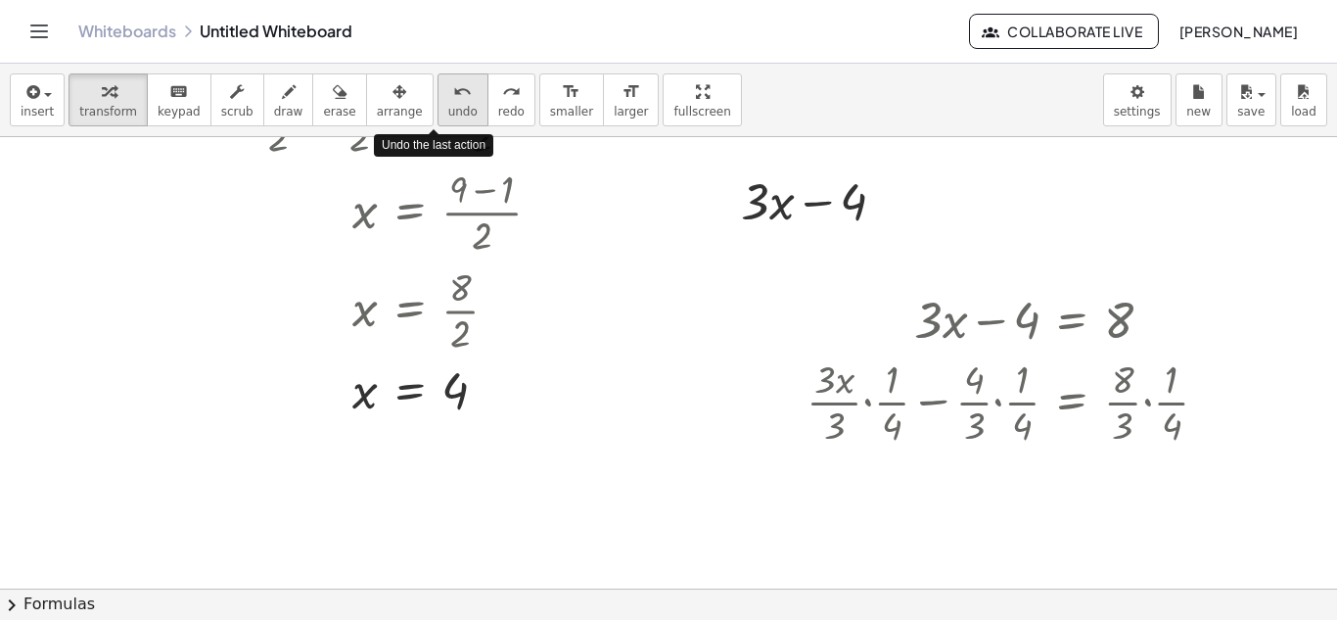
click at [438, 118] on button "undo undo" at bounding box center [463, 99] width 51 height 53
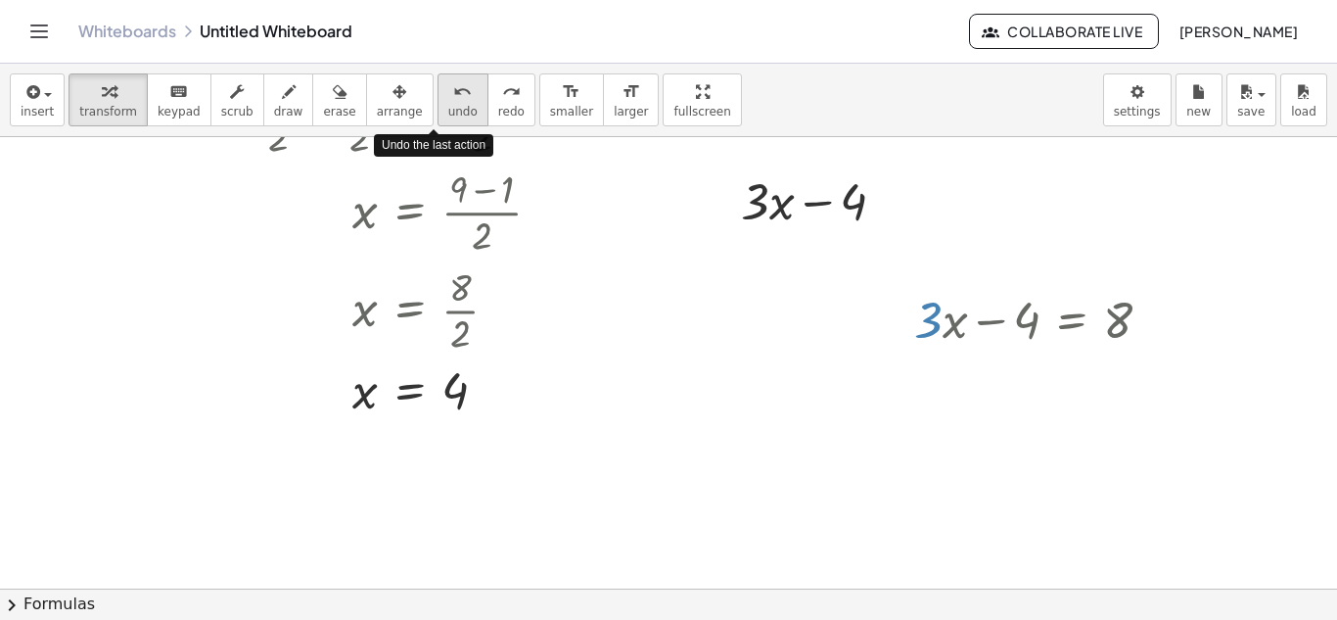
click at [438, 118] on button "undo undo" at bounding box center [463, 99] width 51 height 53
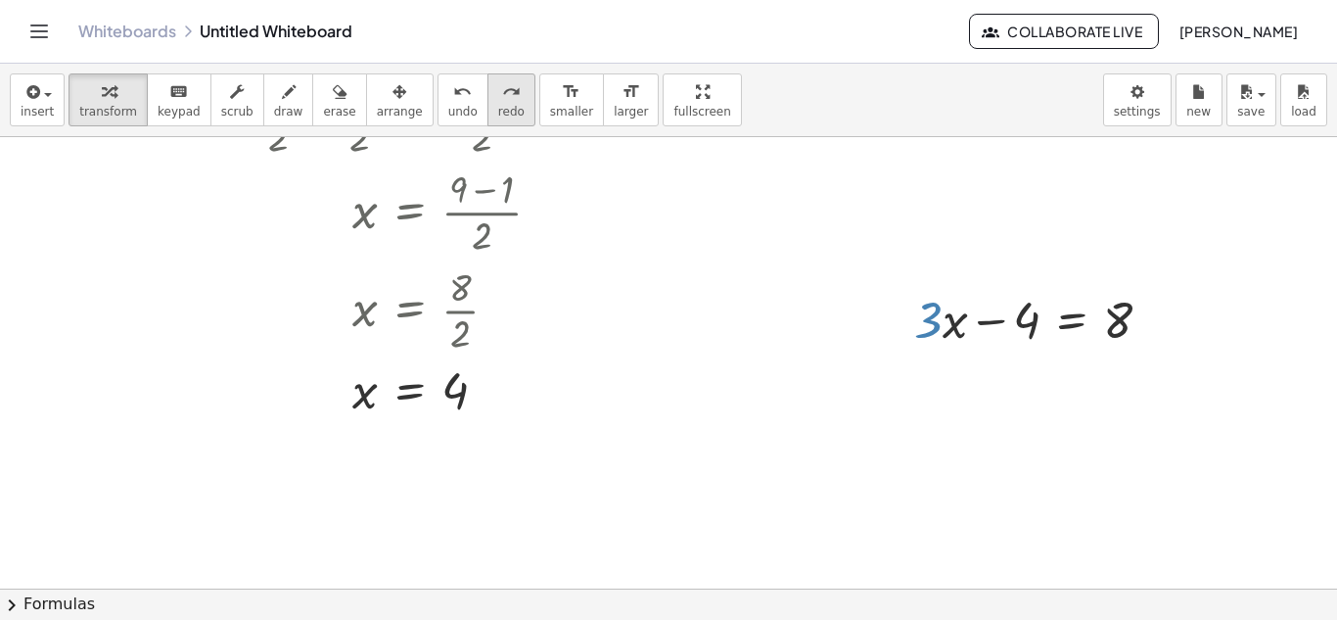
click at [488, 125] on button "redo redo" at bounding box center [512, 99] width 48 height 53
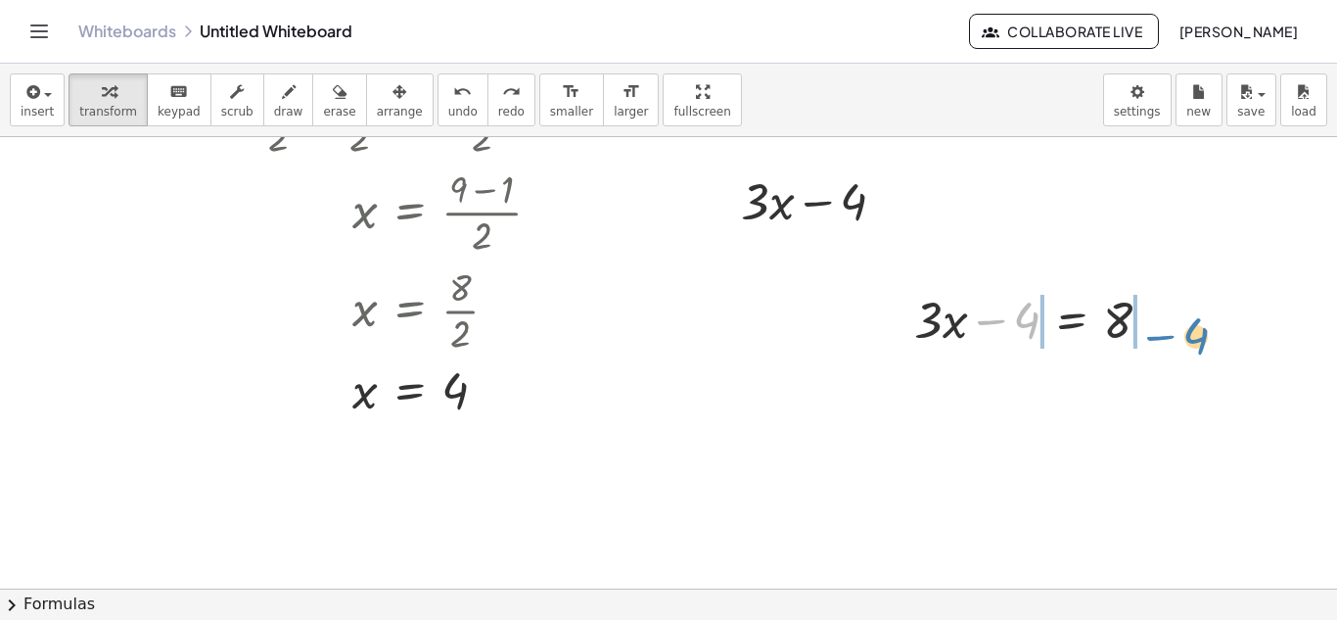
drag, startPoint x: 1016, startPoint y: 320, endPoint x: 1186, endPoint y: 315, distance: 169.4
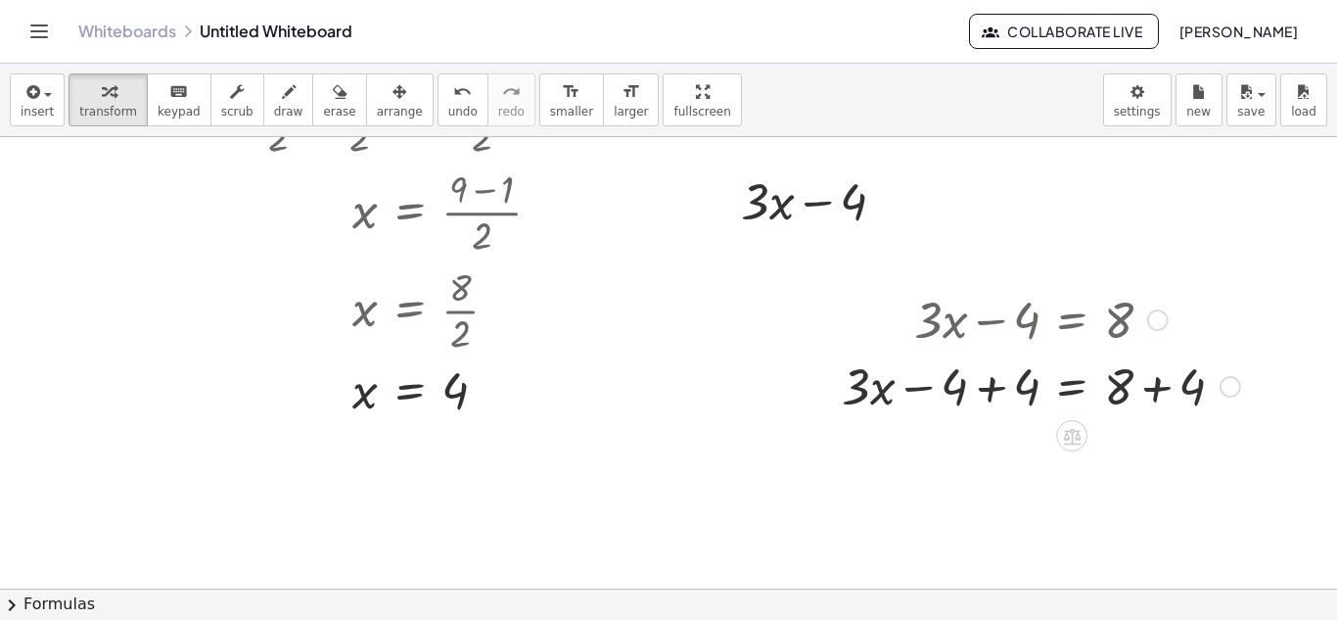
click at [949, 378] on div at bounding box center [1041, 384] width 418 height 67
click at [983, 392] on div at bounding box center [1041, 384] width 418 height 67
click at [983, 392] on div at bounding box center [1078, 384] width 346 height 67
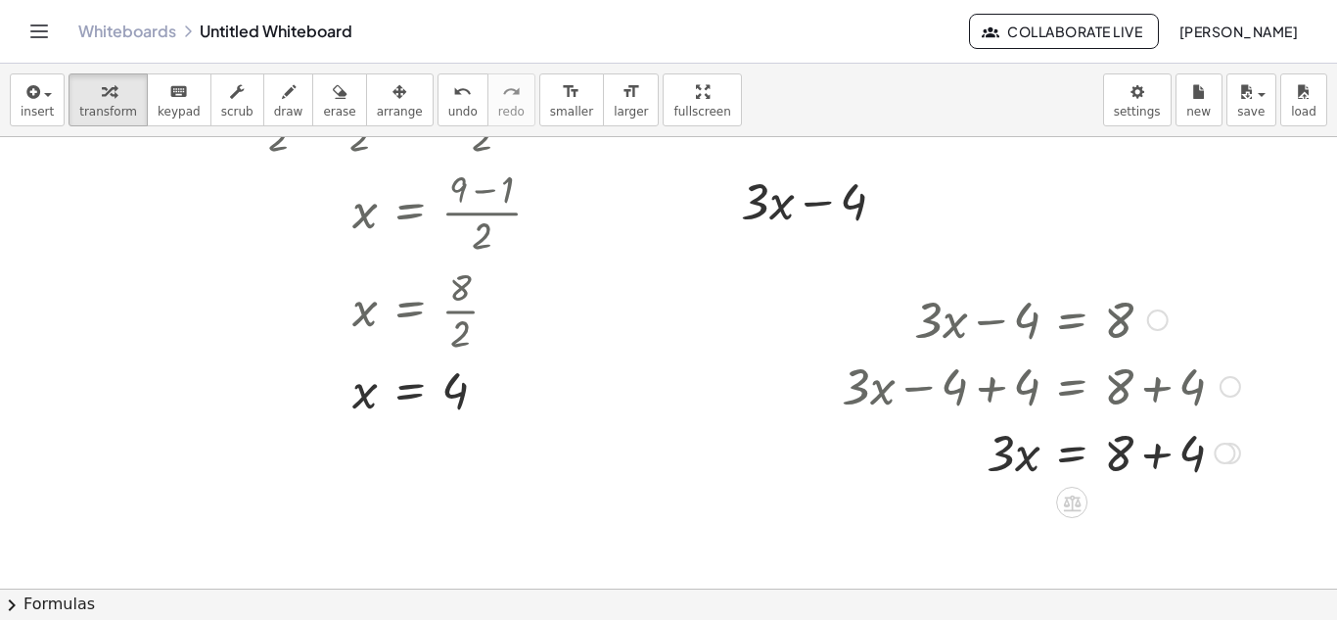
click at [1143, 460] on div at bounding box center [1041, 451] width 418 height 67
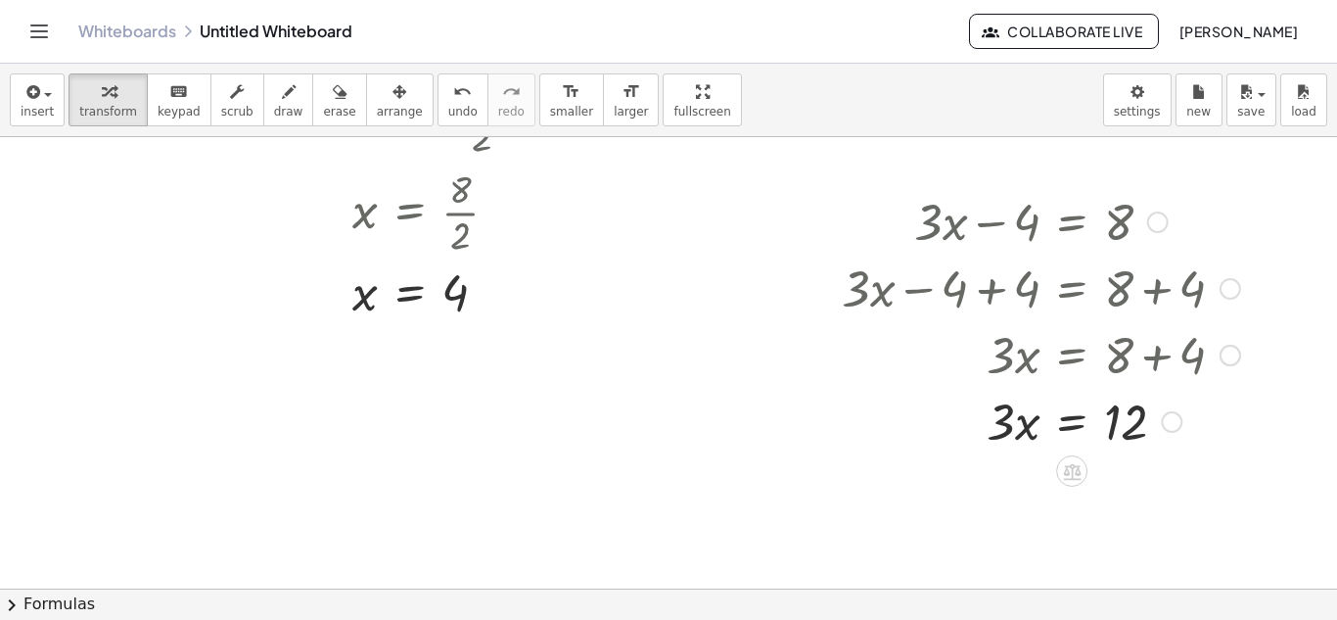
scroll to position [819, 253]
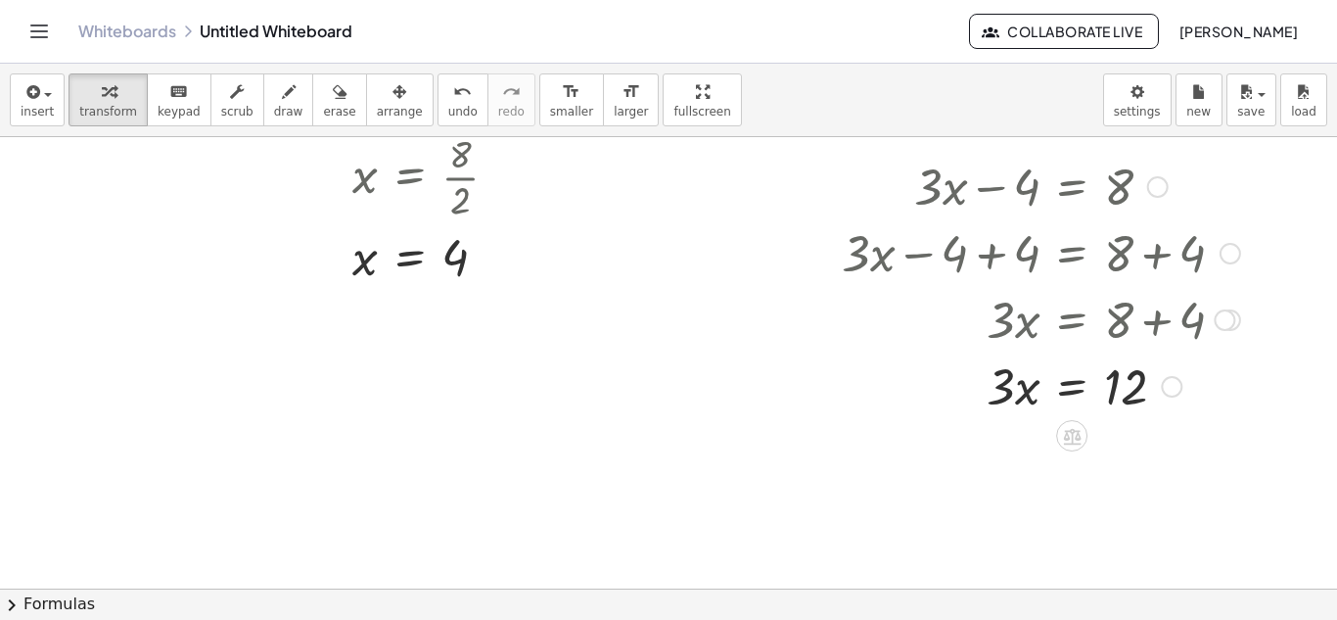
click at [1008, 400] on div at bounding box center [1041, 384] width 418 height 67
drag, startPoint x: 1004, startPoint y: 389, endPoint x: 1131, endPoint y: 442, distance: 136.9
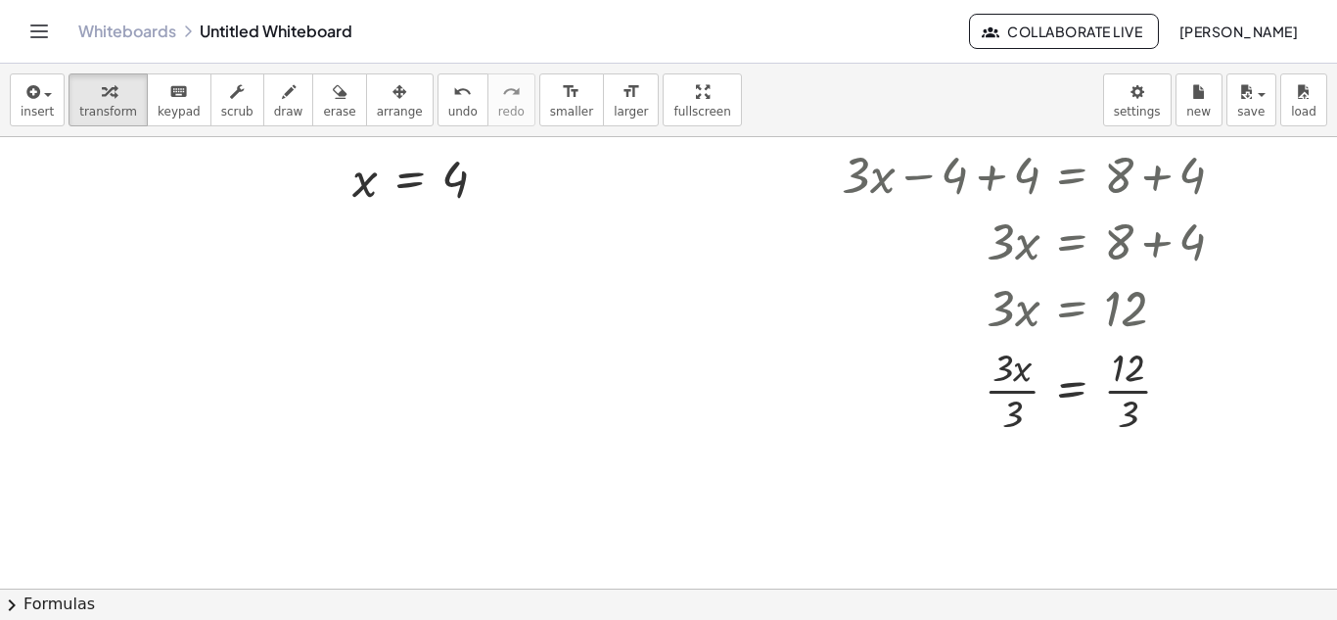
scroll to position [917, 253]
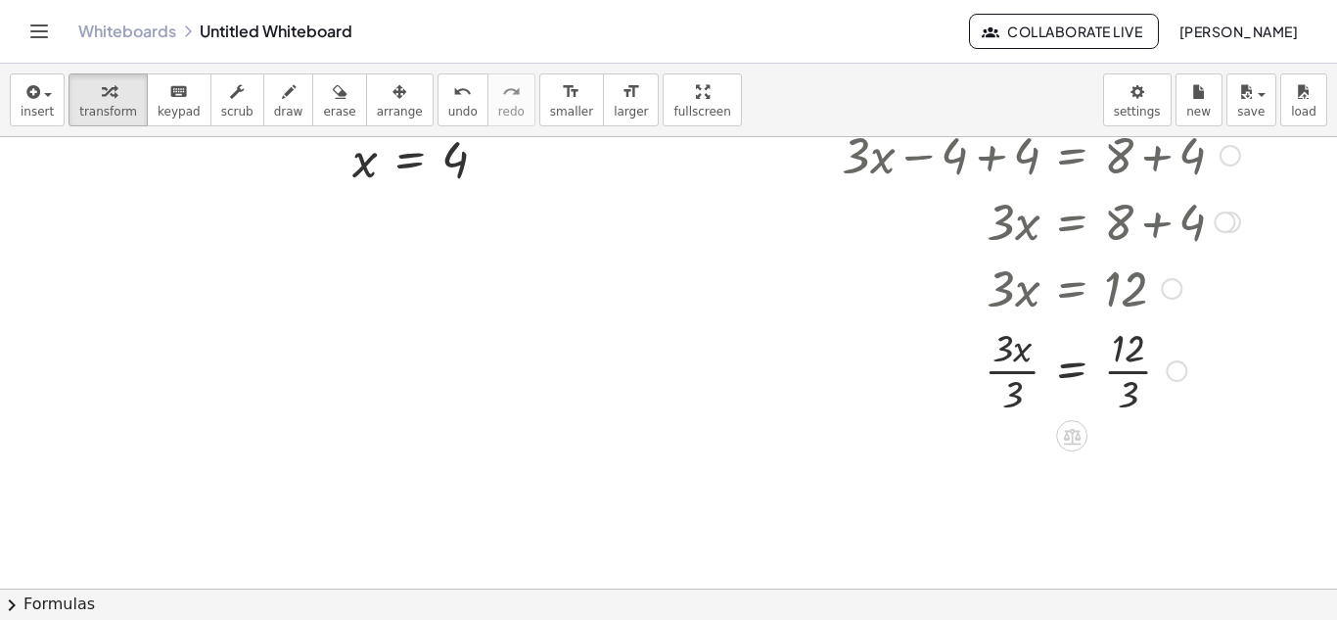
click at [1123, 370] on div at bounding box center [1041, 369] width 418 height 98
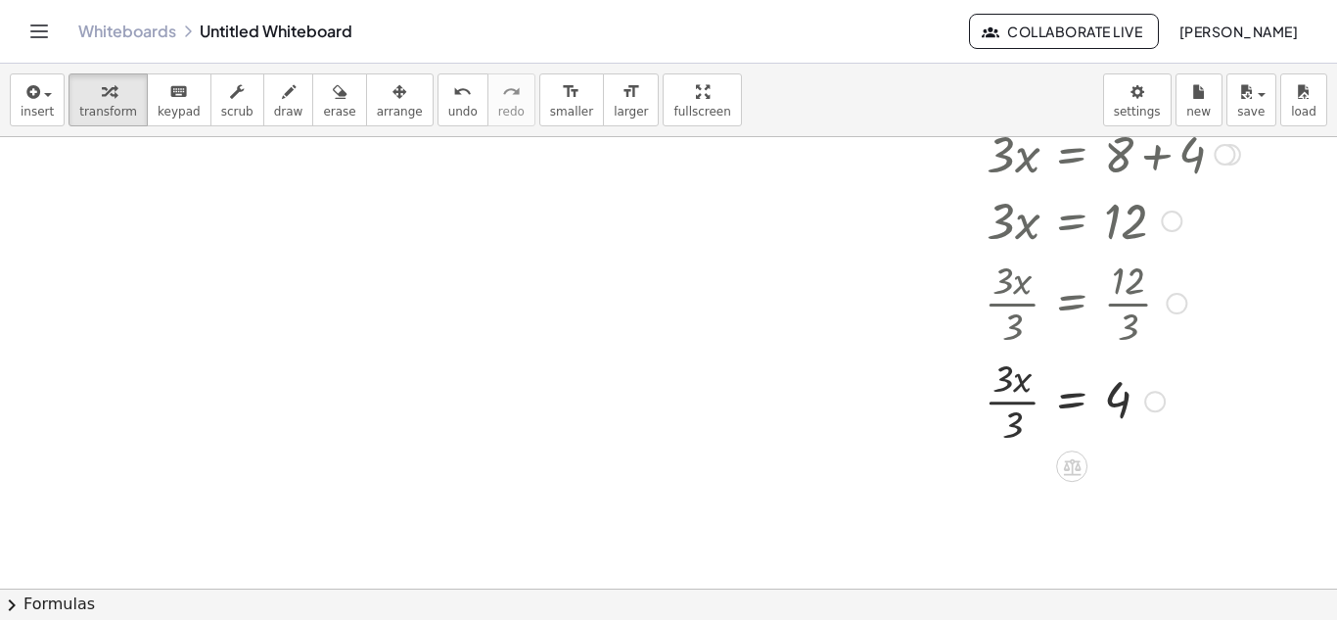
scroll to position [999, 253]
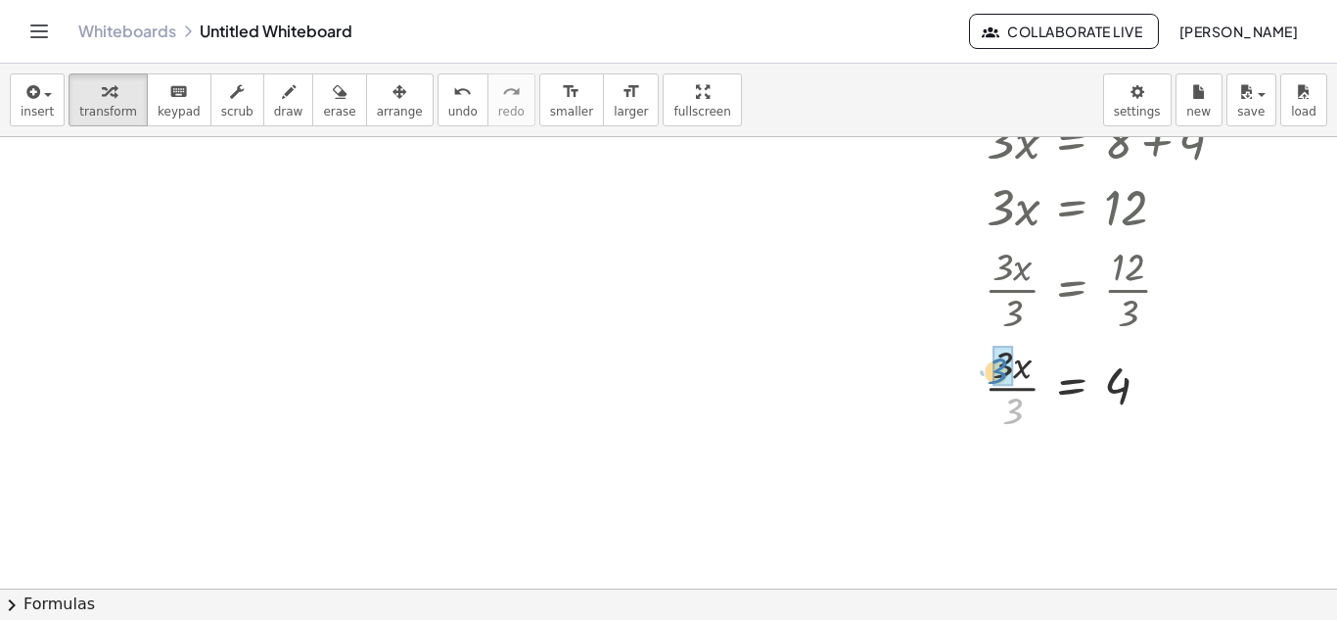
drag, startPoint x: 1013, startPoint y: 409, endPoint x: 1001, endPoint y: 368, distance: 43.0
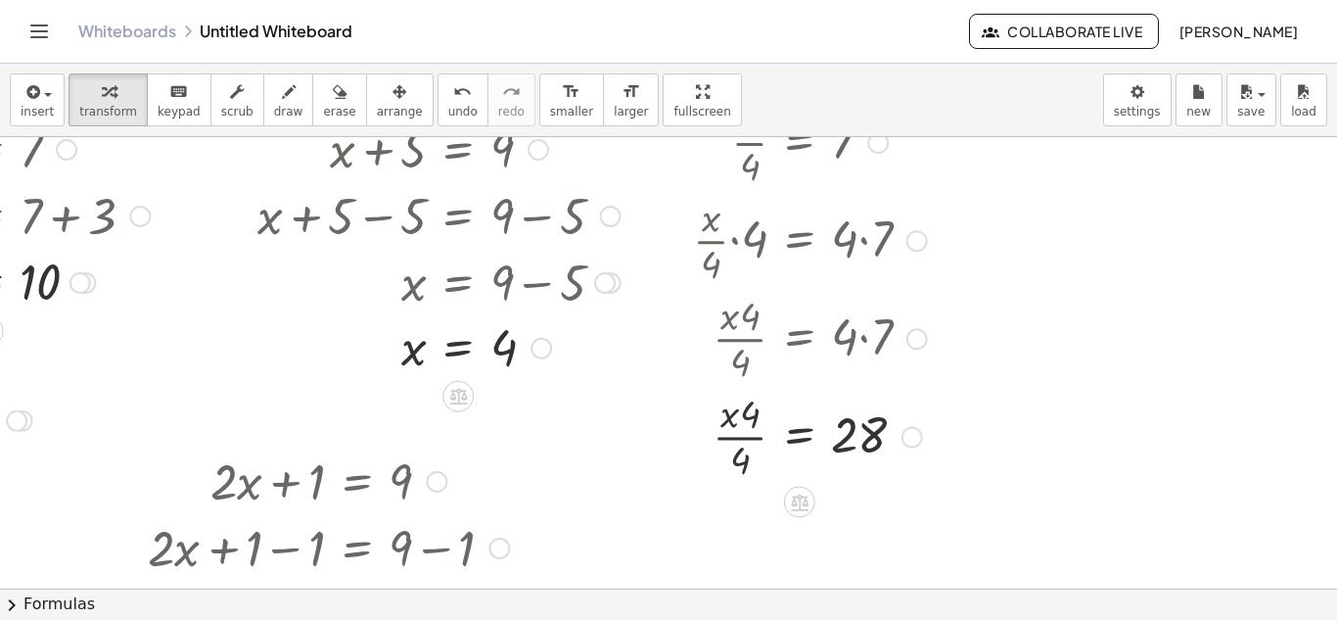
scroll to position [0, 305]
